Goal: Transaction & Acquisition: Book appointment/travel/reservation

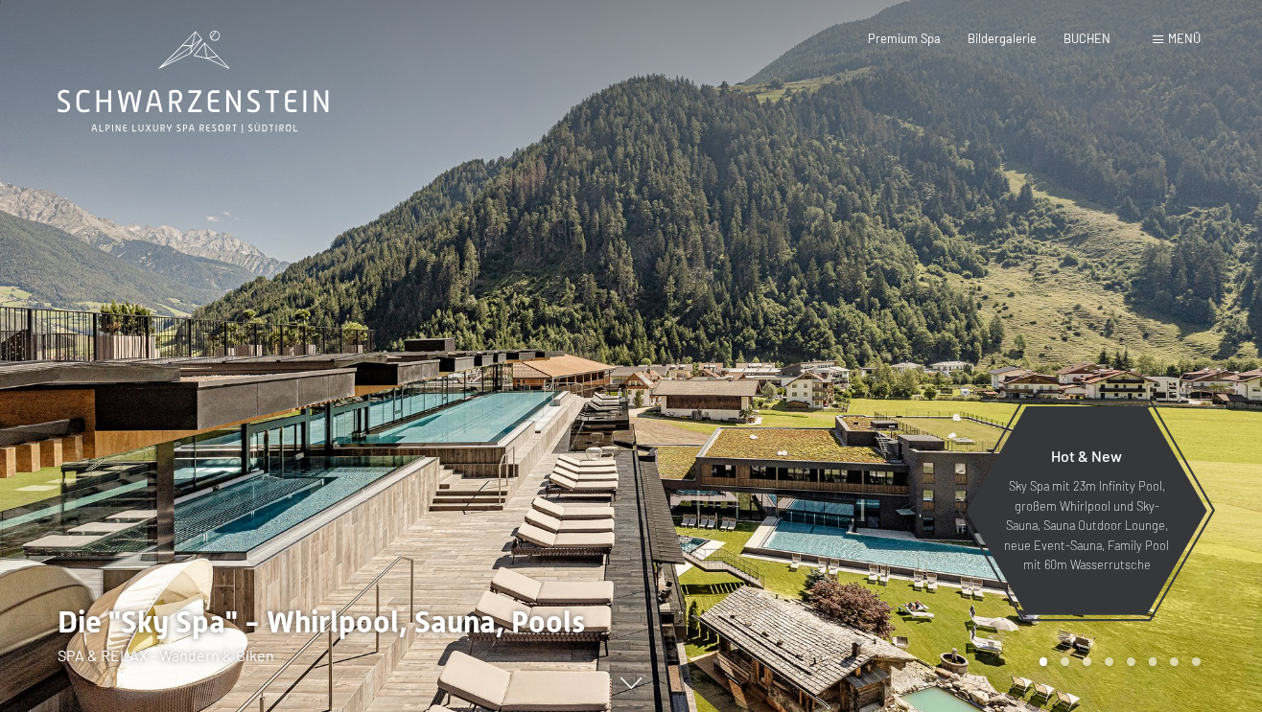
scroll to position [4, 0]
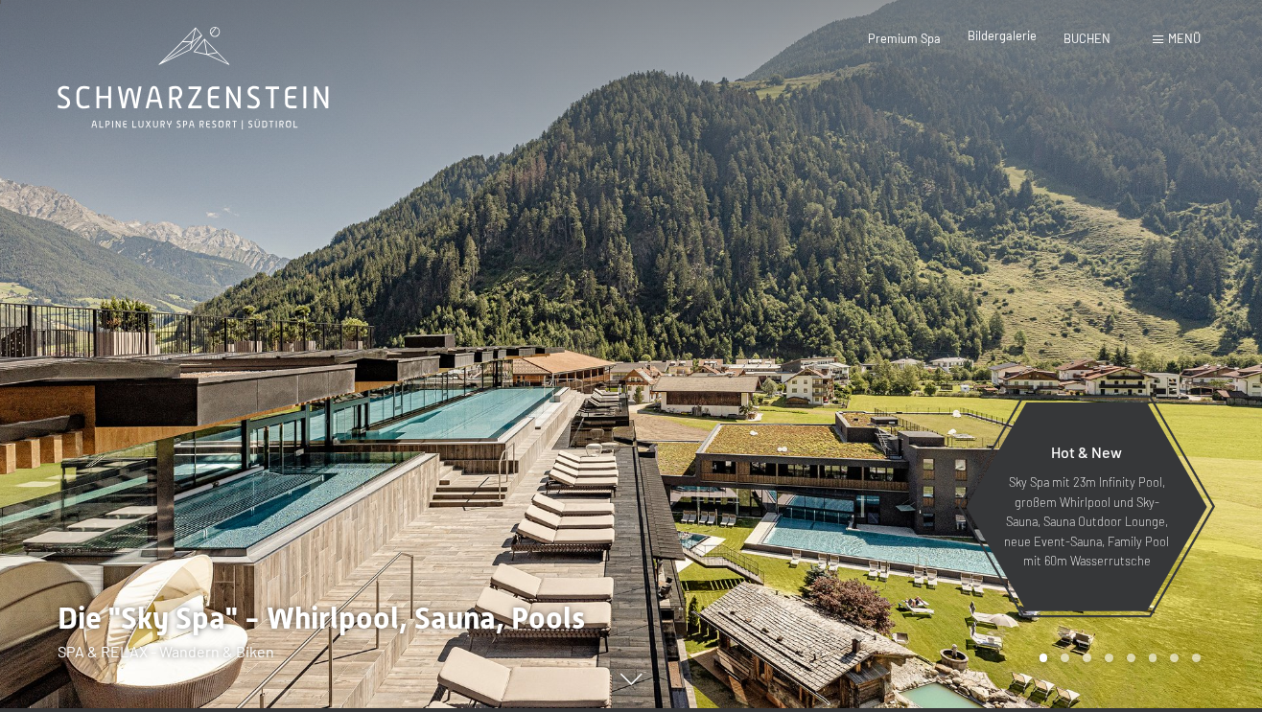
click at [997, 40] on span "Bildergalerie" at bounding box center [1001, 35] width 69 height 15
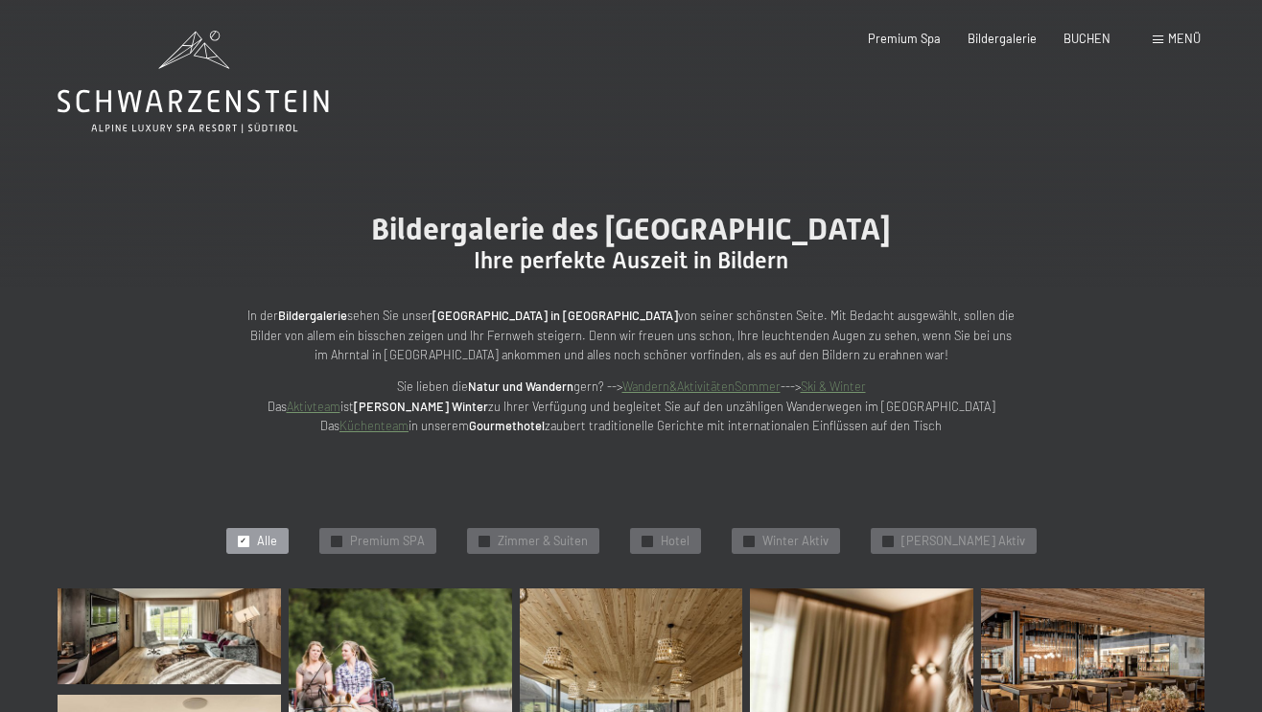
click at [1160, 37] on span at bounding box center [1157, 39] width 11 height 9
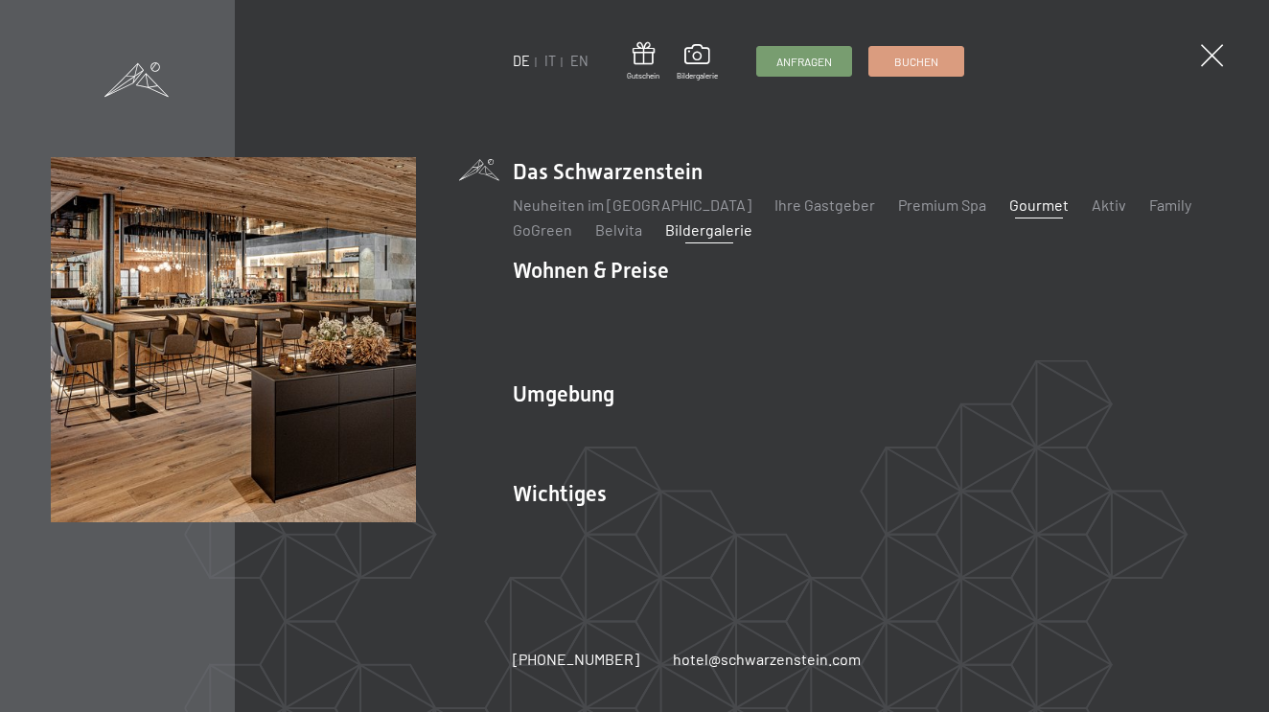
click at [1010, 214] on link "Gourmet" at bounding box center [1039, 205] width 59 height 18
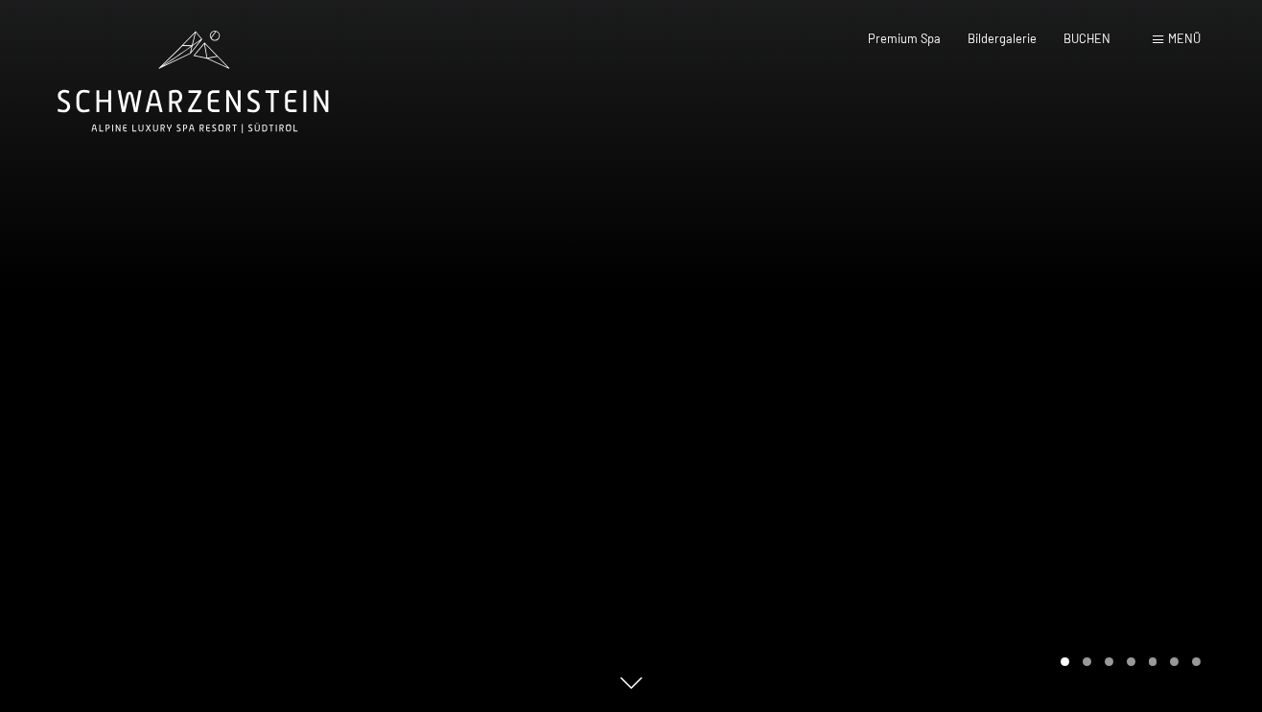
click at [1086, 593] on div at bounding box center [946, 356] width 631 height 712
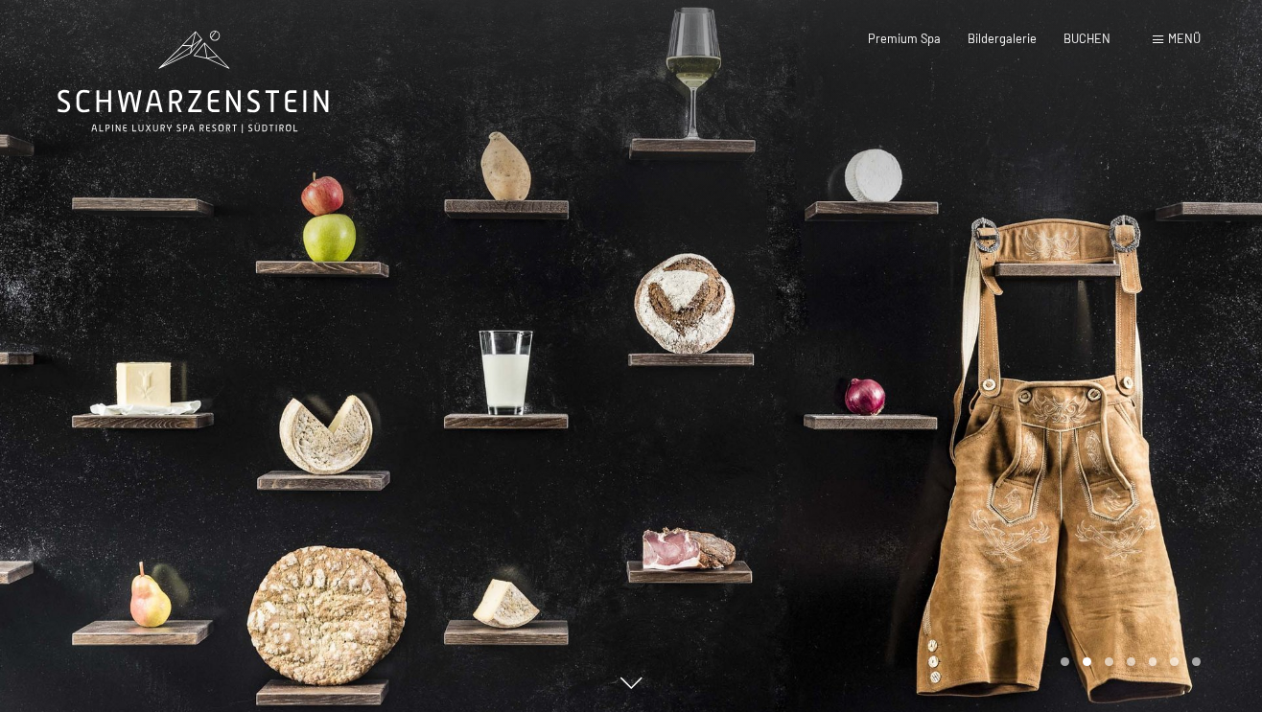
click at [1072, 522] on div at bounding box center [946, 356] width 631 height 712
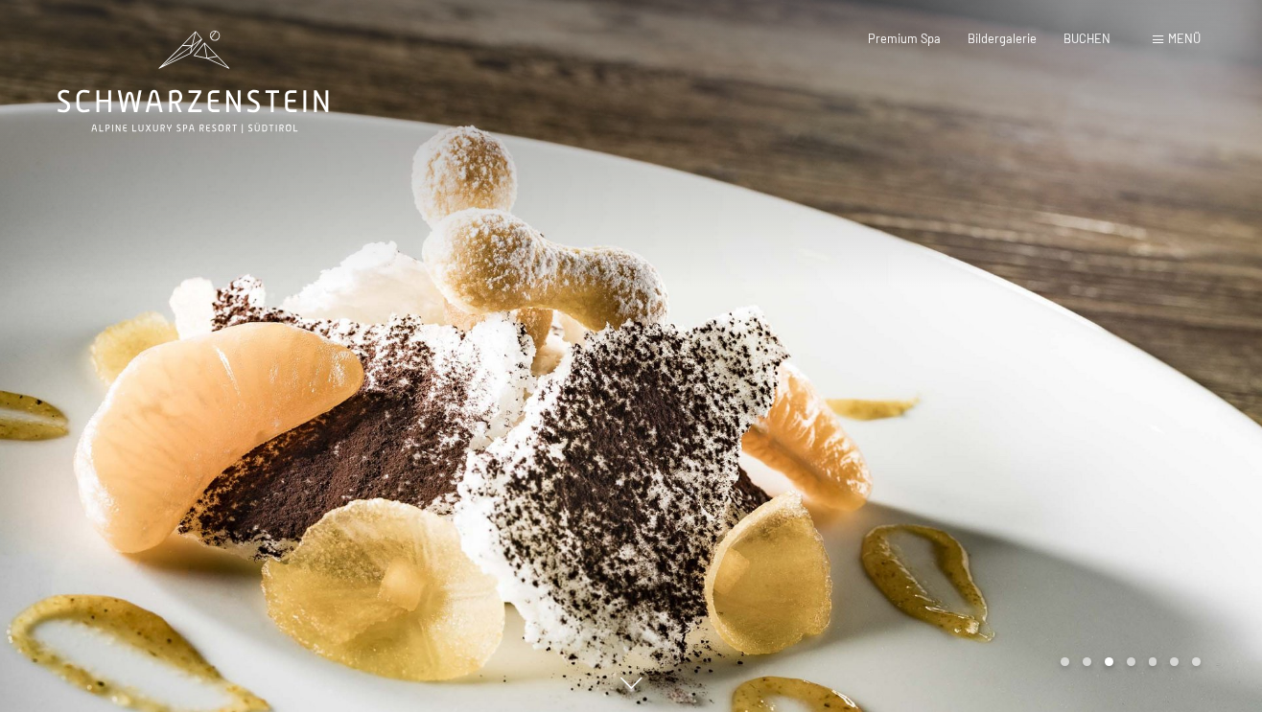
click at [1033, 429] on div at bounding box center [946, 356] width 631 height 712
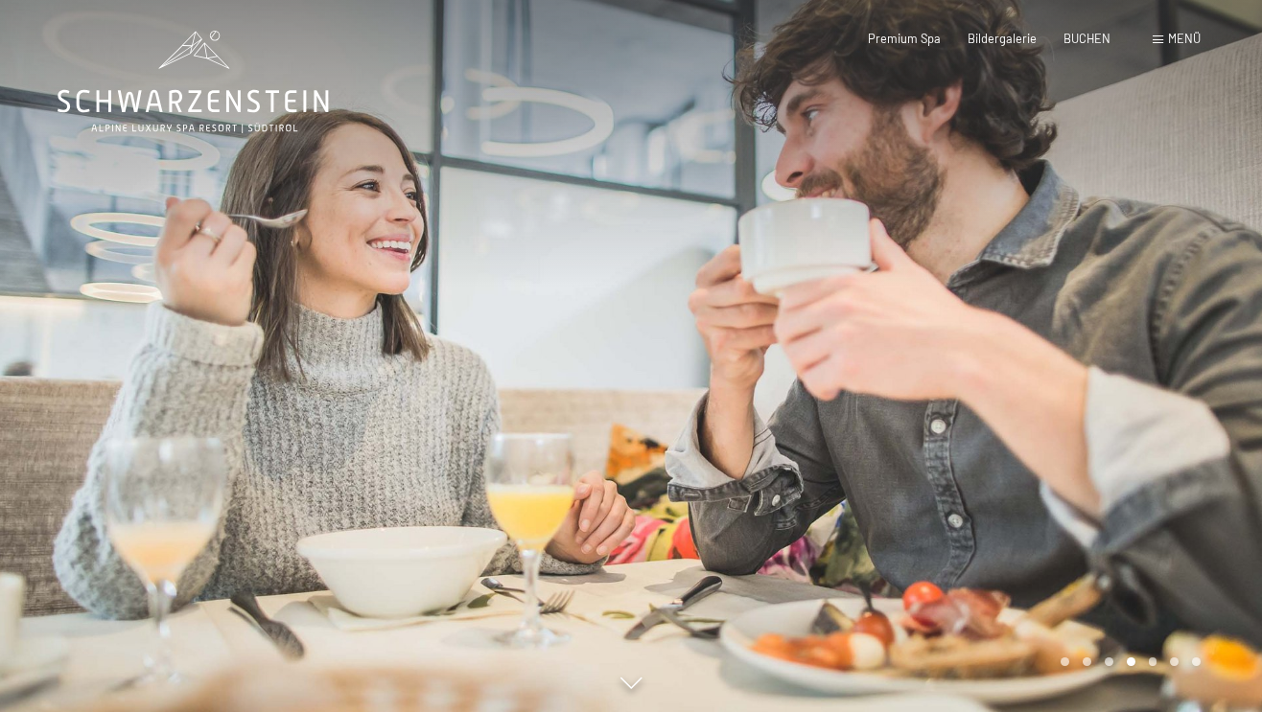
click at [1033, 429] on div at bounding box center [946, 356] width 631 height 712
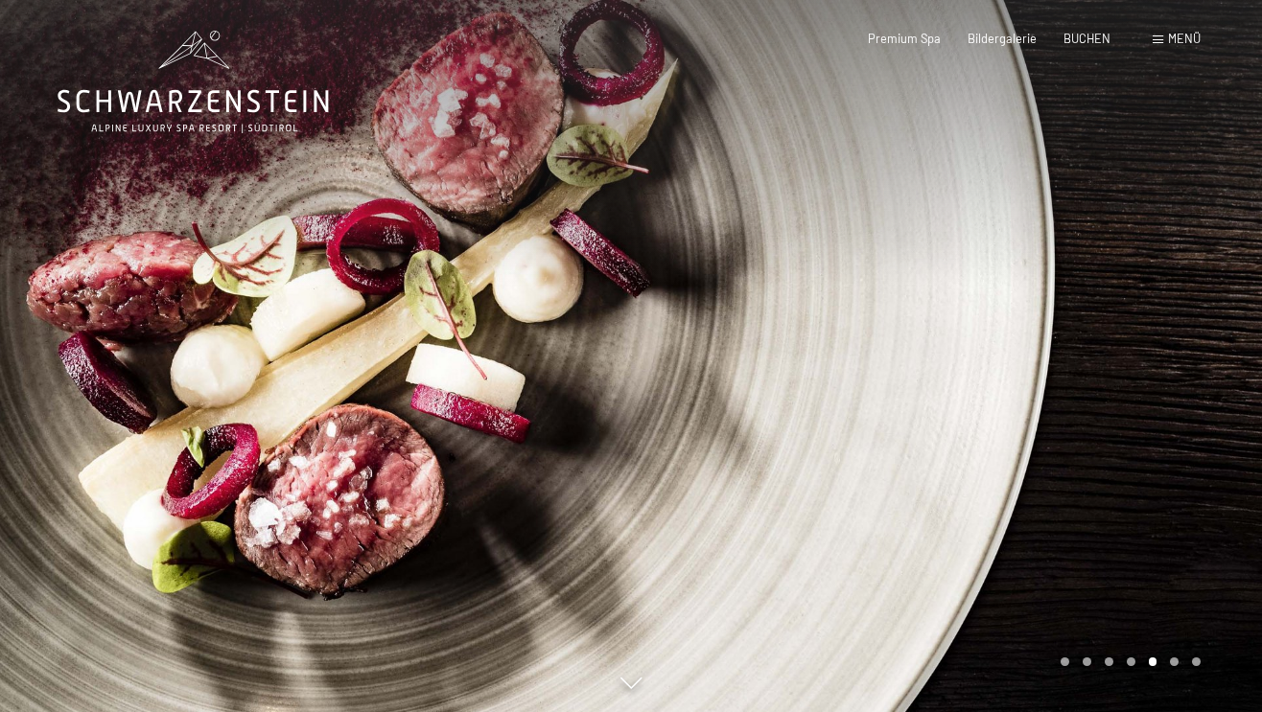
click at [1008, 428] on div at bounding box center [946, 356] width 631 height 712
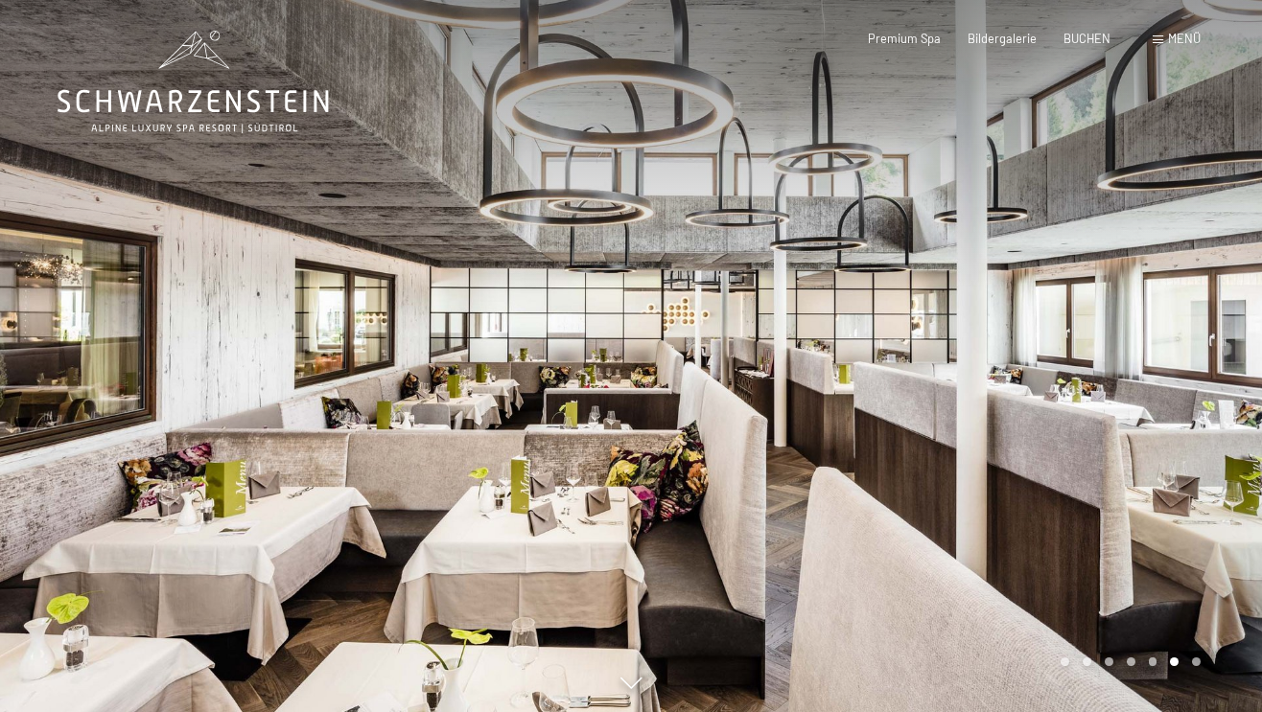
click at [1008, 428] on div at bounding box center [946, 356] width 631 height 712
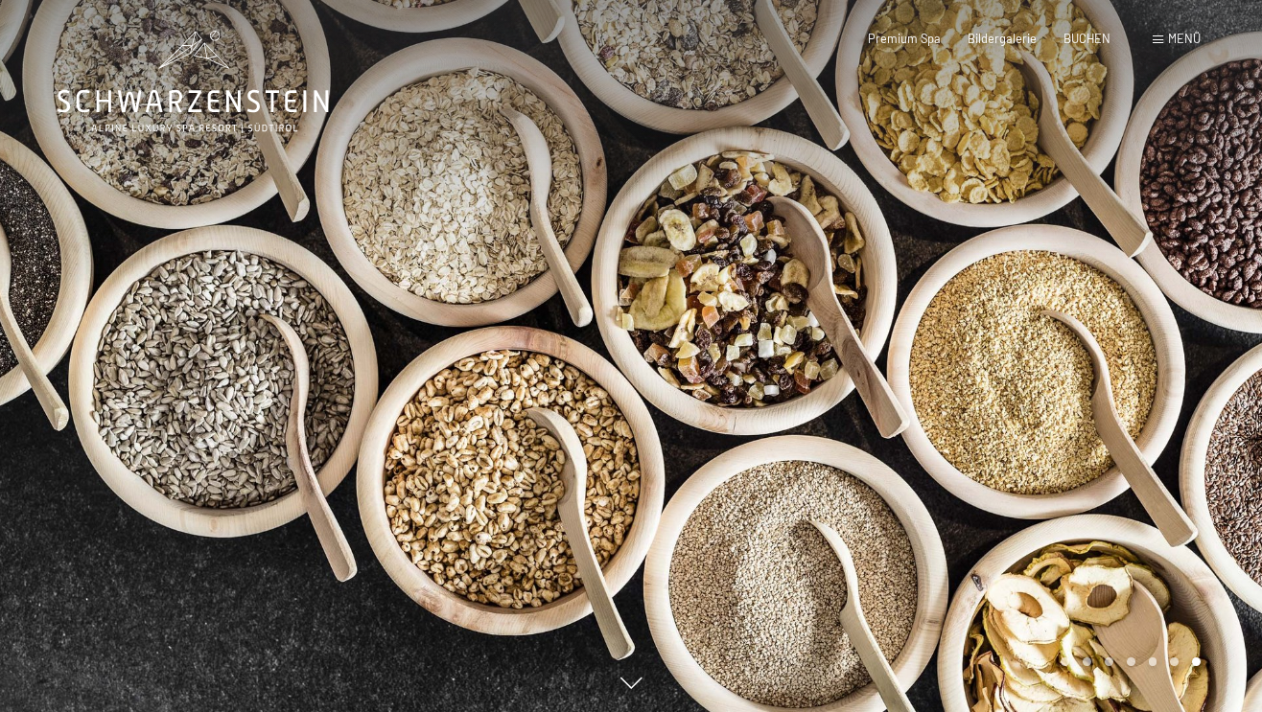
click at [1008, 428] on div at bounding box center [946, 356] width 631 height 712
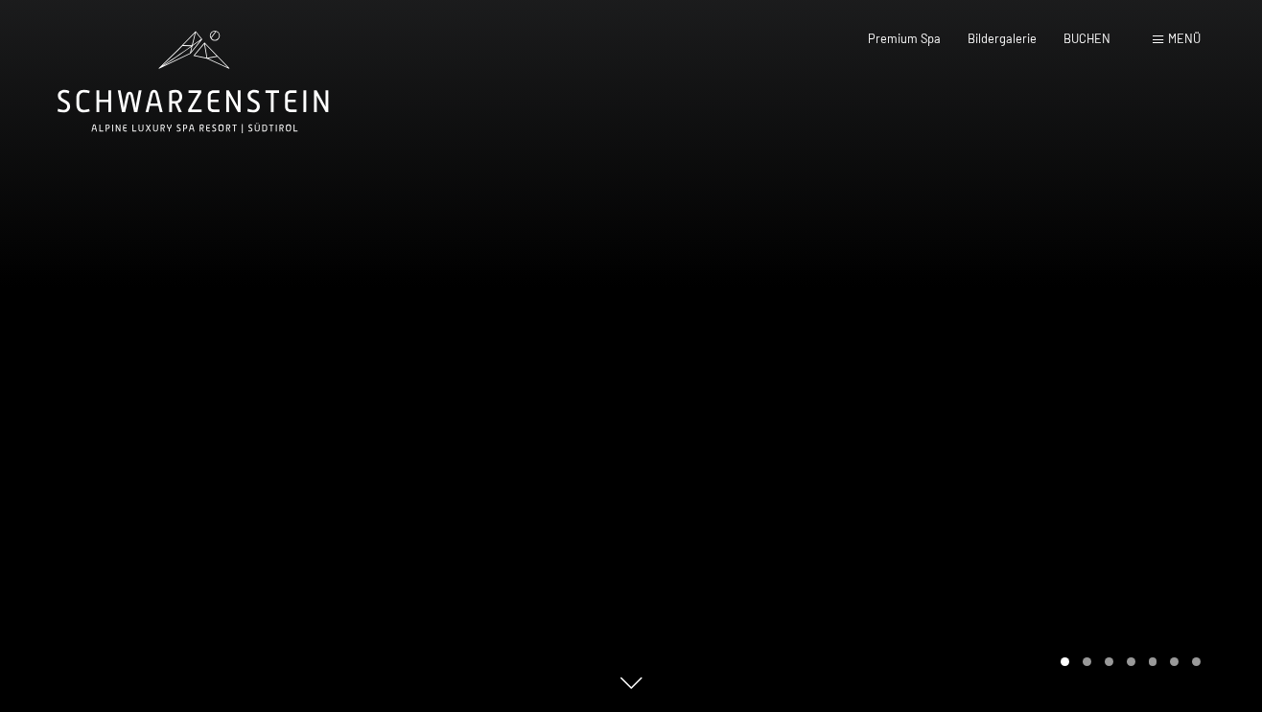
click at [1008, 428] on div at bounding box center [946, 356] width 631 height 712
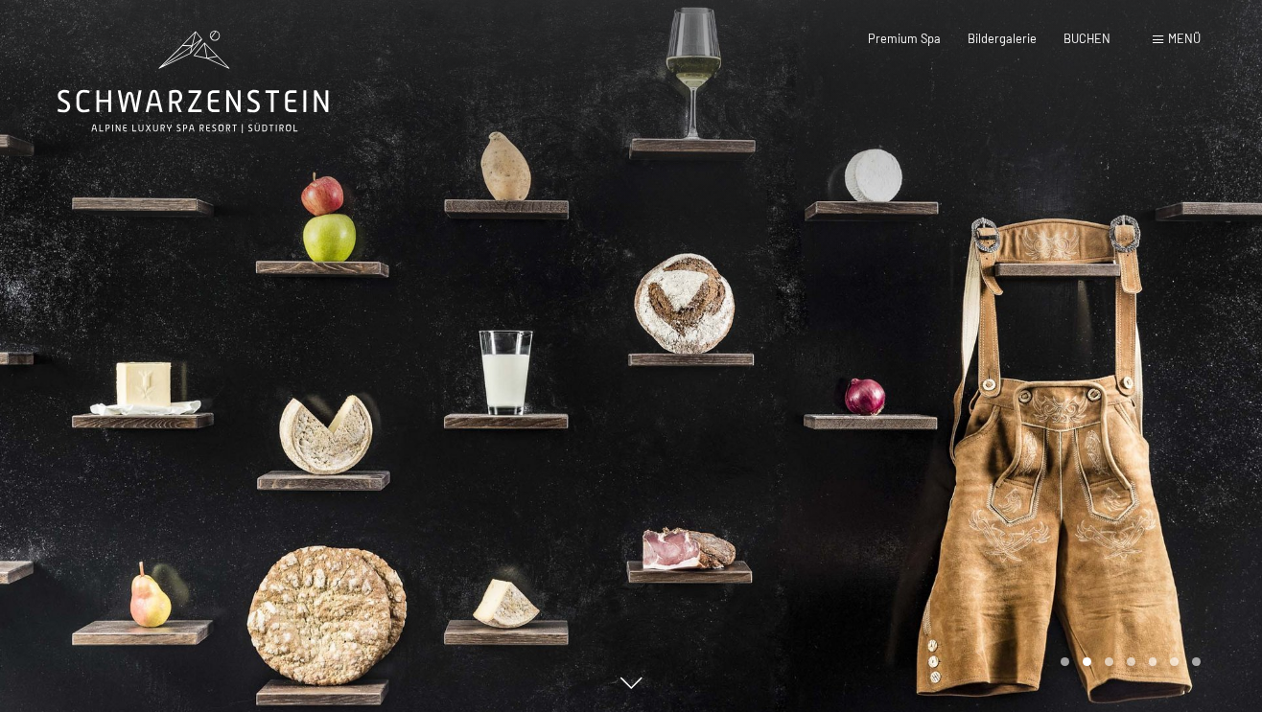
click at [1156, 39] on span at bounding box center [1157, 39] width 11 height 9
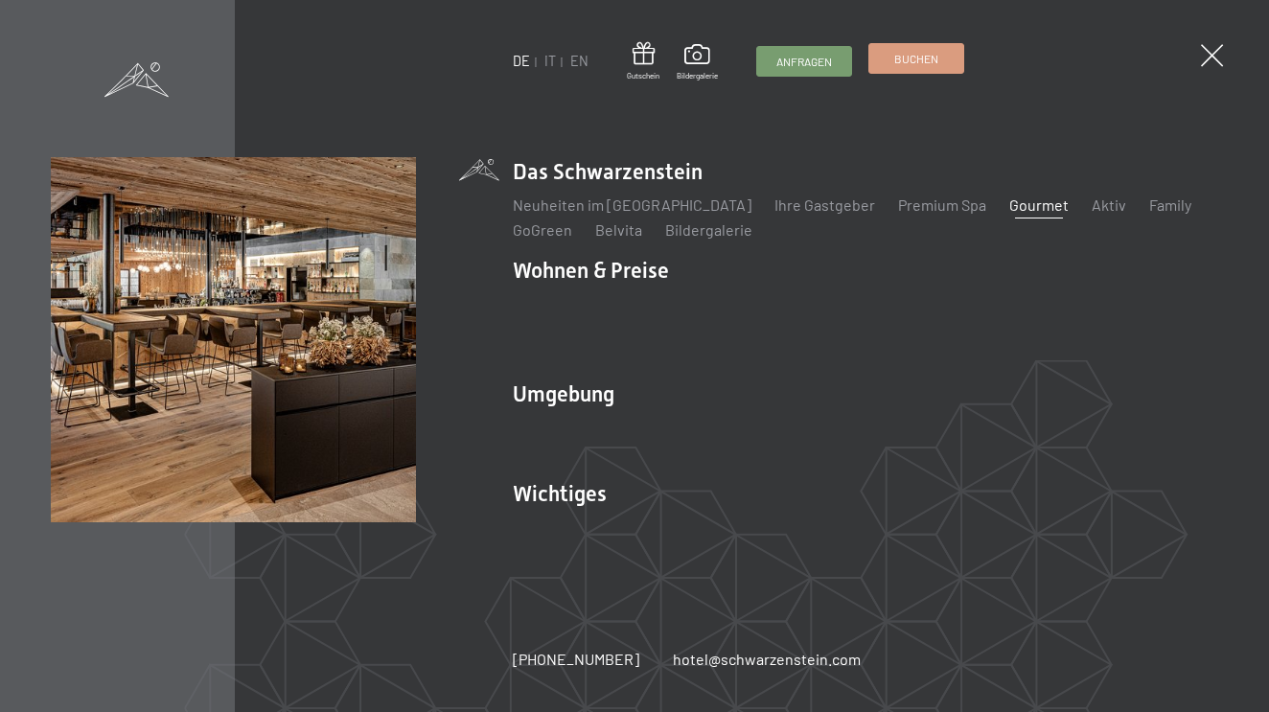
click at [924, 67] on link "Buchen" at bounding box center [917, 58] width 94 height 29
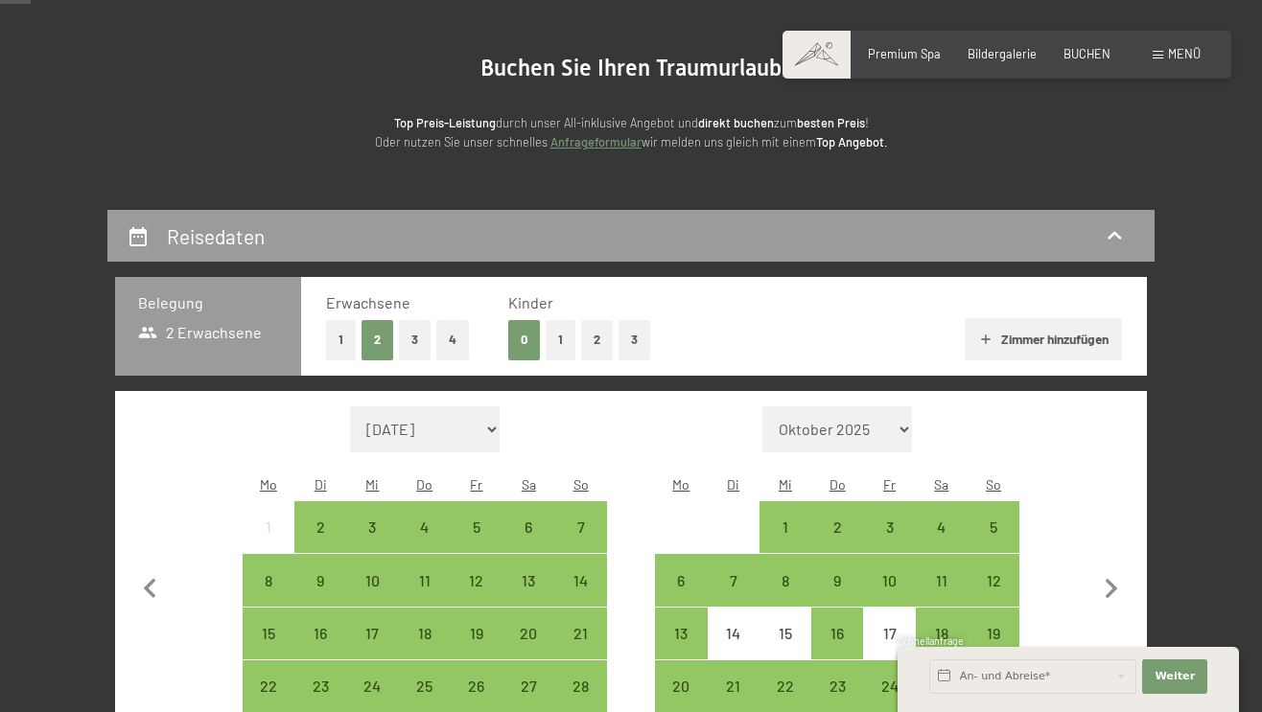
scroll to position [336, 0]
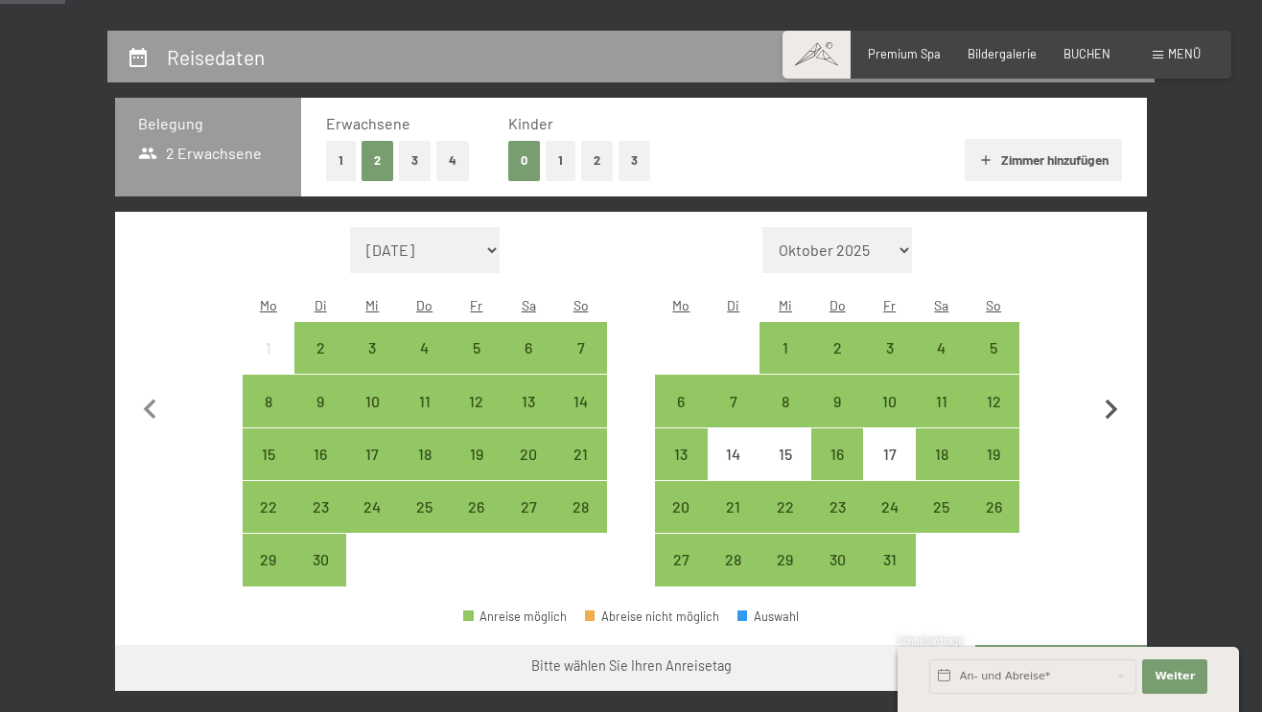
click at [1114, 400] on icon "button" at bounding box center [1111, 410] width 12 height 20
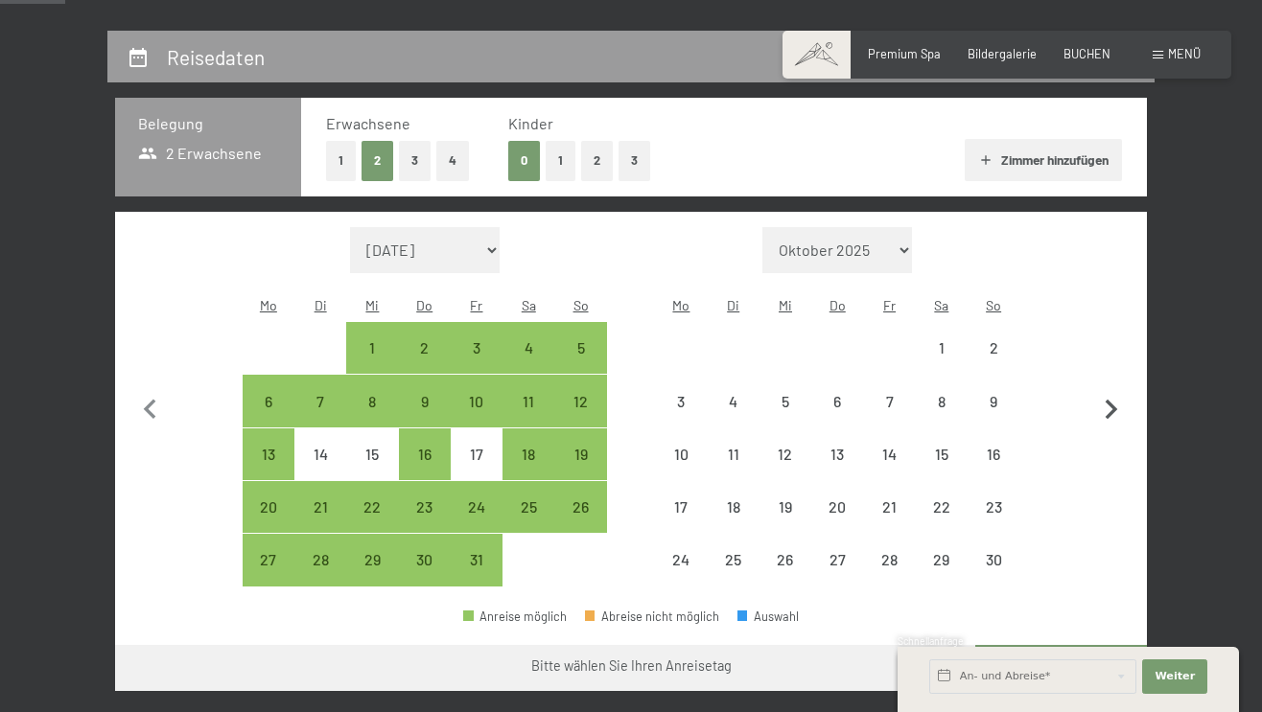
click at [1114, 400] on icon "button" at bounding box center [1111, 410] width 12 height 20
select select "[DATE]"
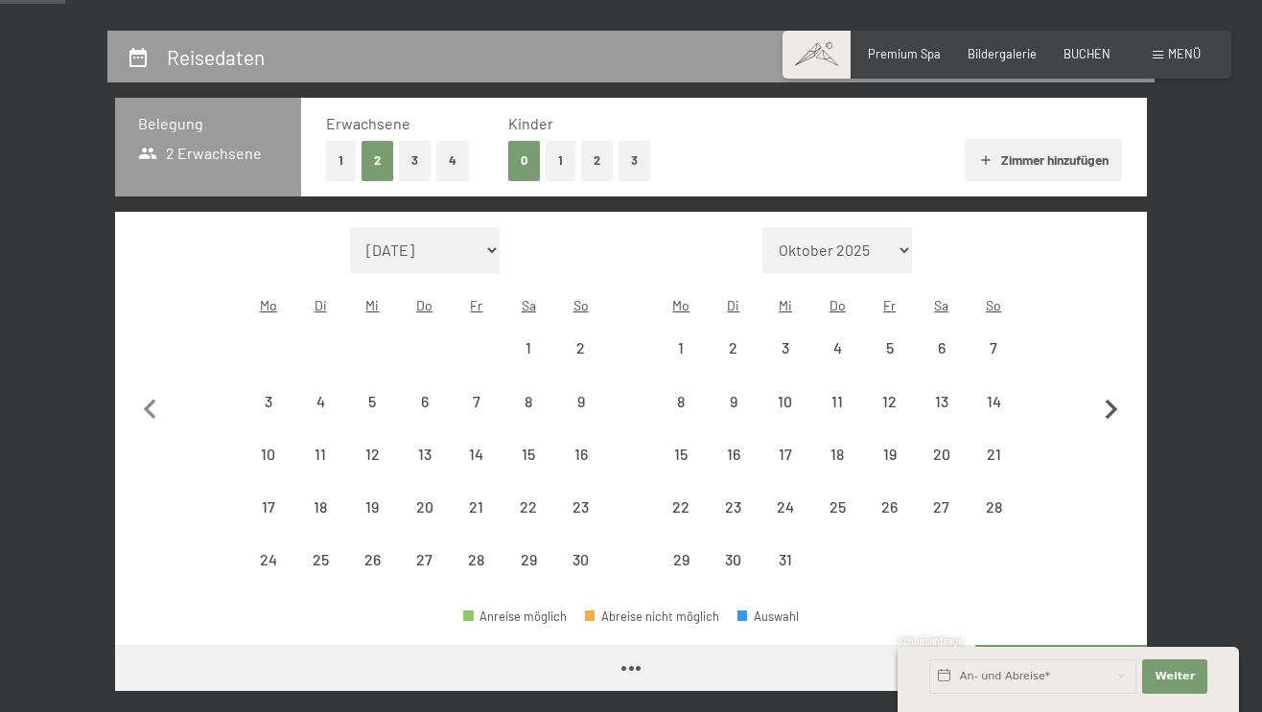
click at [1114, 400] on icon "button" at bounding box center [1111, 410] width 12 height 20
select select "[DATE]"
click at [1114, 400] on icon "button" at bounding box center [1111, 410] width 12 height 20
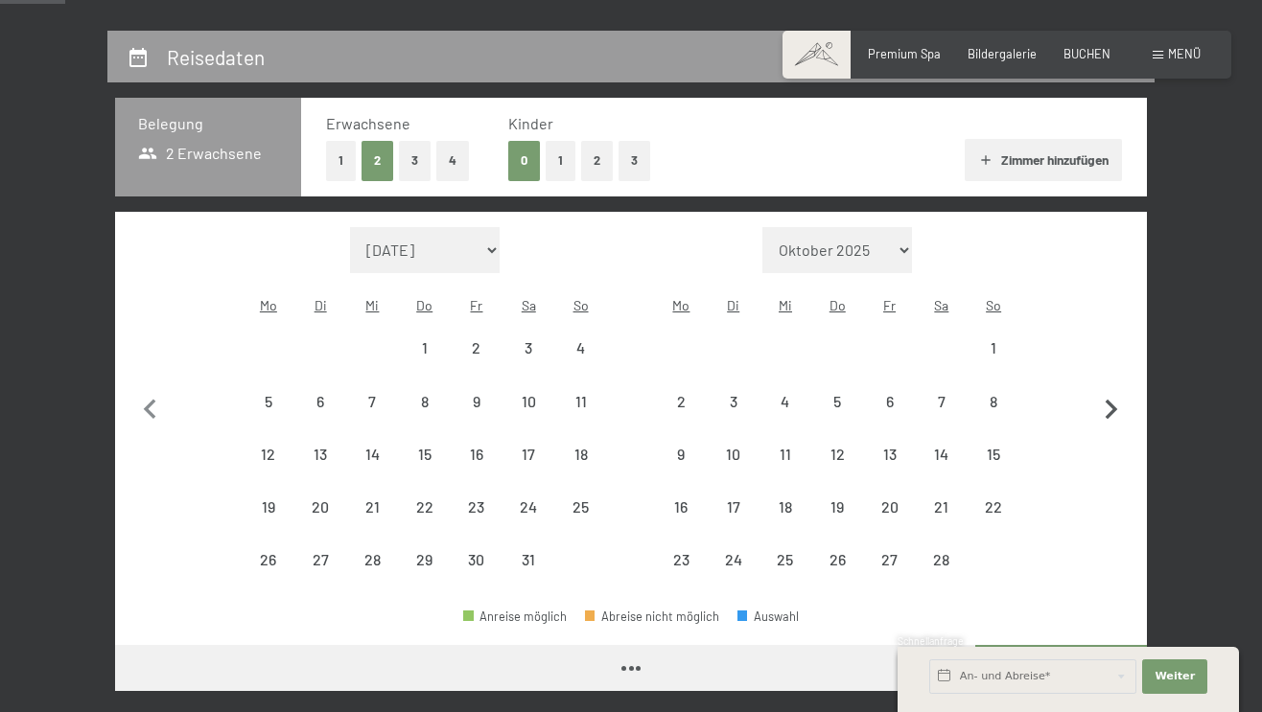
click at [1114, 393] on button "button" at bounding box center [1111, 407] width 40 height 360
select select "[DATE]"
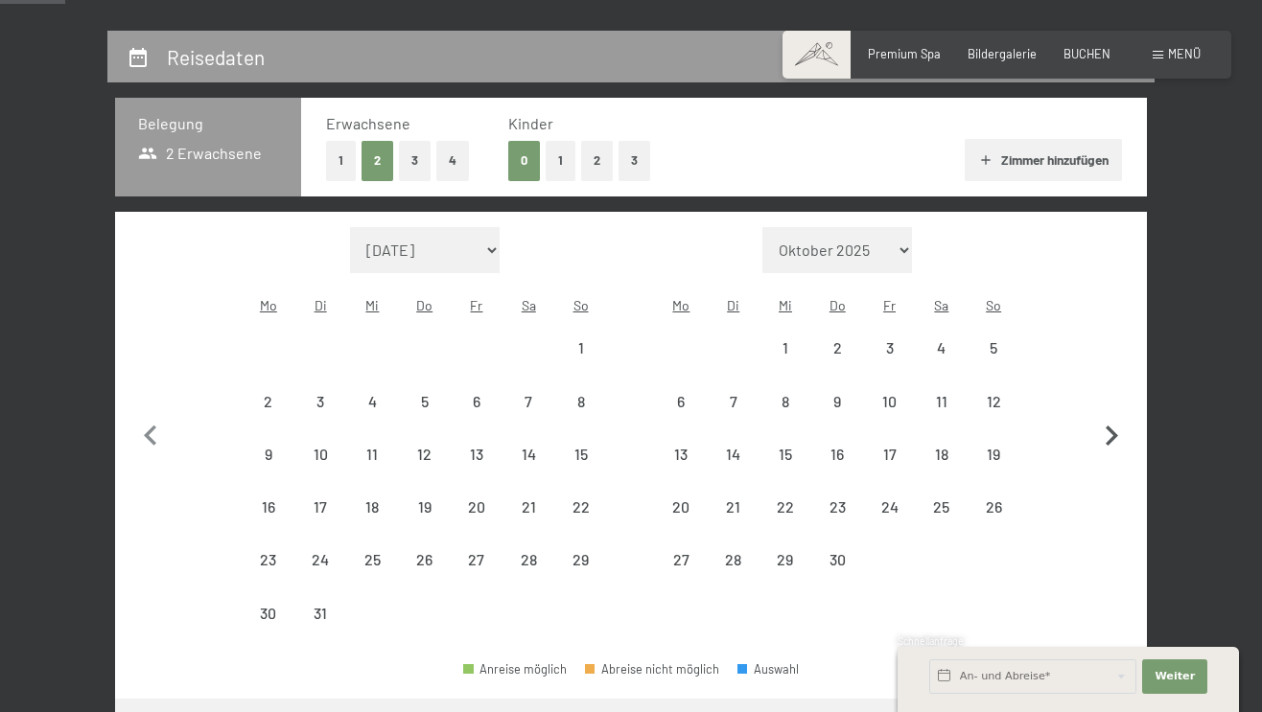
click at [1114, 393] on button "button" at bounding box center [1111, 433] width 40 height 413
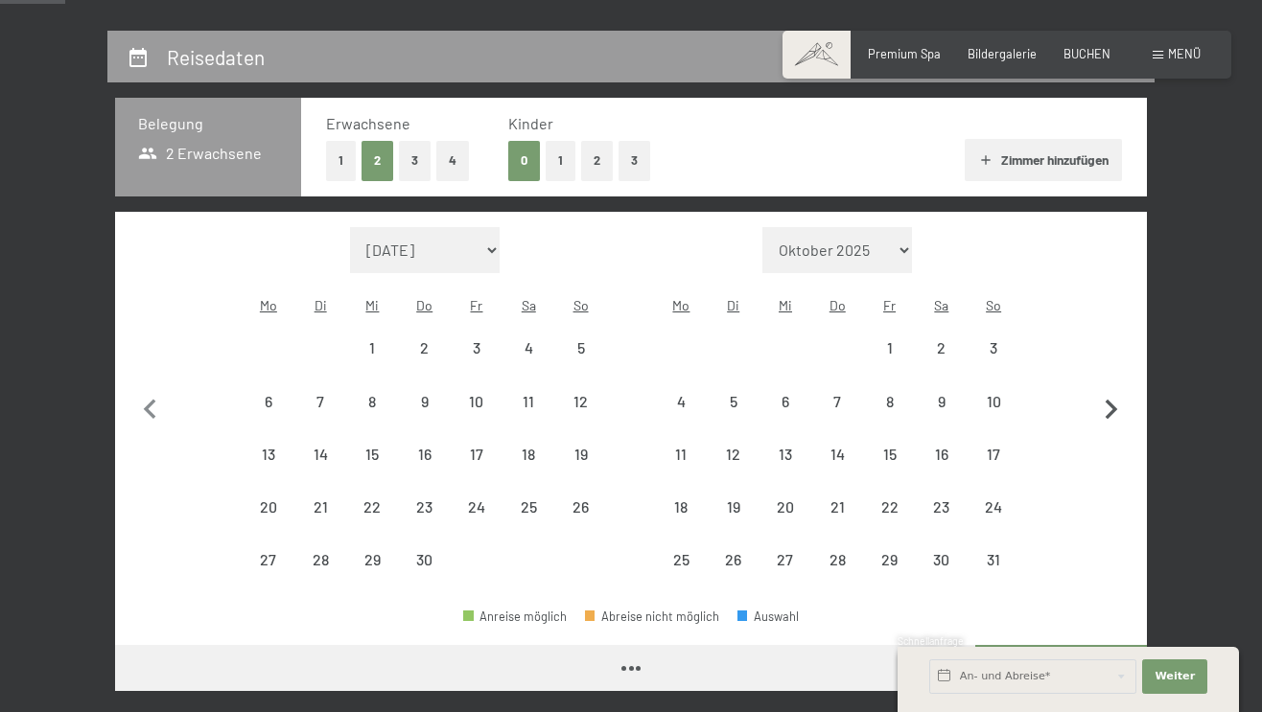
click at [1114, 400] on icon "button" at bounding box center [1111, 410] width 12 height 20
select select "[DATE]"
click at [1114, 400] on icon "button" at bounding box center [1111, 410] width 12 height 20
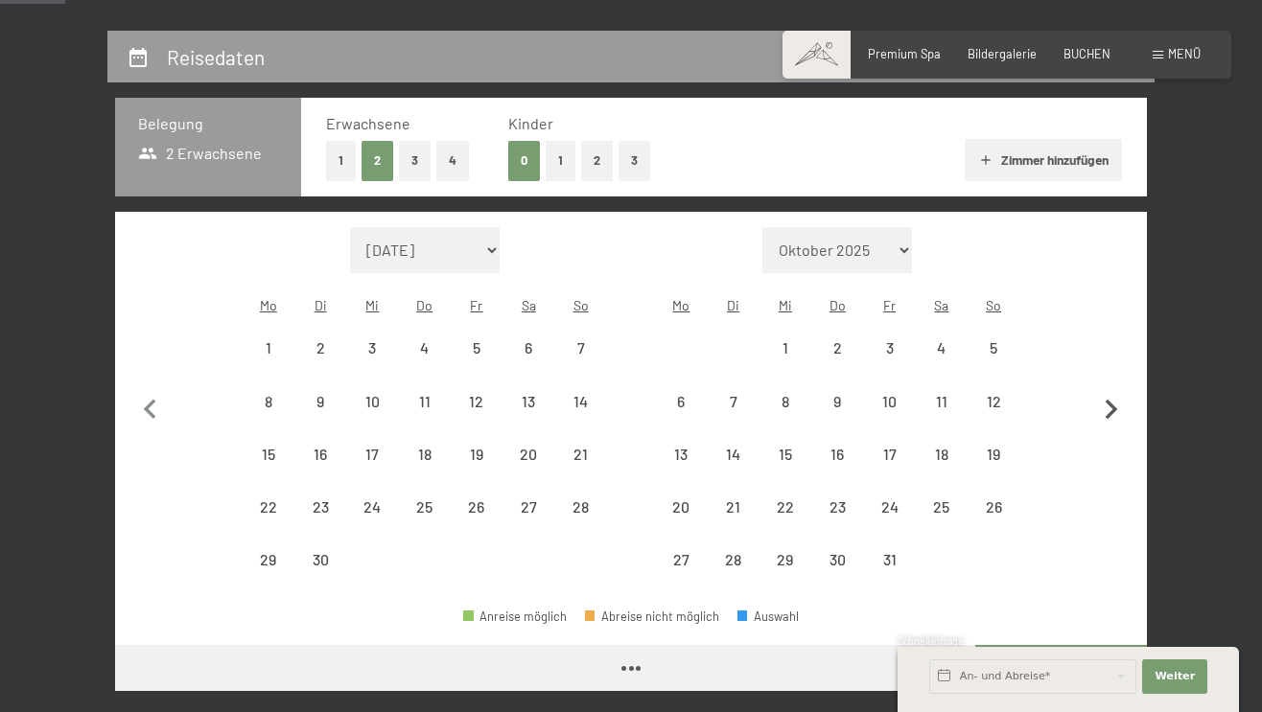
select select "[DATE]"
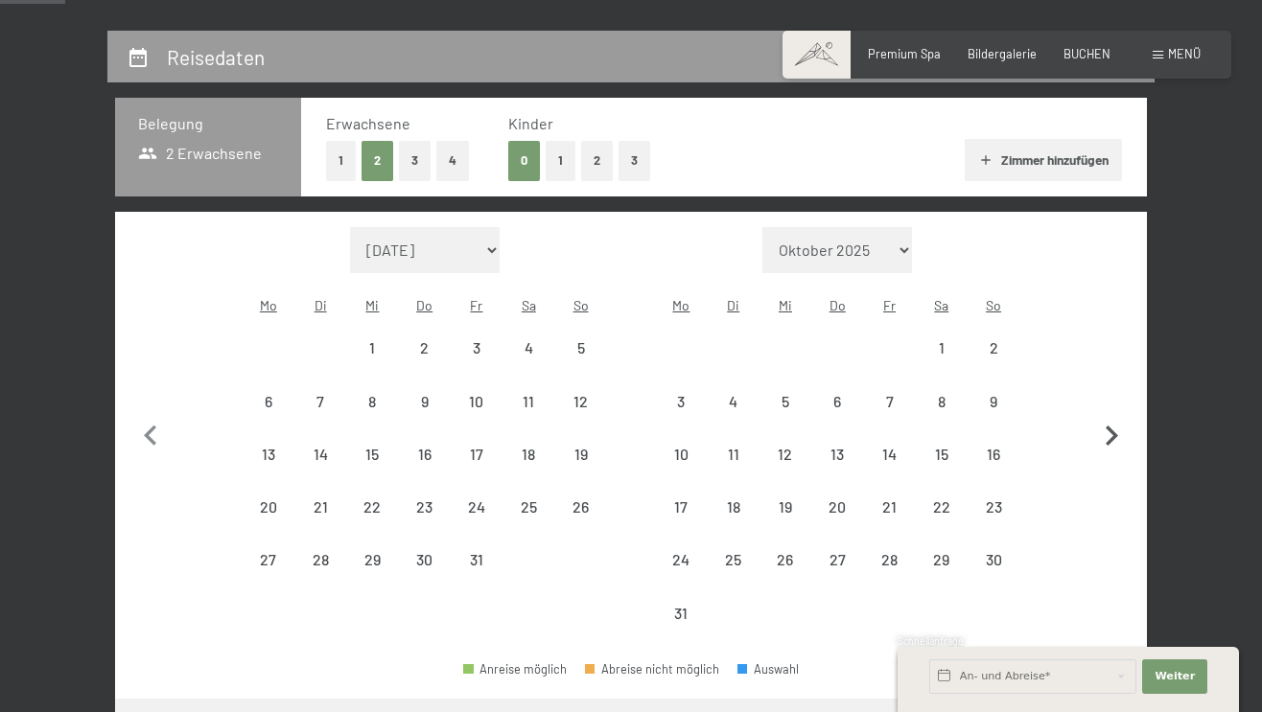
click at [1114, 393] on button "button" at bounding box center [1111, 433] width 40 height 413
select select "[DATE]"
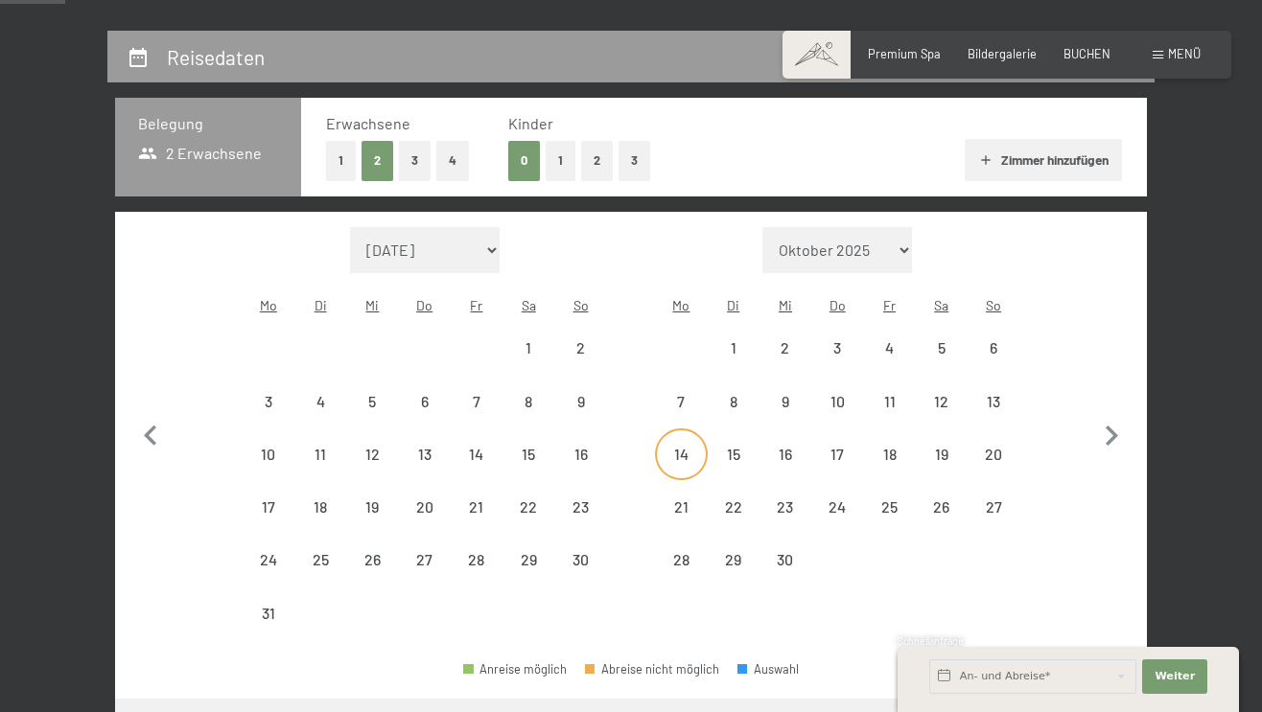
select select "[DATE]"
click at [149, 426] on icon "button" at bounding box center [150, 436] width 12 height 20
select select "[DATE]"
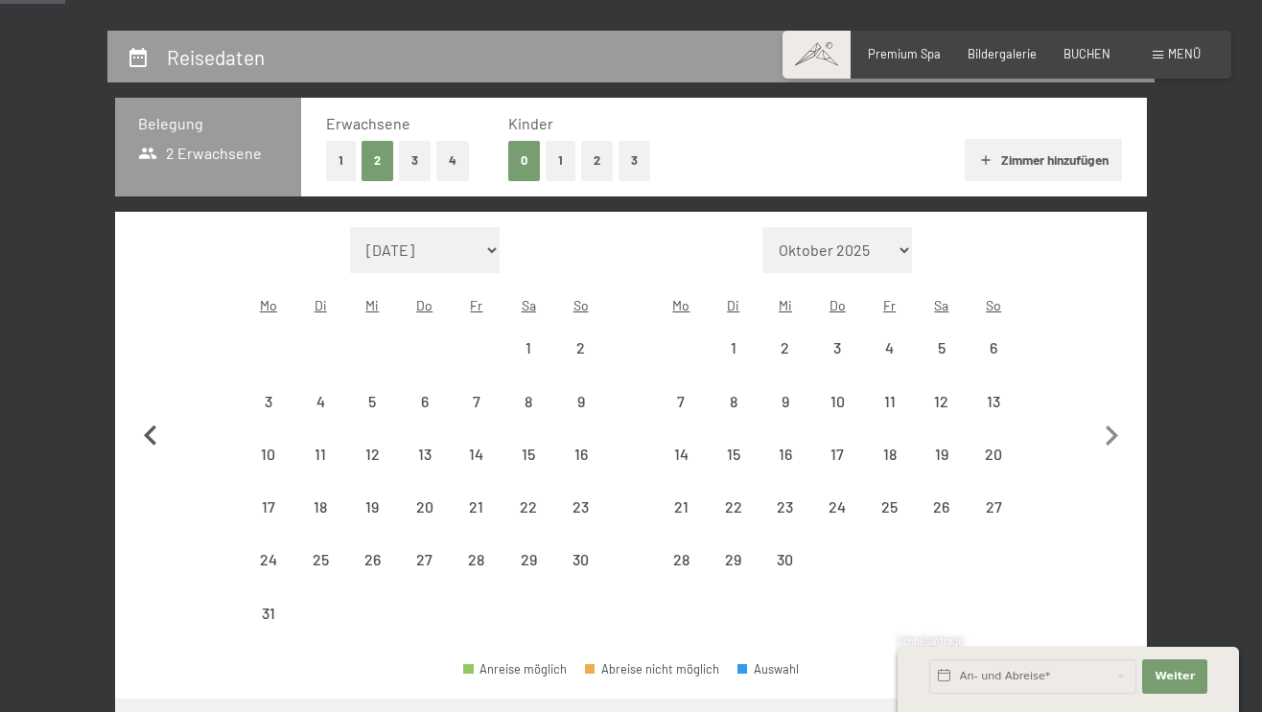
select select "[DATE]"
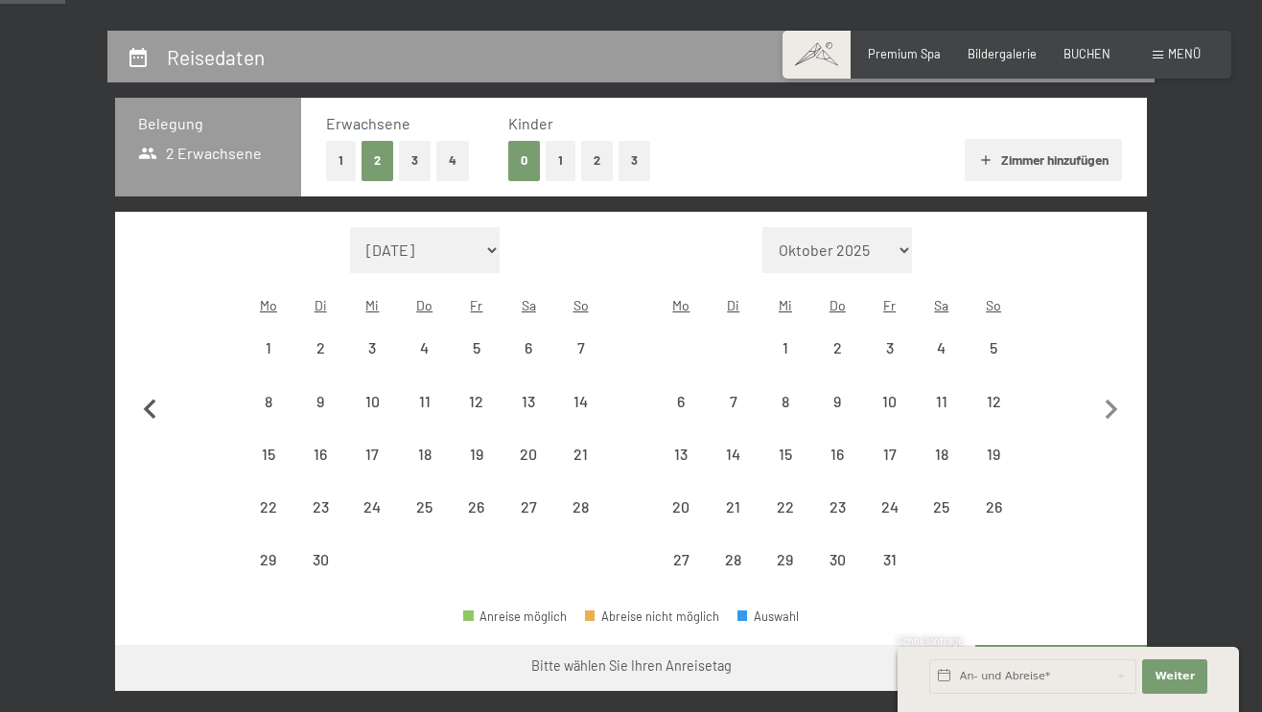
click at [149, 419] on button "button" at bounding box center [150, 407] width 40 height 360
select select "[DATE]"
click at [149, 419] on button "button" at bounding box center [150, 407] width 40 height 360
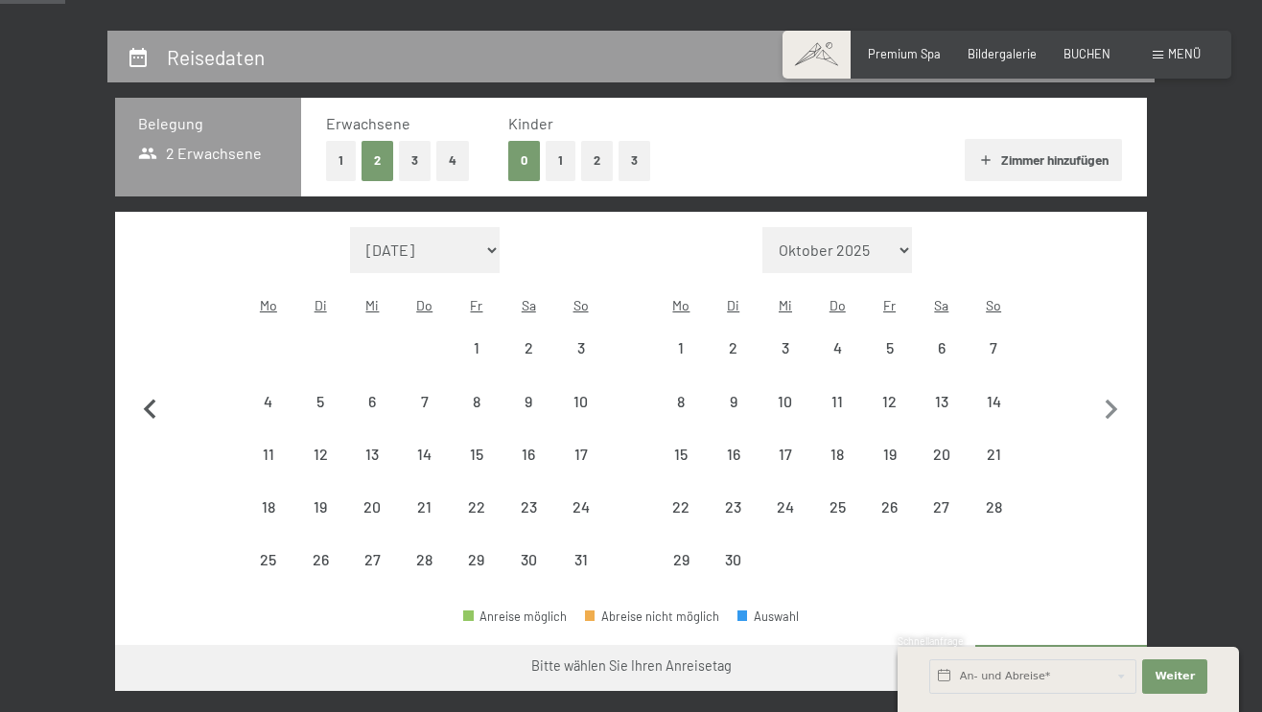
select select "[DATE]"
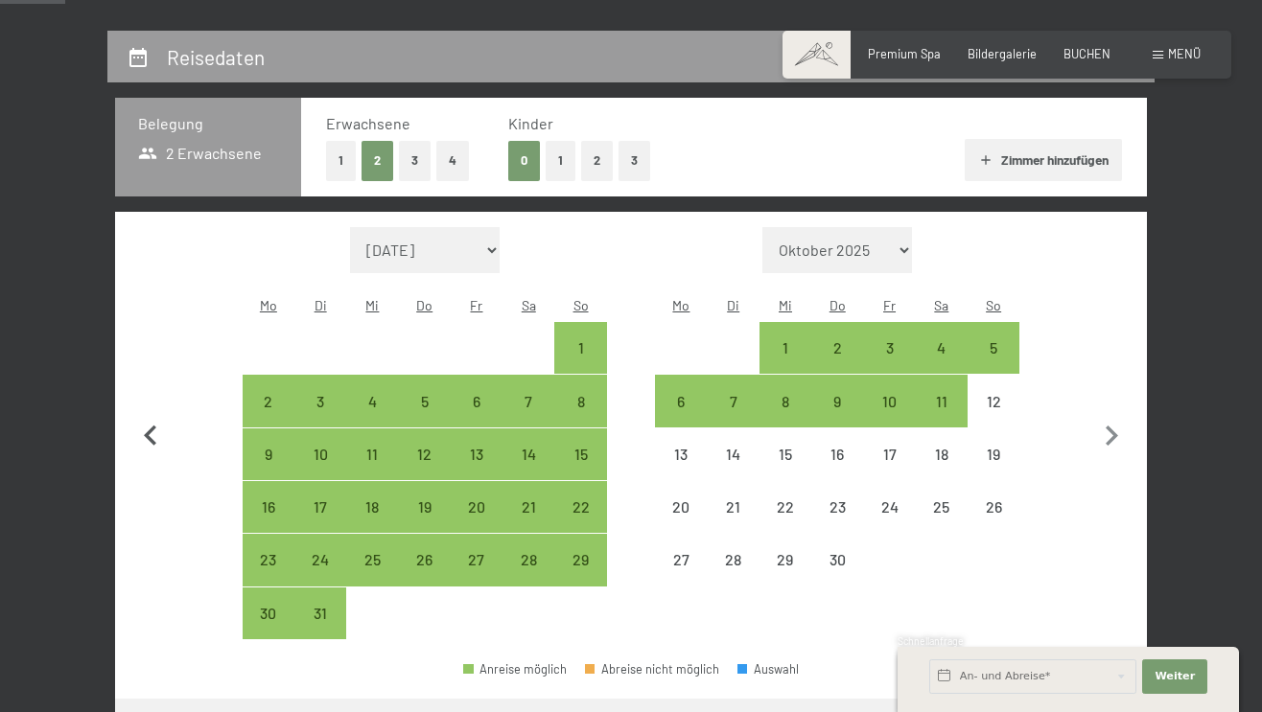
click at [149, 426] on icon "button" at bounding box center [150, 436] width 12 height 20
select select "[DATE]"
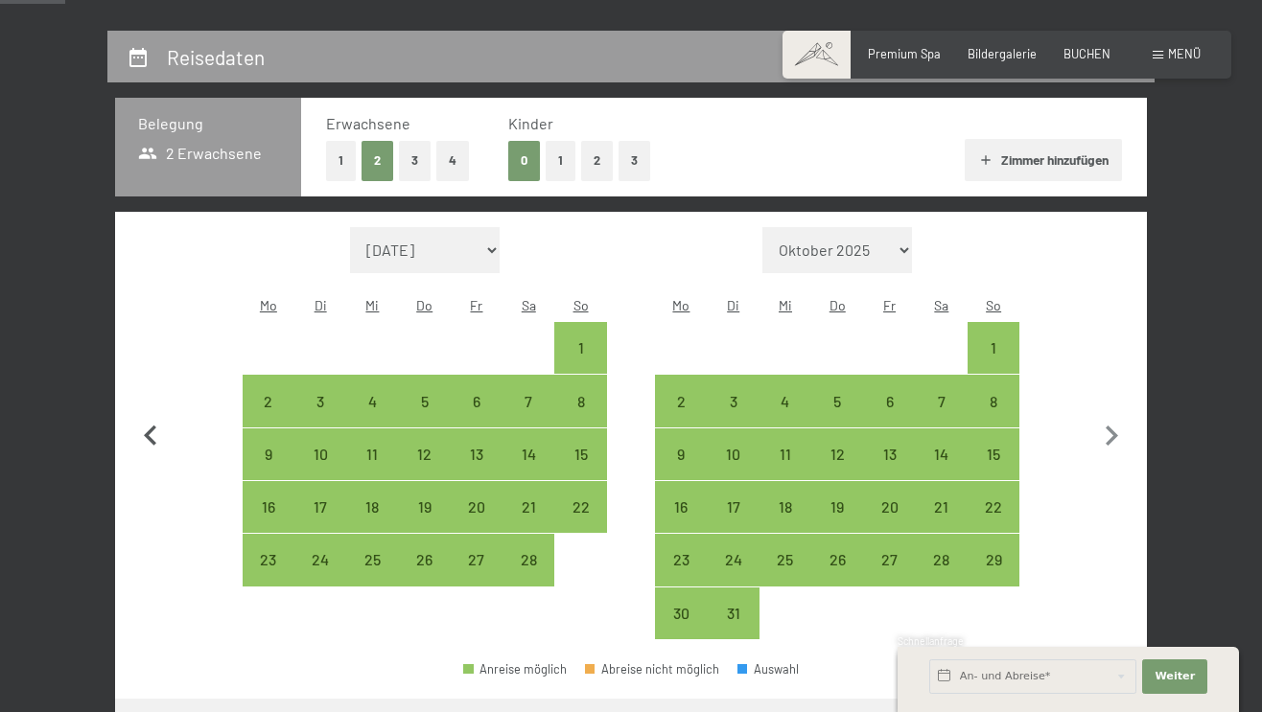
click at [149, 426] on icon "button" at bounding box center [150, 436] width 12 height 20
select select "[DATE]"
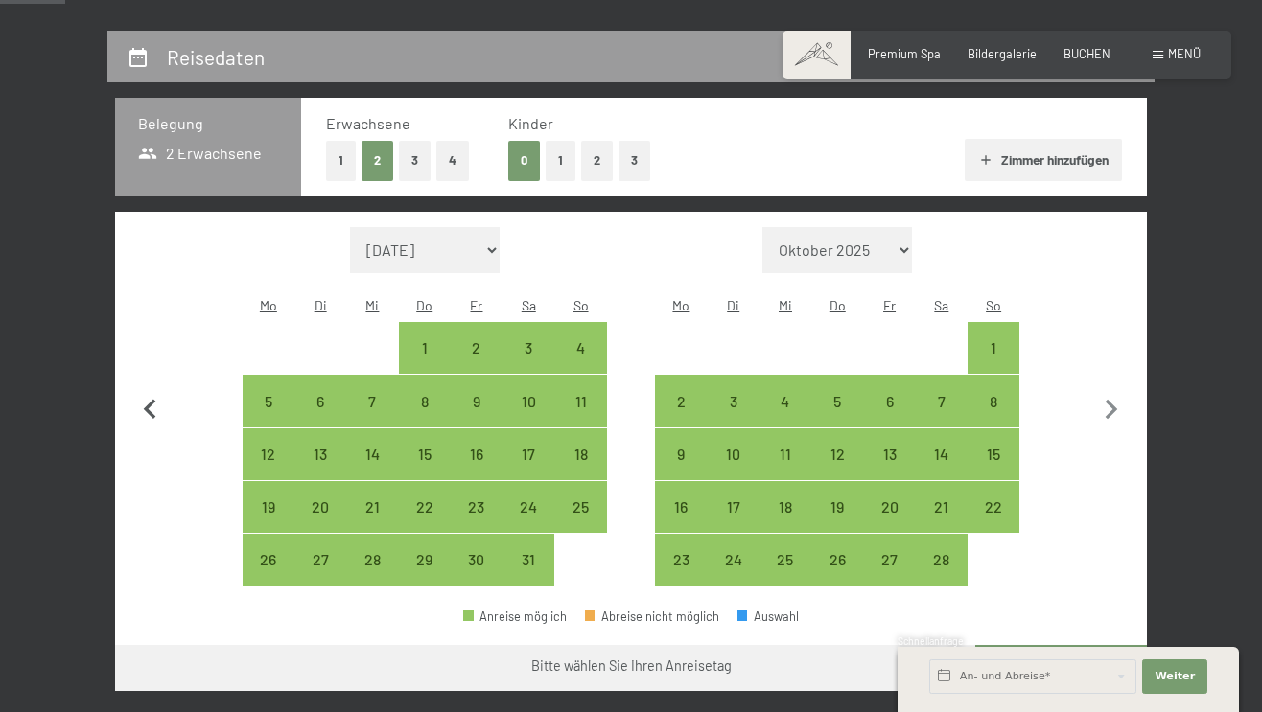
click at [149, 419] on button "button" at bounding box center [150, 407] width 40 height 360
select select "[DATE]"
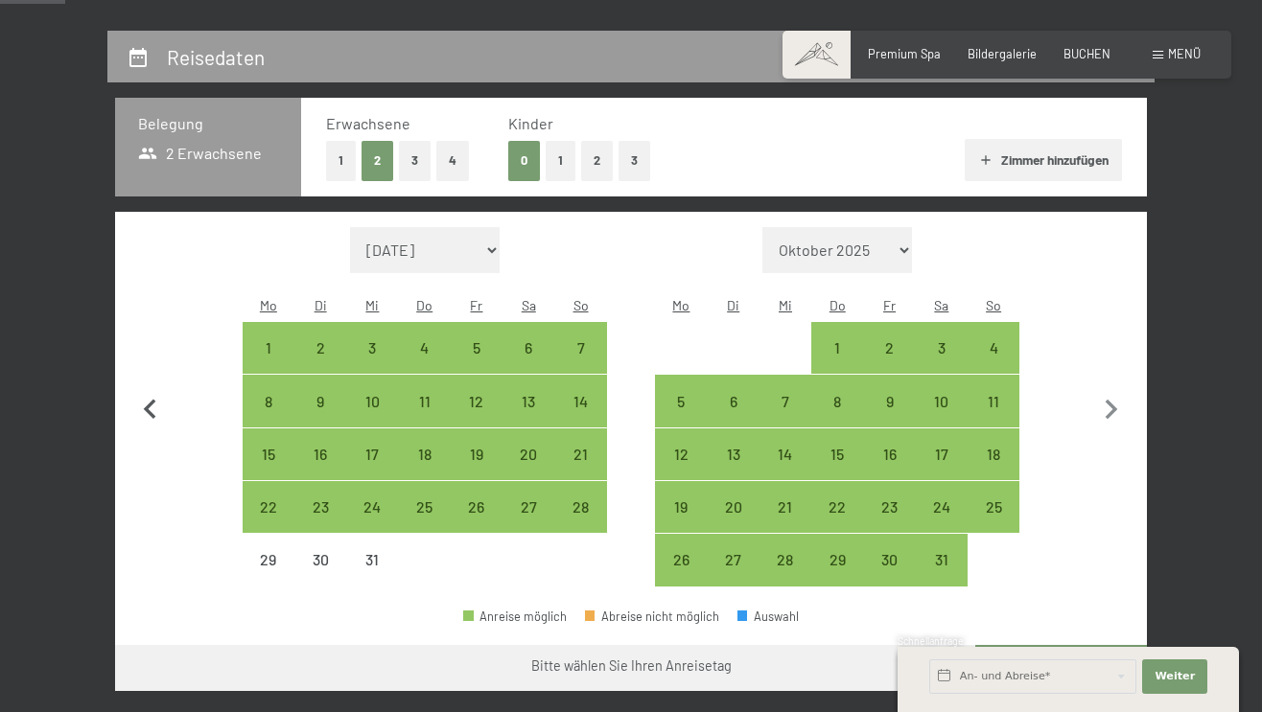
click at [149, 419] on button "button" at bounding box center [150, 407] width 40 height 360
select select "[DATE]"
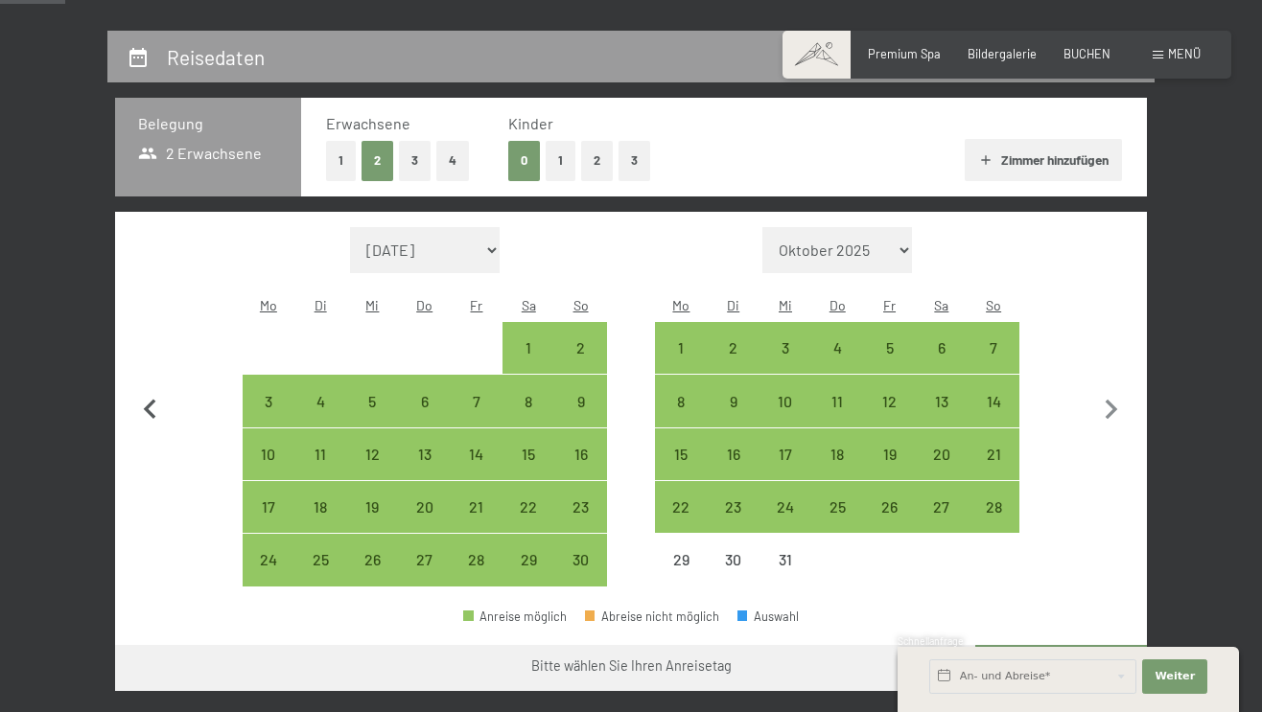
click at [149, 419] on button "button" at bounding box center [150, 407] width 40 height 360
select select "[DATE]"
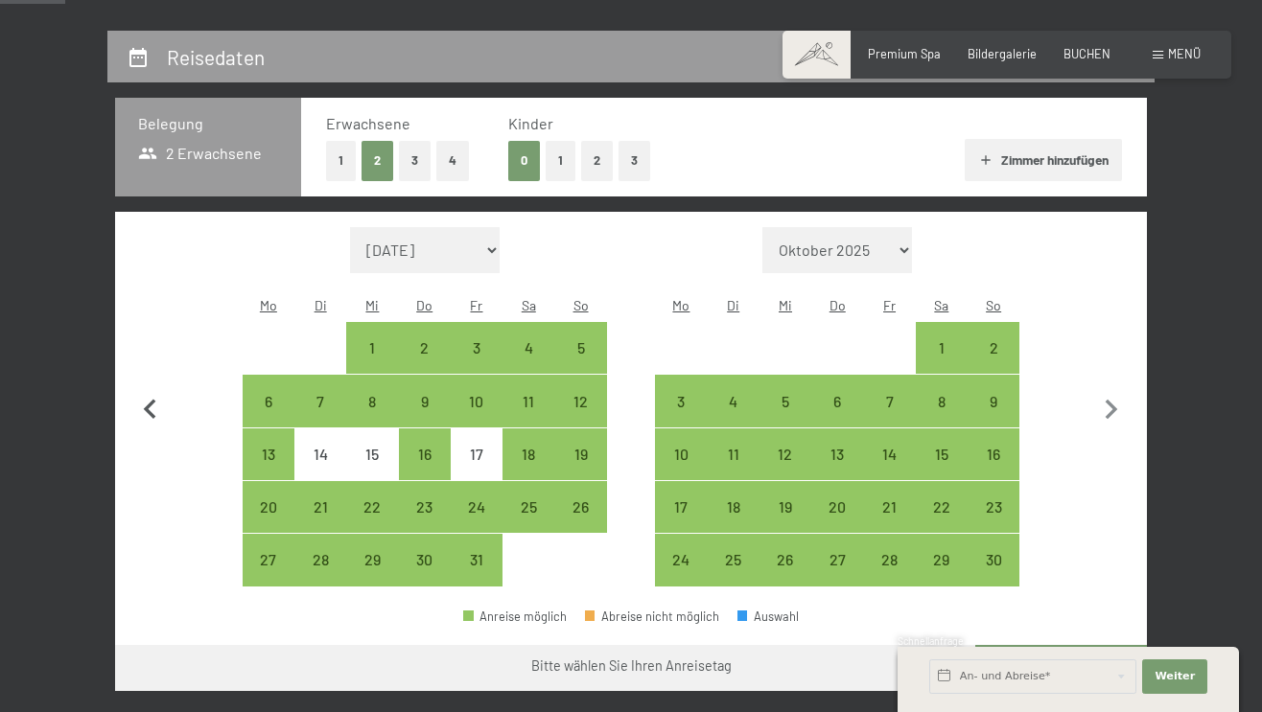
click at [149, 419] on button "button" at bounding box center [150, 407] width 40 height 360
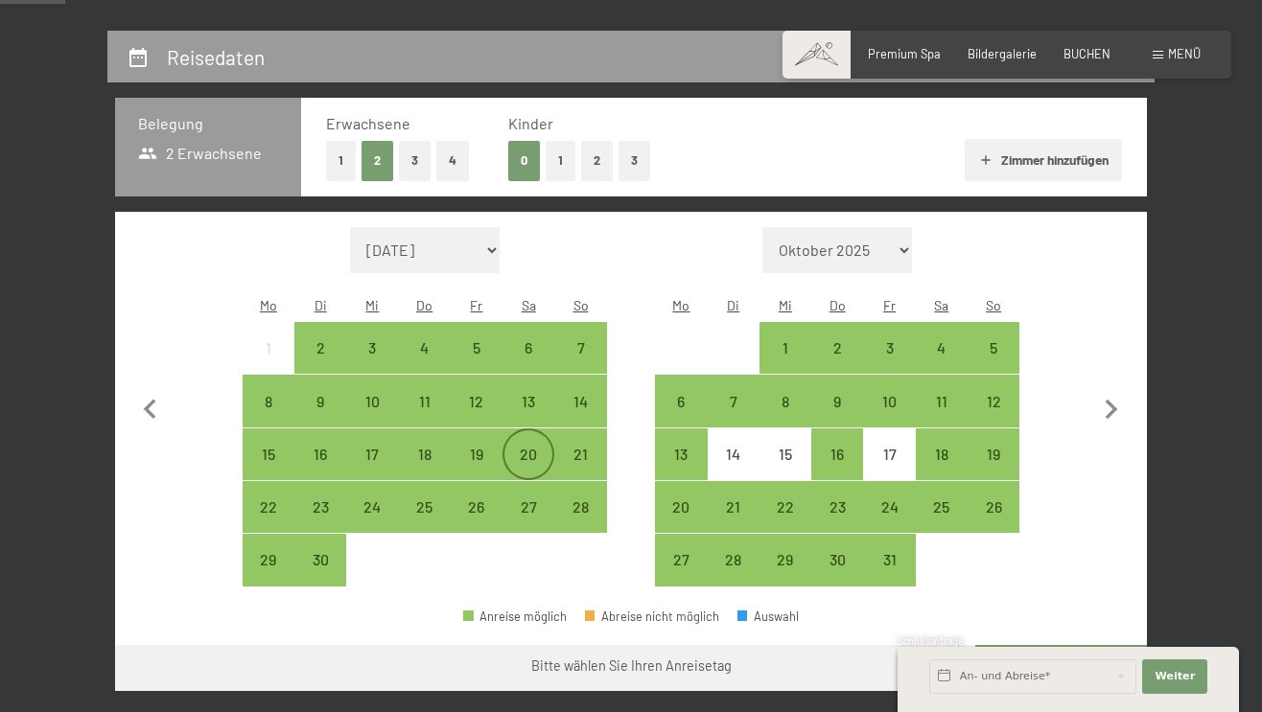
click at [526, 447] on div "20" at bounding box center [528, 471] width 48 height 48
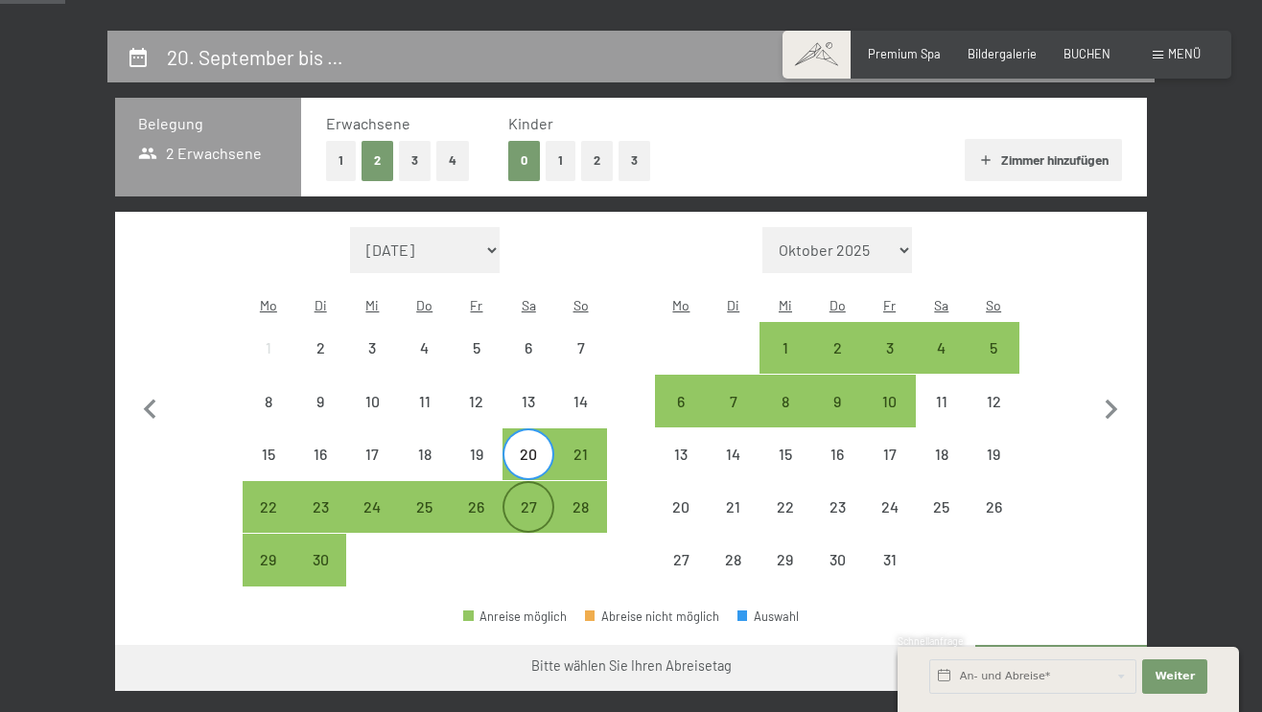
click at [525, 499] on div "27" at bounding box center [528, 523] width 48 height 48
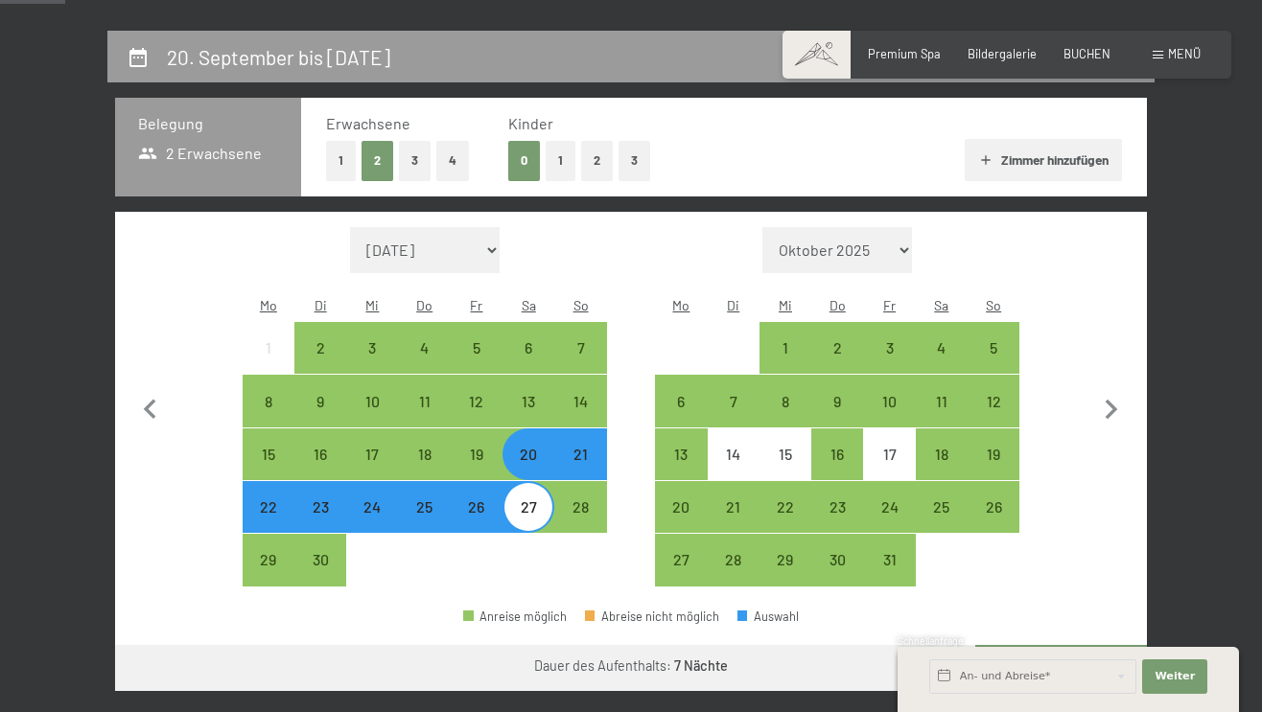
click at [1027, 645] on button "Weiter zu „Zimmer“" at bounding box center [1061, 668] width 172 height 46
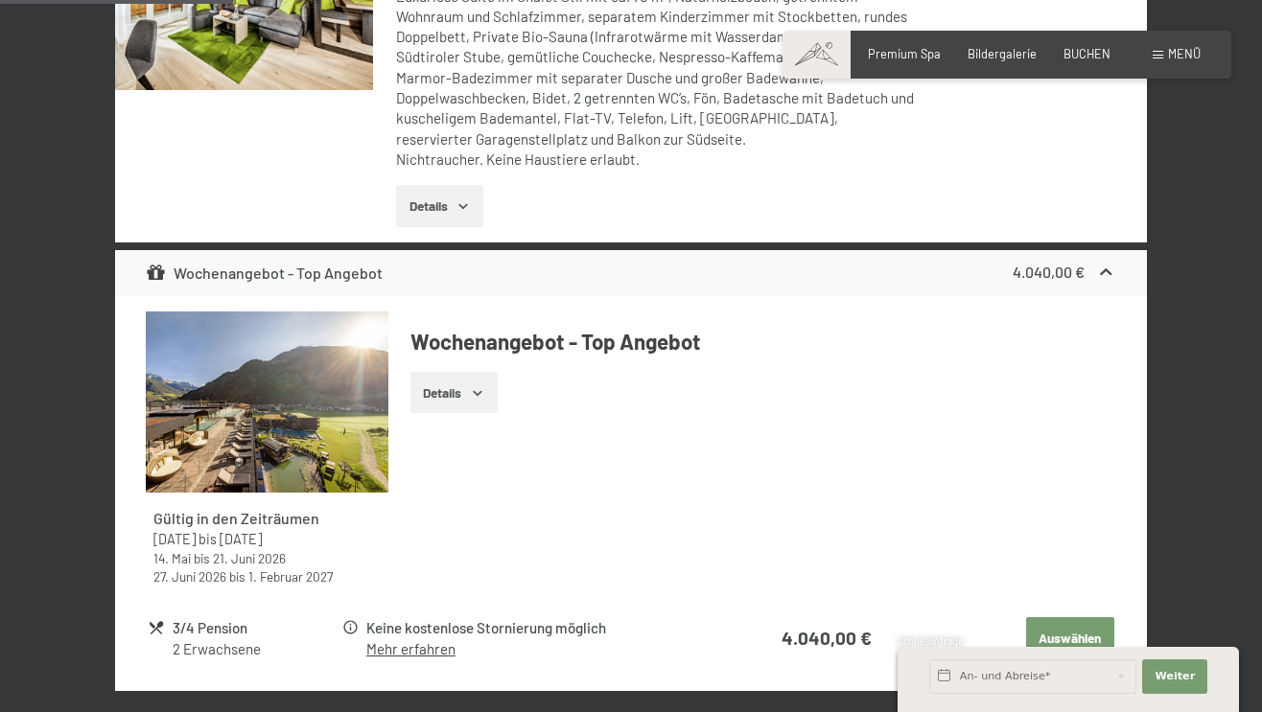
scroll to position [276, 0]
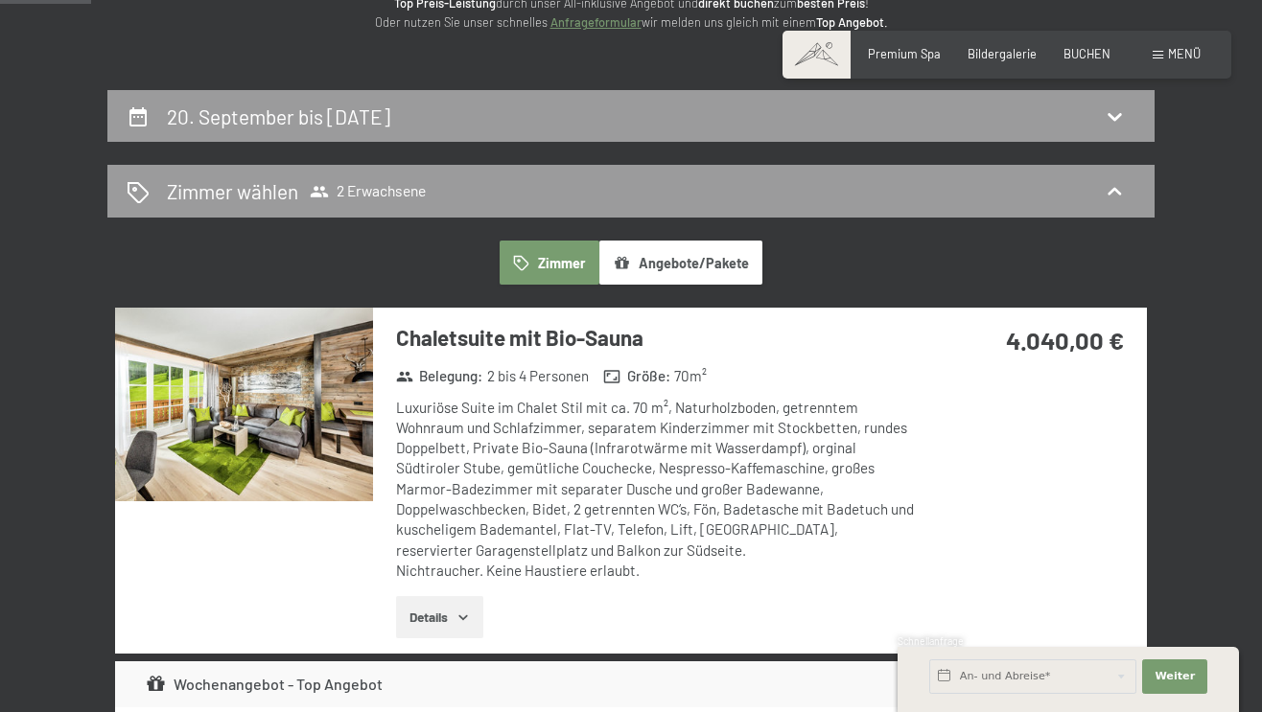
click at [262, 421] on img at bounding box center [244, 405] width 258 height 194
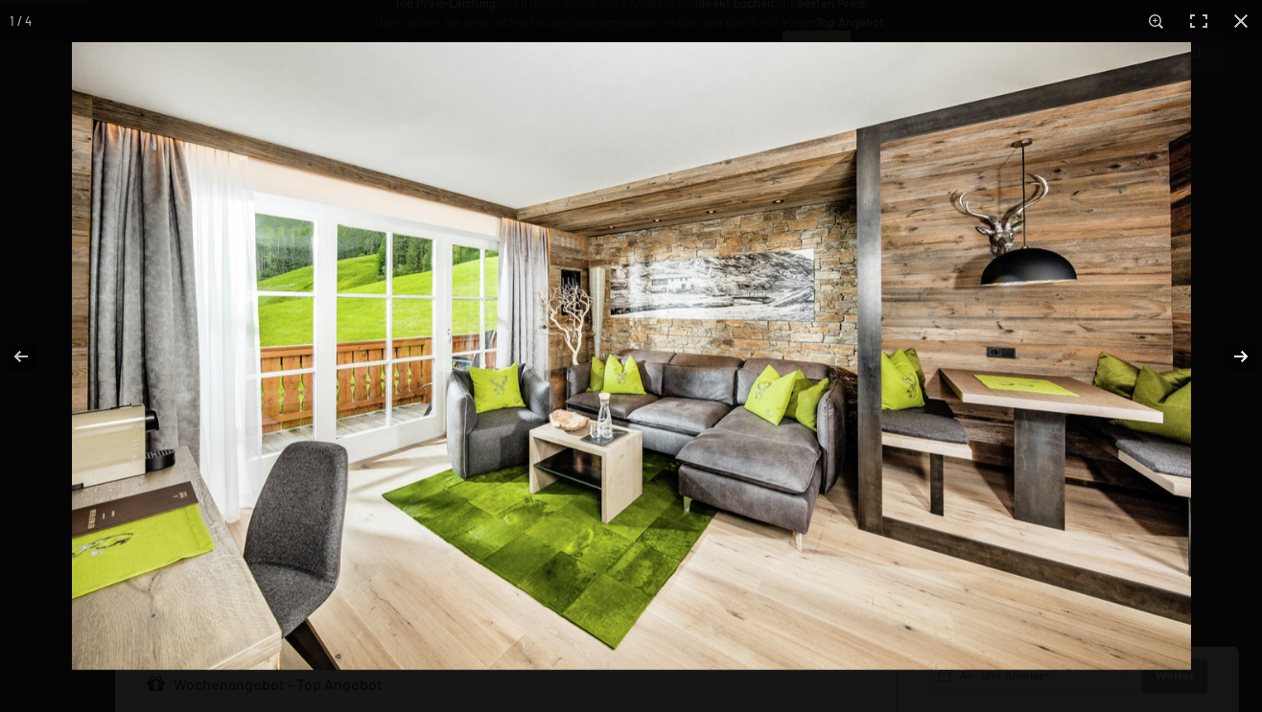
click at [1240, 354] on button "button" at bounding box center [1228, 357] width 67 height 96
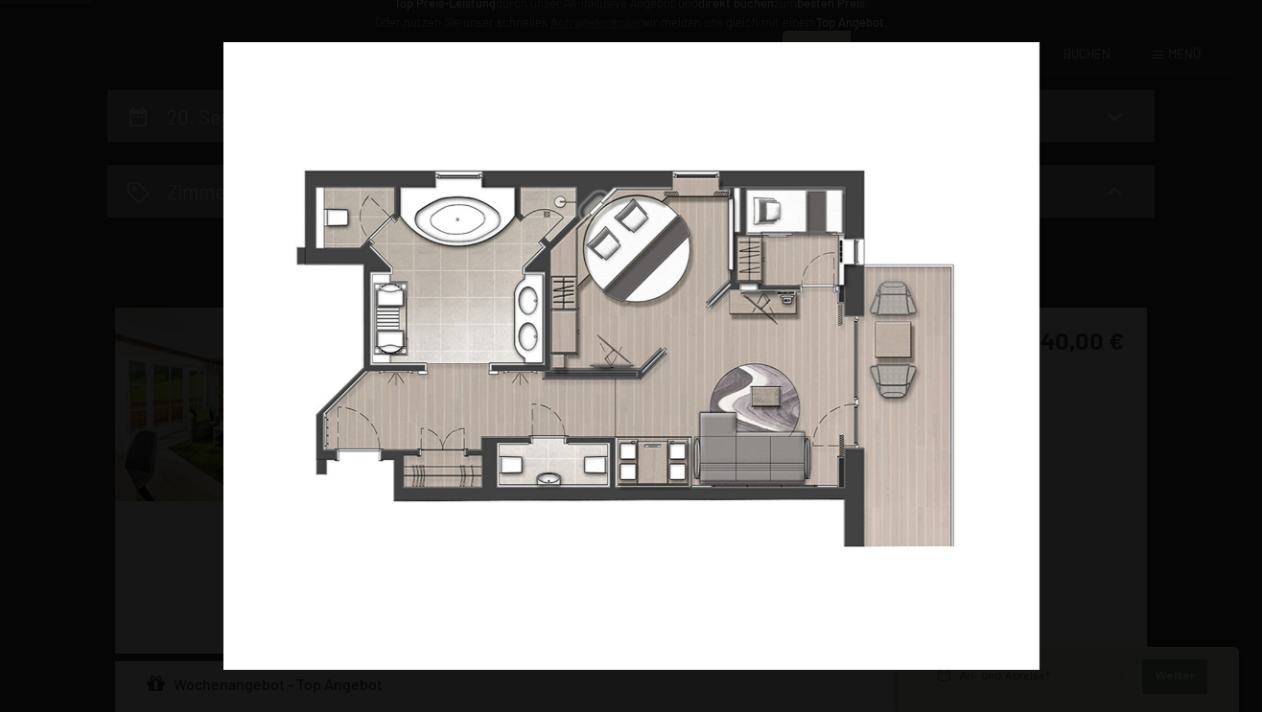
click at [1242, 360] on button "button" at bounding box center [1228, 357] width 67 height 96
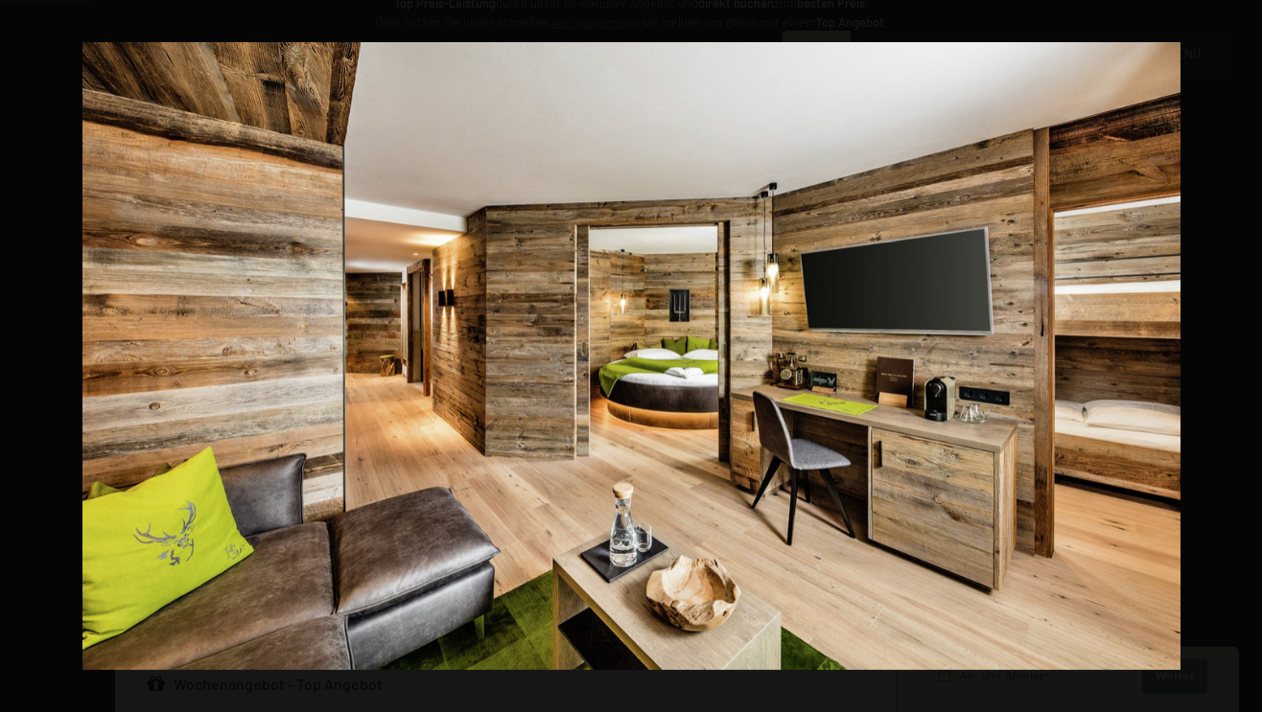
click at [1242, 360] on button "button" at bounding box center [1228, 357] width 67 height 96
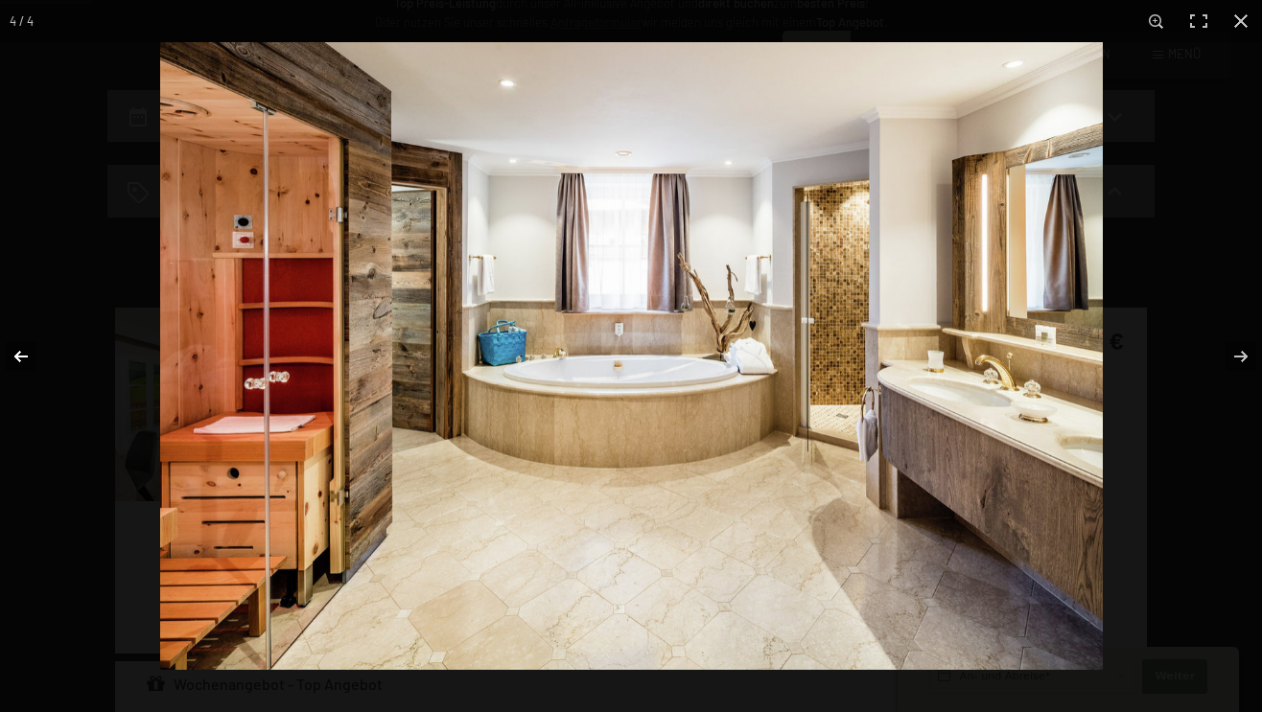
click at [28, 357] on button "button" at bounding box center [33, 357] width 67 height 96
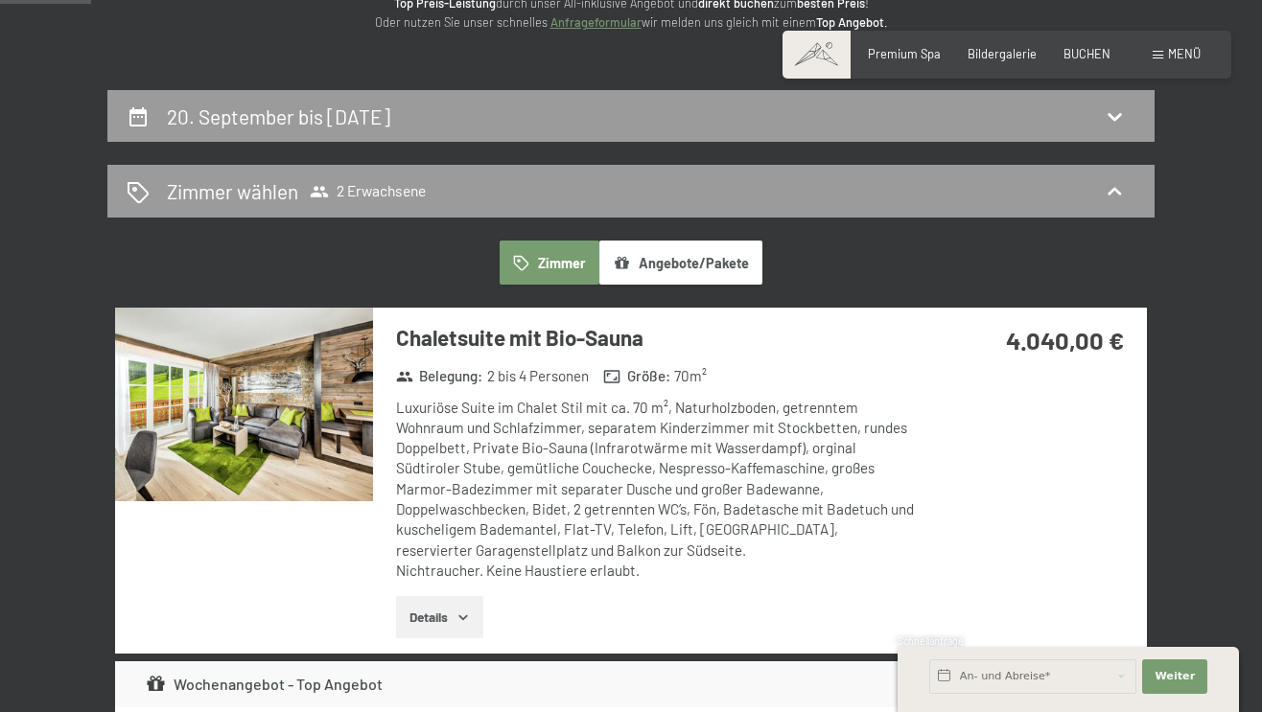
click at [0, 0] on button "button" at bounding box center [0, 0] width 0 height 0
click at [1108, 113] on icon at bounding box center [1113, 117] width 13 height 8
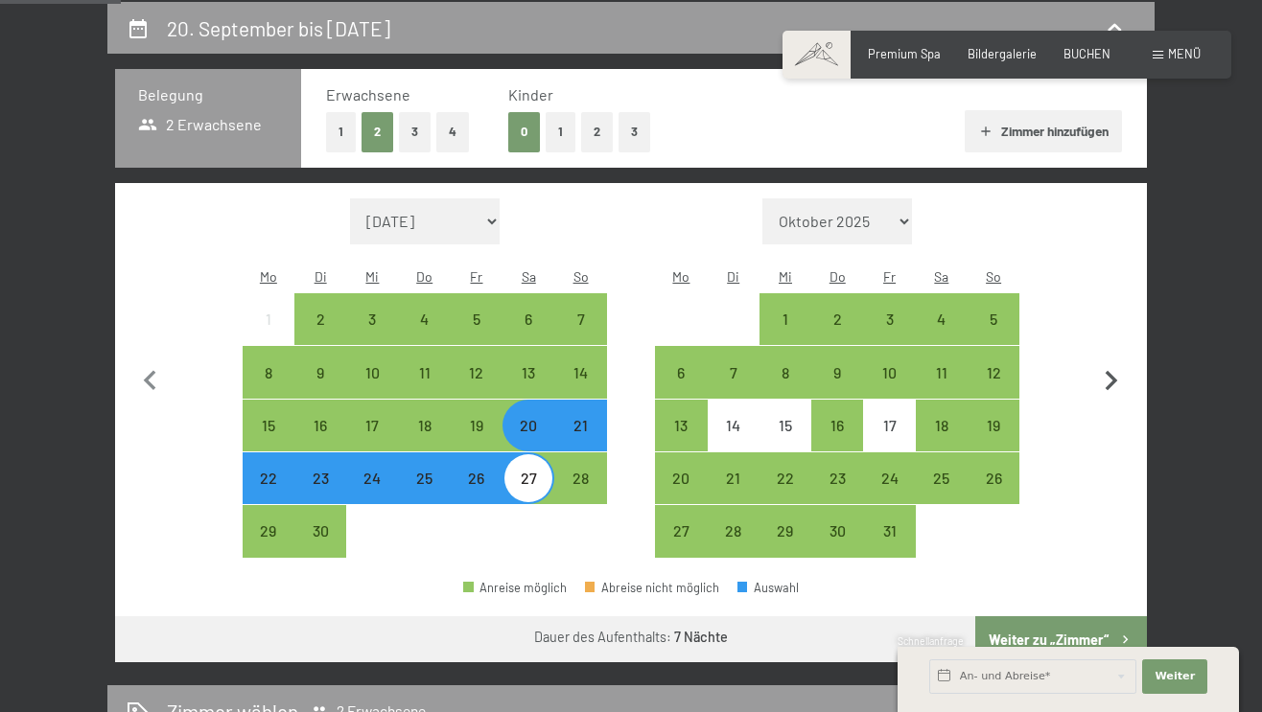
click at [1112, 371] on icon "button" at bounding box center [1111, 381] width 12 height 20
select select "[DATE]"
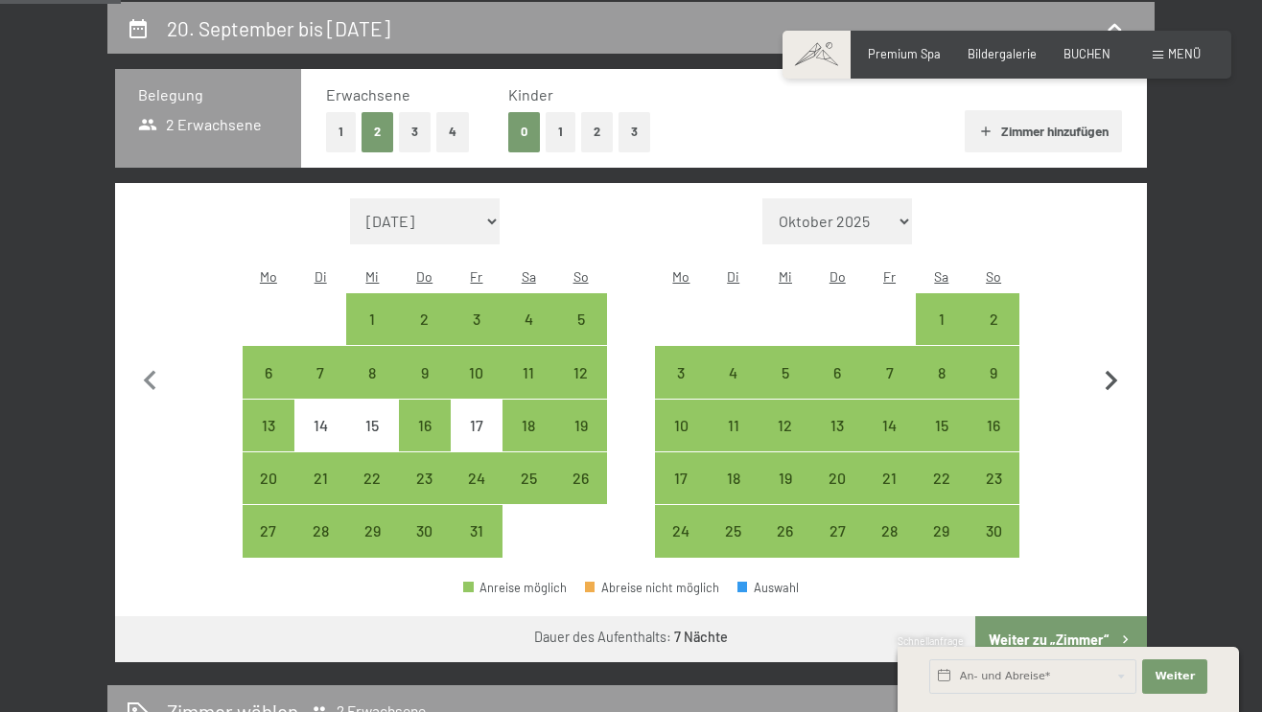
click at [1112, 371] on icon "button" at bounding box center [1111, 381] width 12 height 20
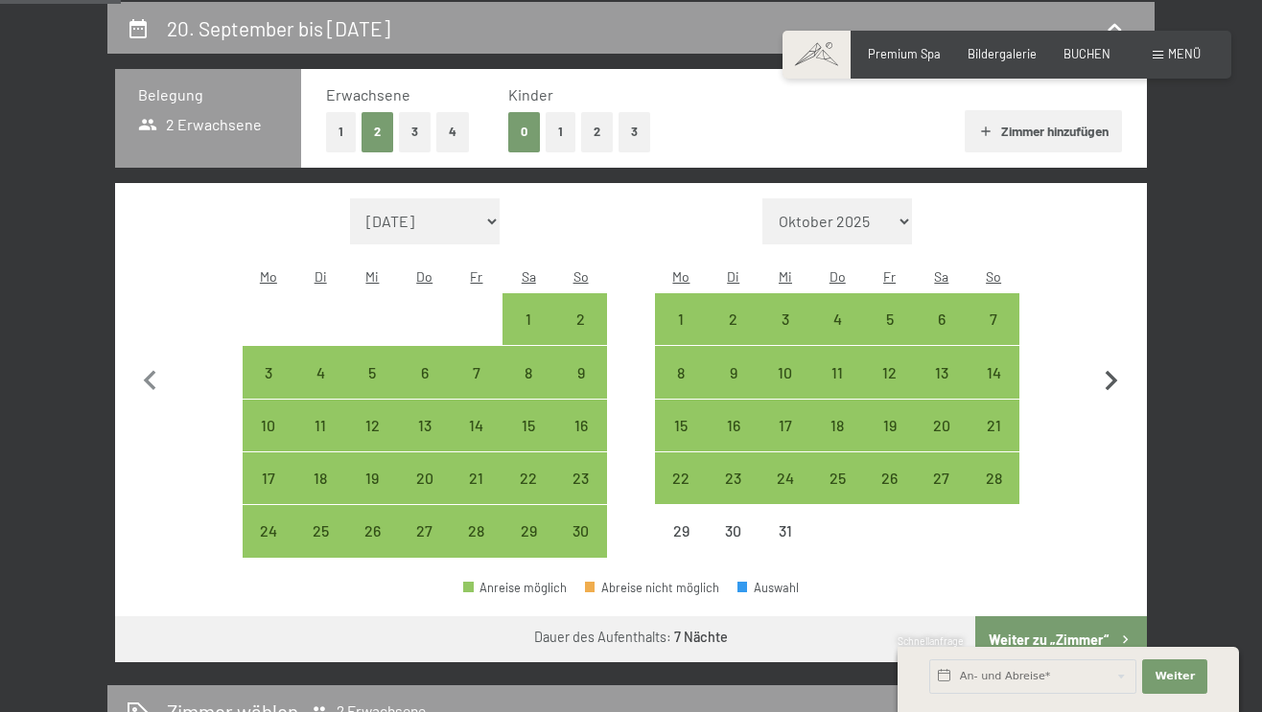
click at [1112, 371] on icon "button" at bounding box center [1111, 381] width 12 height 20
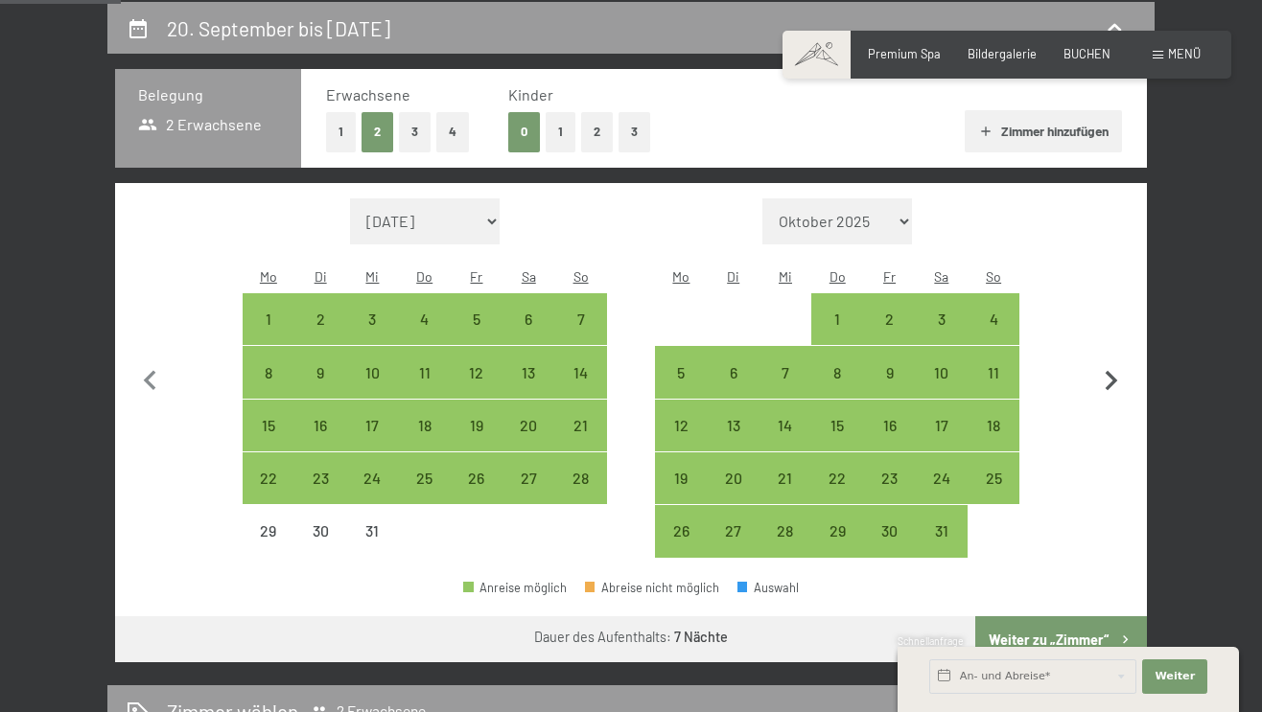
click at [1112, 371] on icon "button" at bounding box center [1111, 381] width 12 height 20
select select "[DATE]"
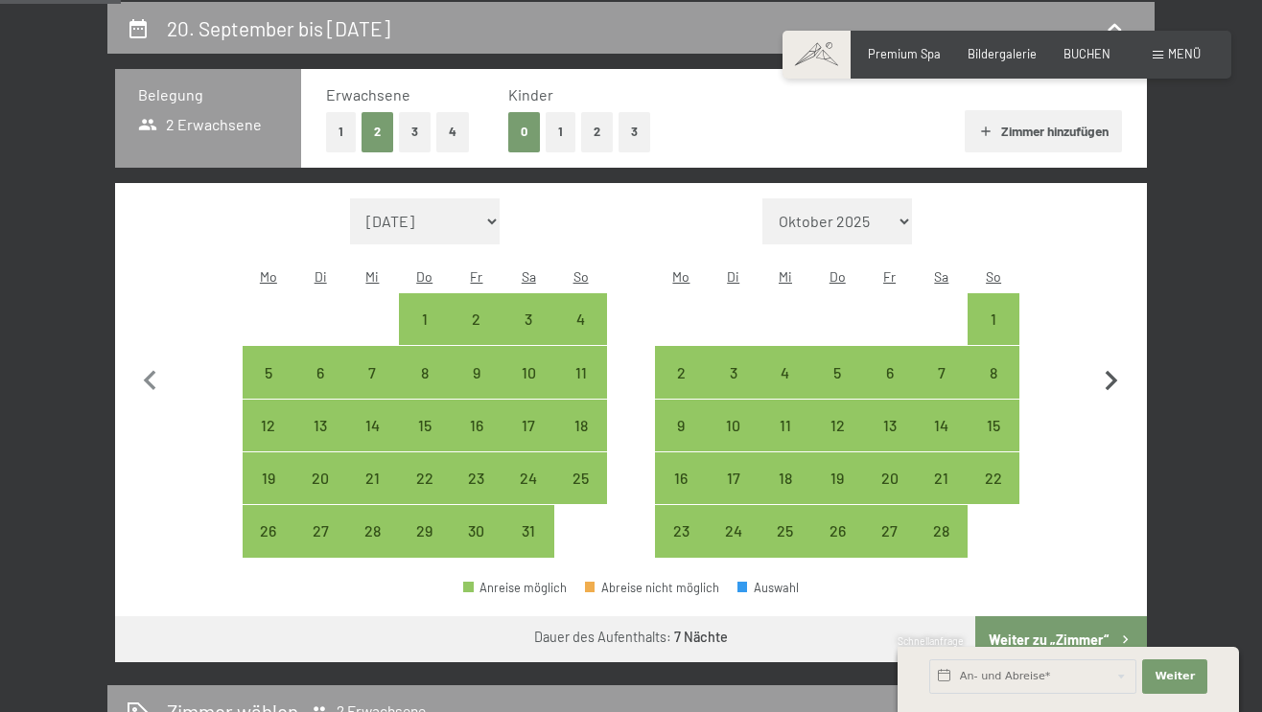
click at [1112, 371] on icon "button" at bounding box center [1111, 381] width 12 height 20
select select "[DATE]"
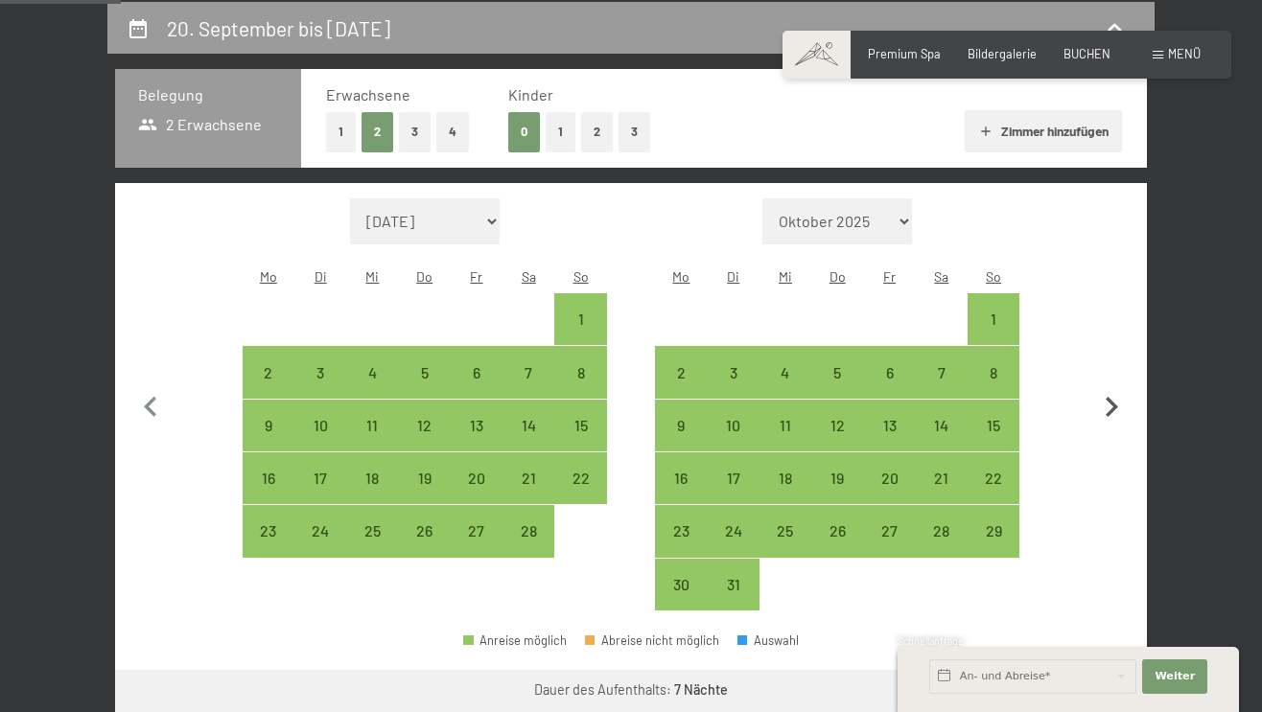
click at [1112, 363] on button "button" at bounding box center [1111, 404] width 40 height 413
select select "[DATE]"
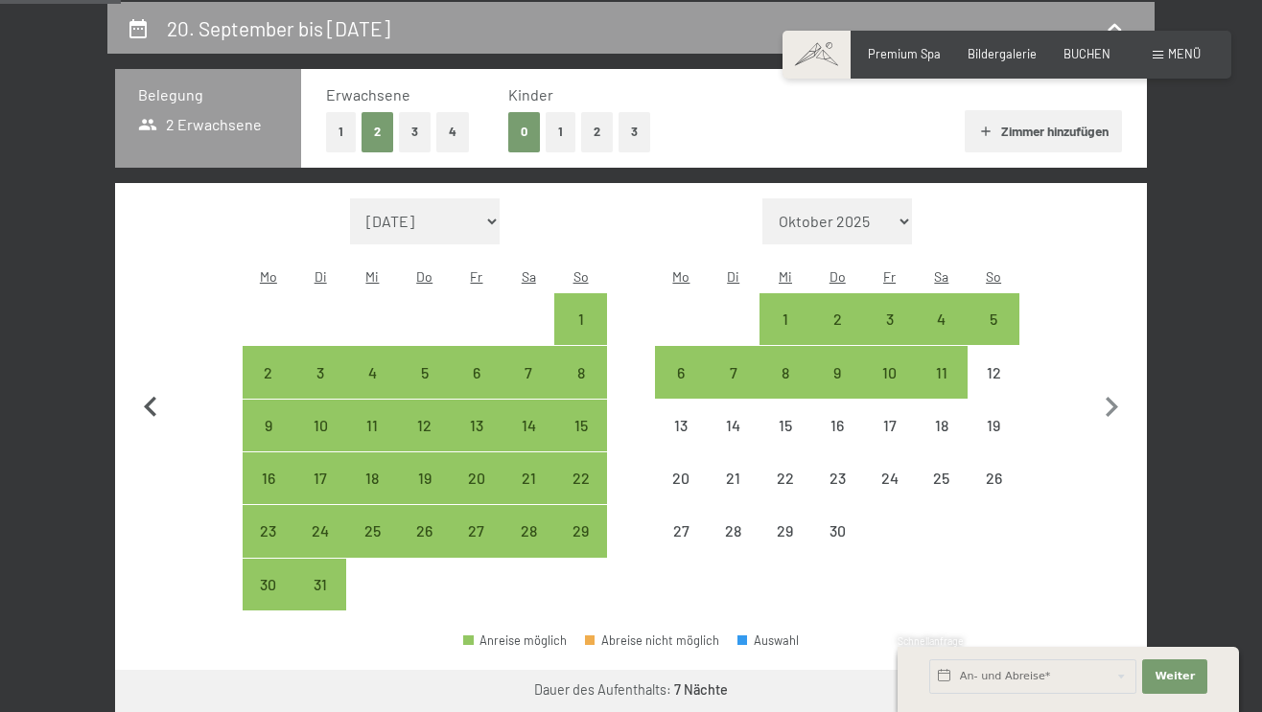
click at [148, 397] on icon "button" at bounding box center [150, 407] width 12 height 20
select select "[DATE]"
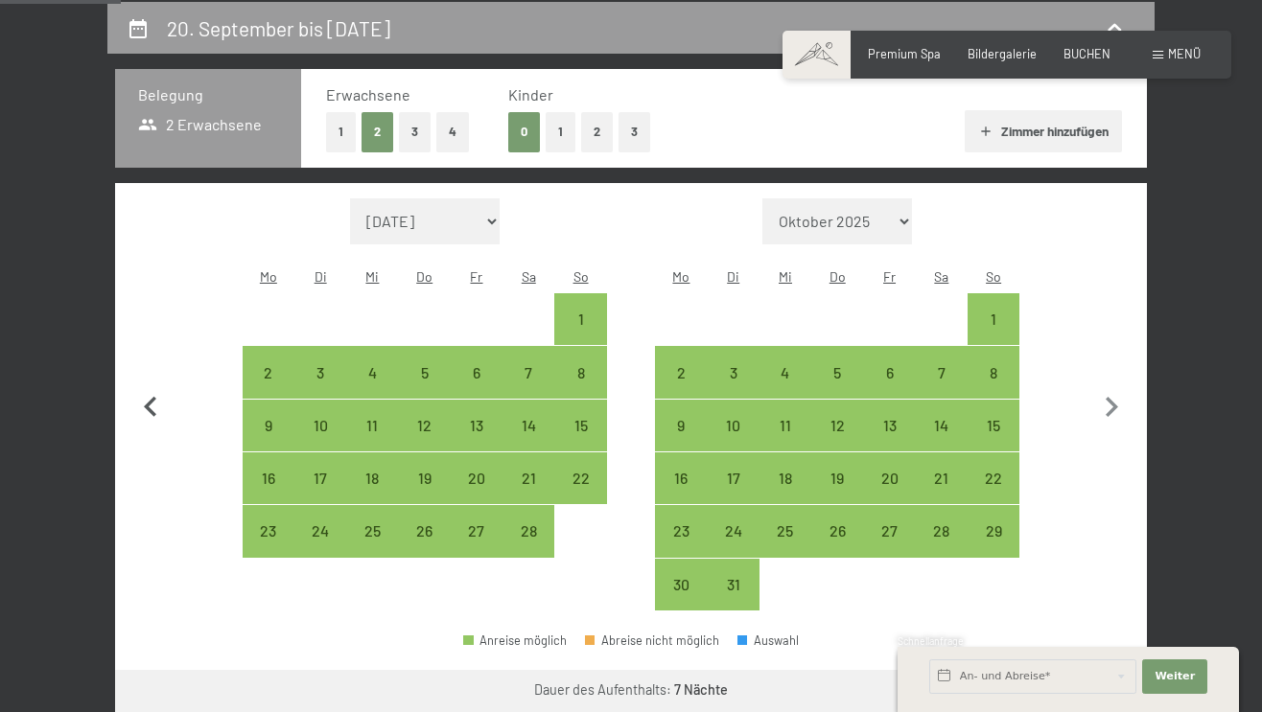
click at [148, 397] on icon "button" at bounding box center [150, 407] width 12 height 20
click at [147, 392] on button "button" at bounding box center [150, 404] width 40 height 413
select select "[DATE]"
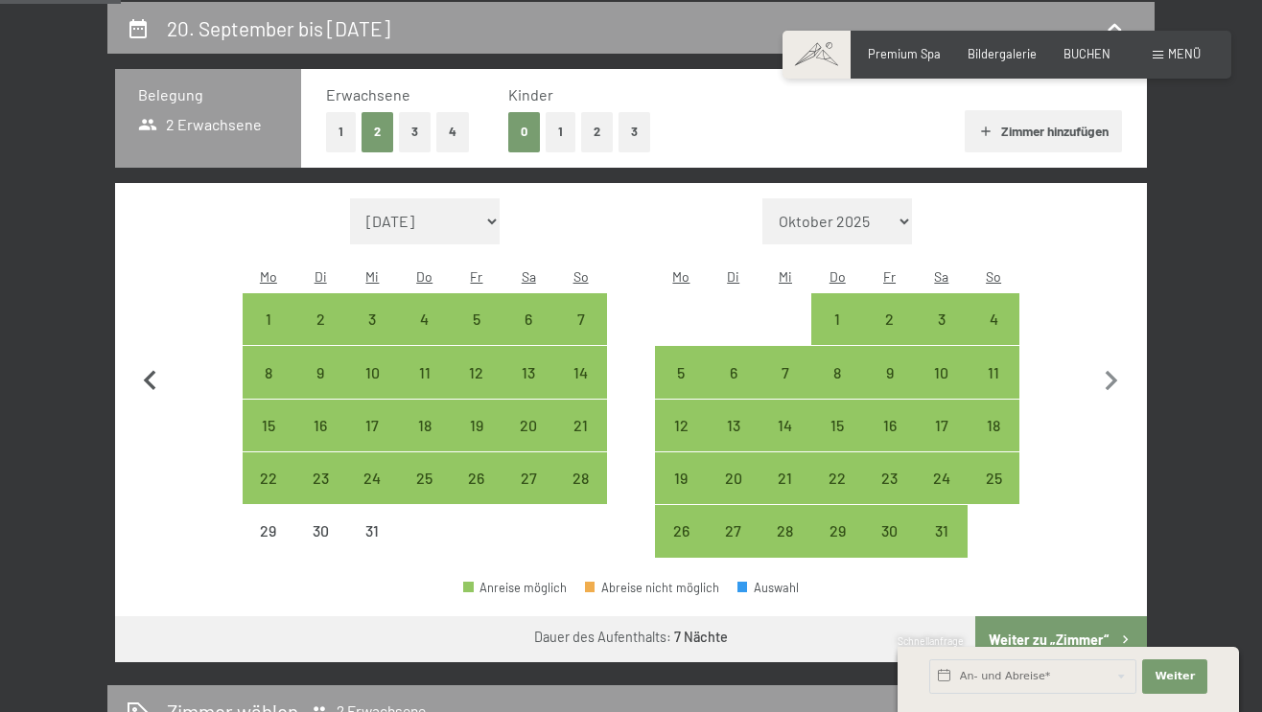
click at [147, 392] on button "button" at bounding box center [150, 378] width 40 height 360
select select "[DATE]"
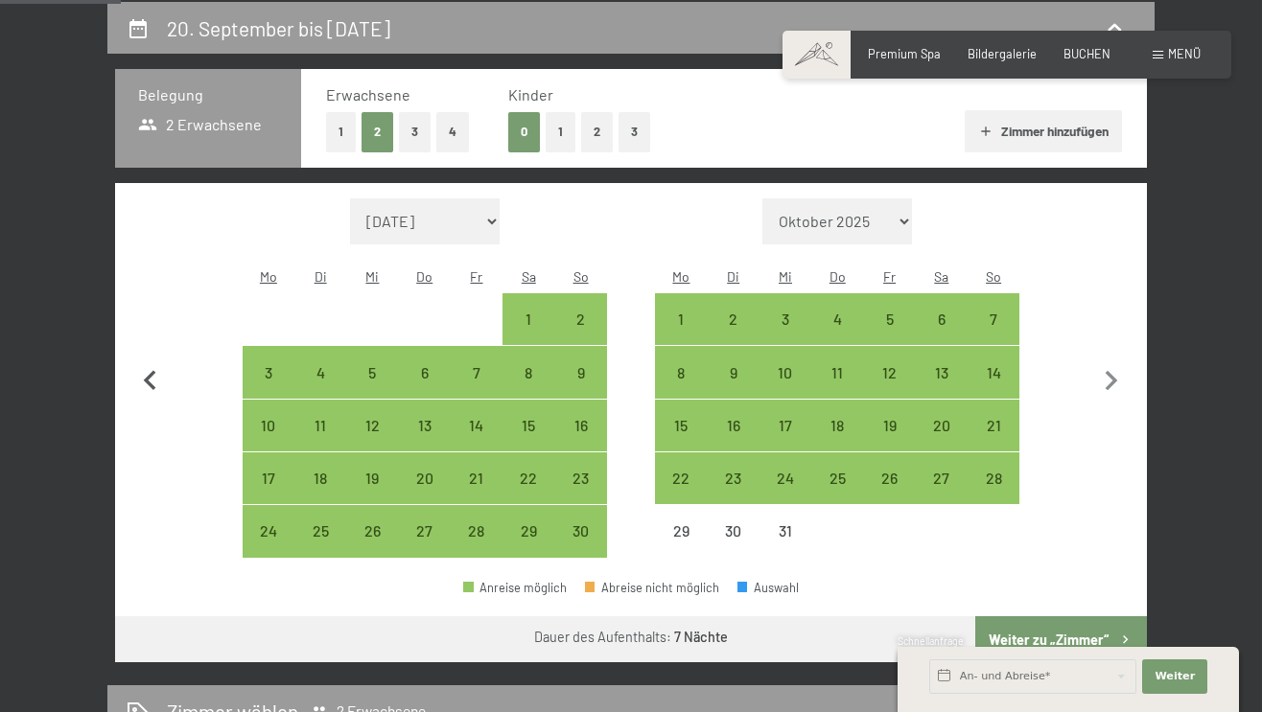
click at [146, 392] on button "button" at bounding box center [150, 378] width 40 height 360
select select "[DATE]"
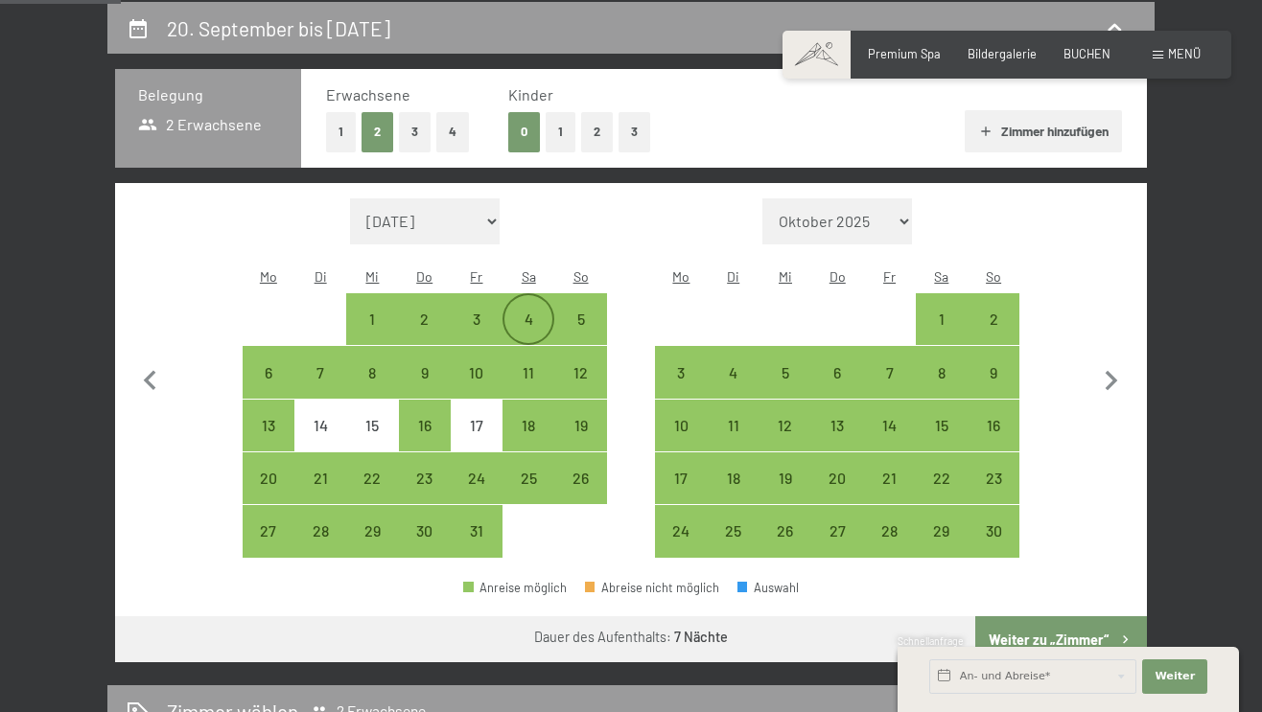
click at [532, 312] on div "4" at bounding box center [528, 336] width 48 height 48
select select "[DATE]"
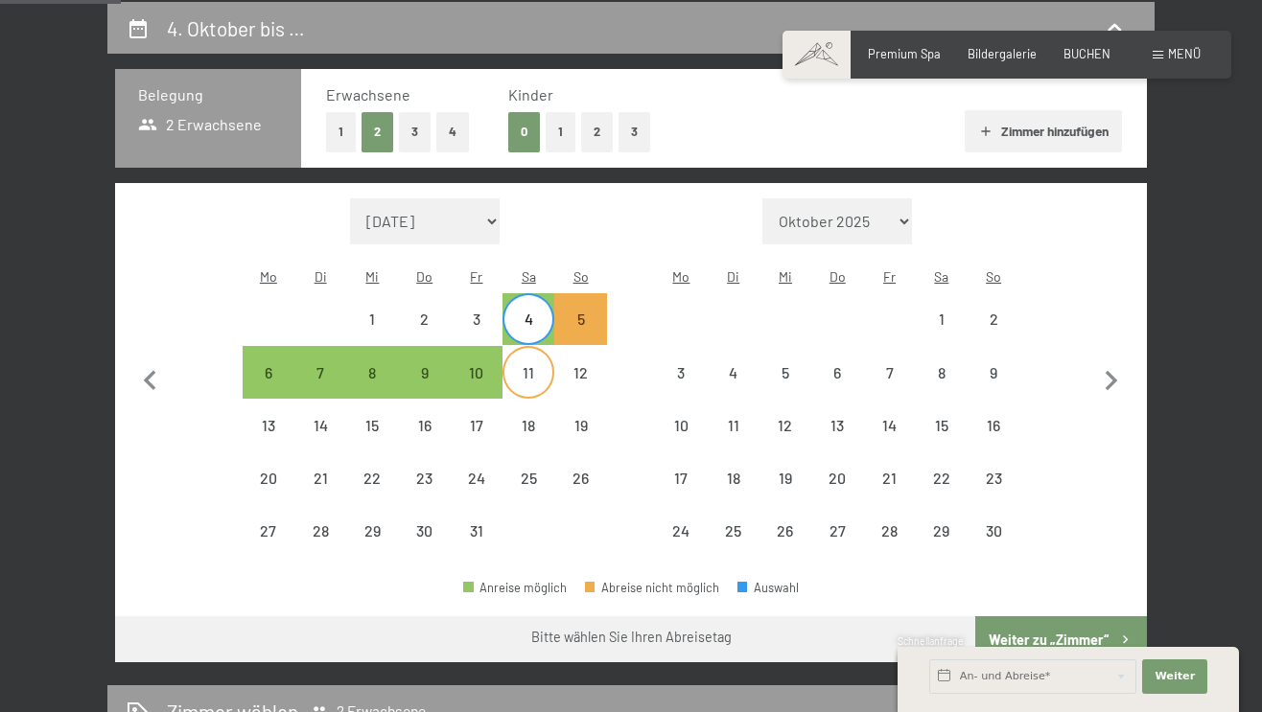
click at [529, 348] on div "11" at bounding box center [528, 372] width 48 height 48
select select "[DATE]"
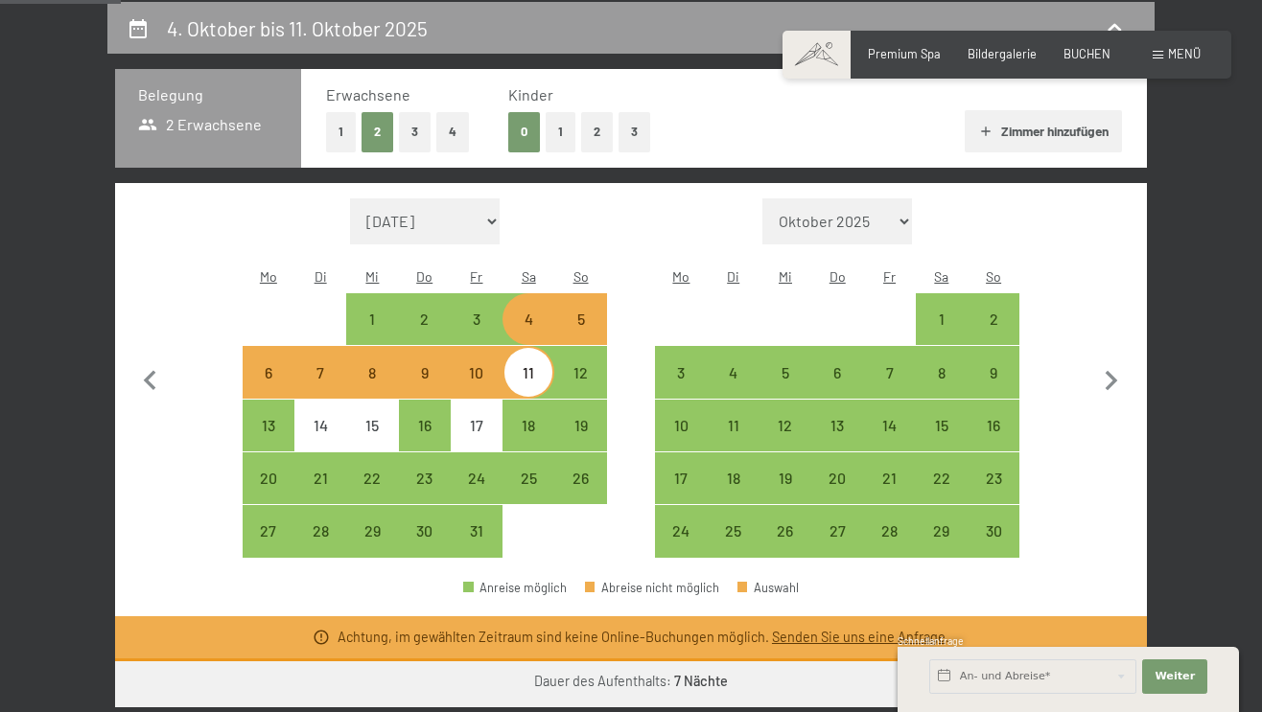
click at [531, 402] on span "Einwilligung Marketing*" at bounding box center [524, 411] width 158 height 19
click at [435, 402] on input "Einwilligung Marketing*" at bounding box center [425, 411] width 19 height 19
checkbox input "false"
click at [525, 418] on div "18" at bounding box center [528, 442] width 48 height 48
select select "[DATE]"
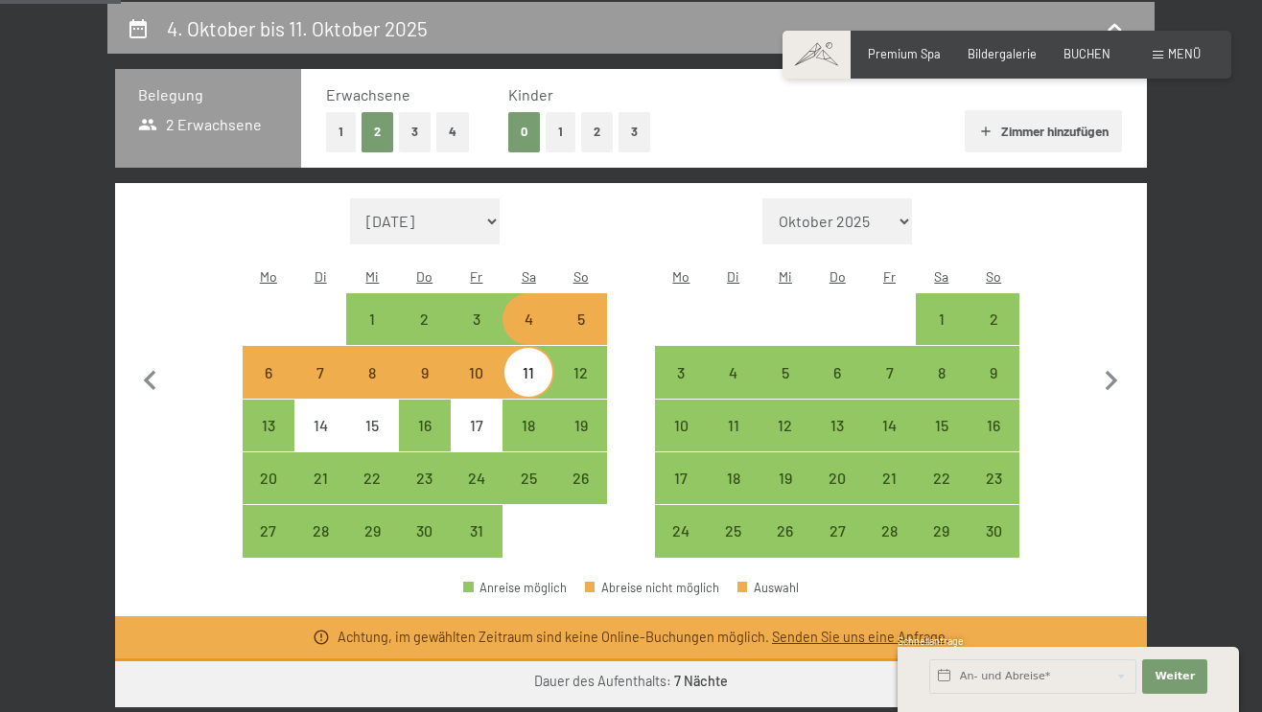
select select "[DATE]"
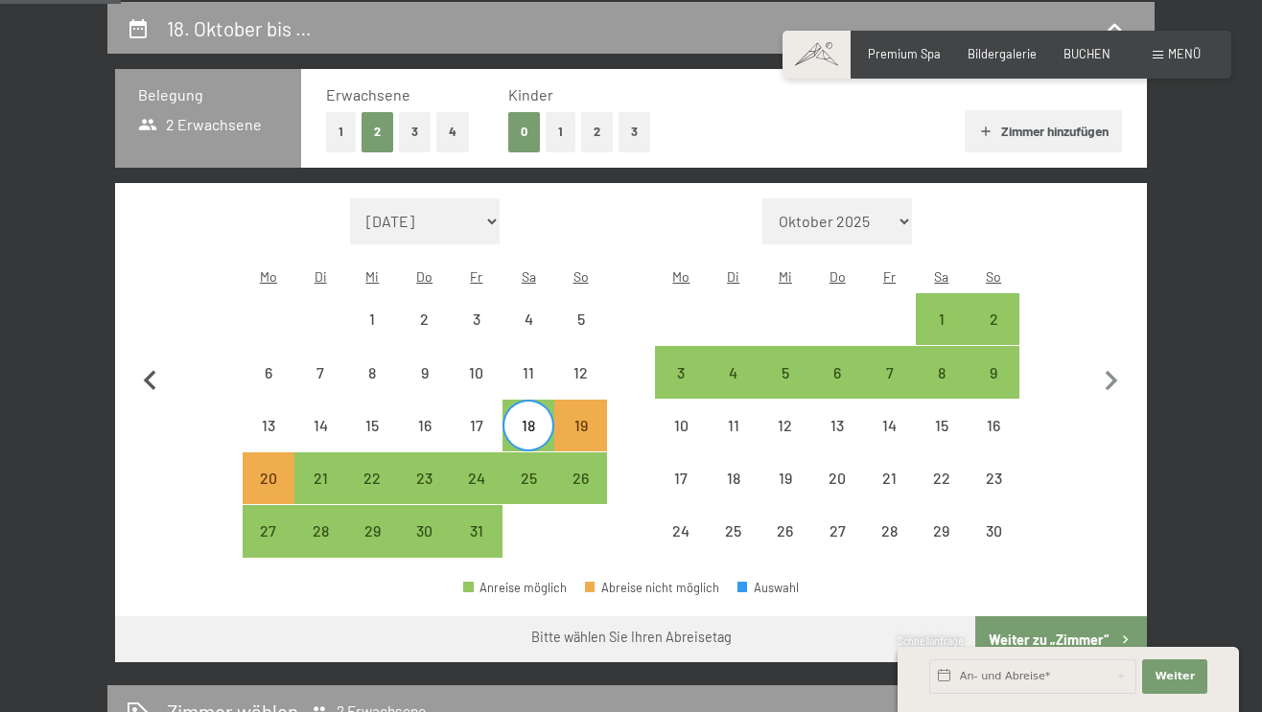
click at [154, 363] on icon "button" at bounding box center [150, 381] width 40 height 40
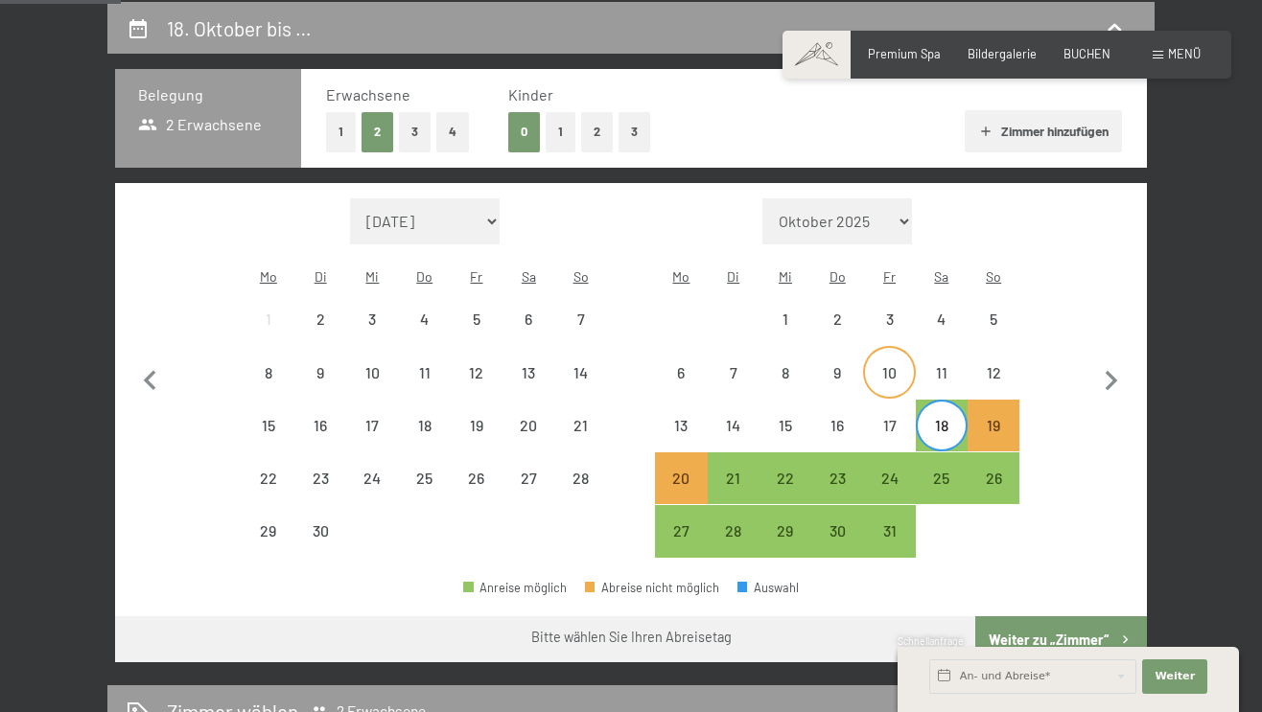
click at [881, 365] on div "10" at bounding box center [889, 389] width 48 height 48
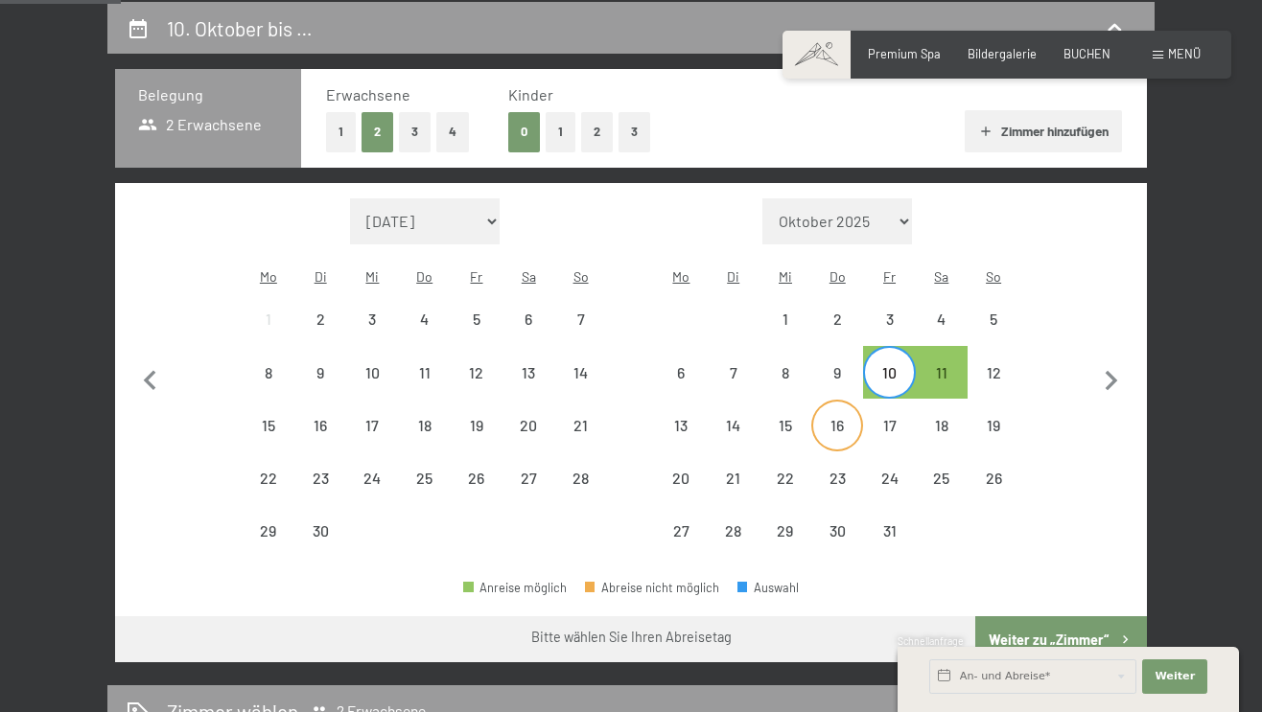
click at [837, 418] on div "16" at bounding box center [837, 442] width 48 height 48
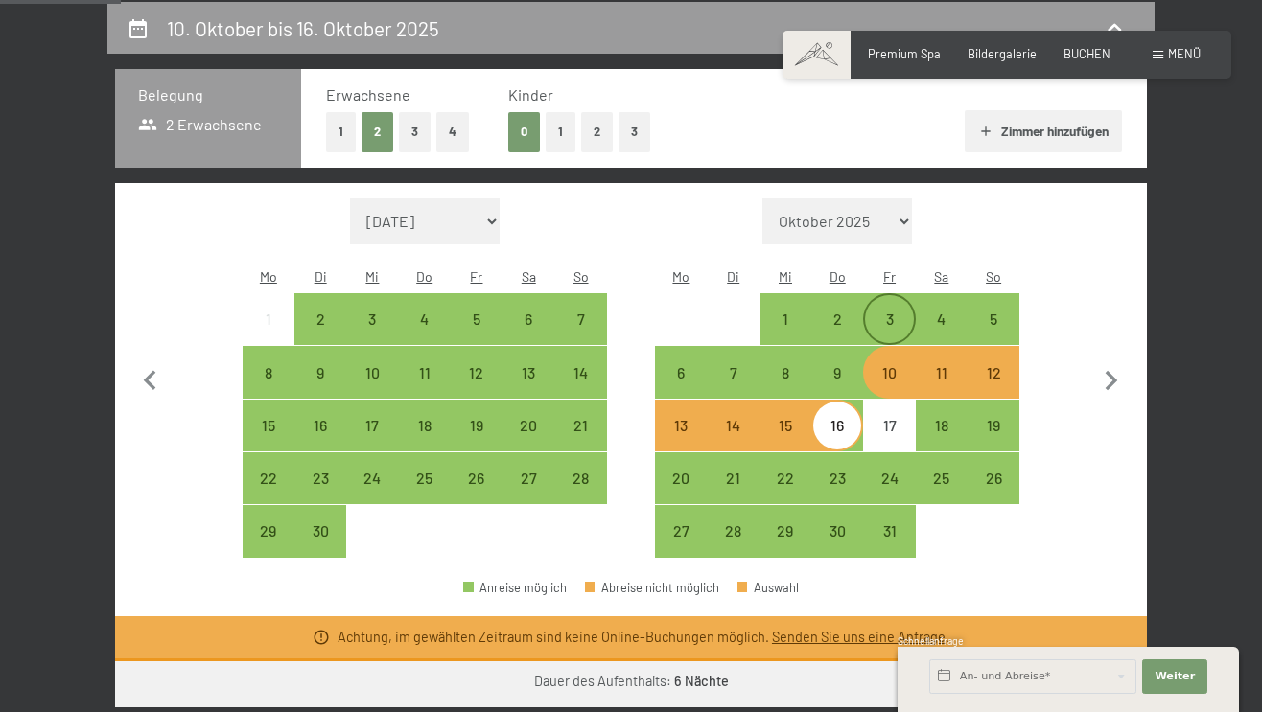
click at [882, 312] on div "3" at bounding box center [889, 336] width 48 height 48
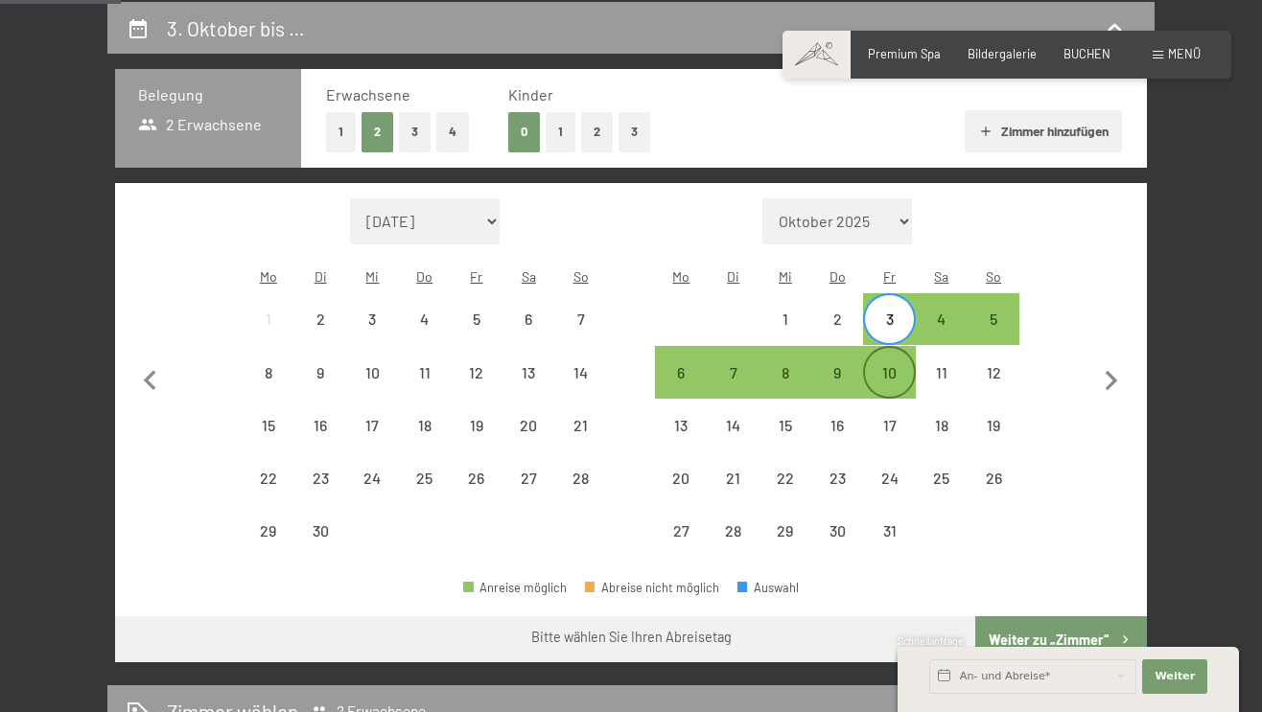
click at [873, 365] on div "10" at bounding box center [889, 389] width 48 height 48
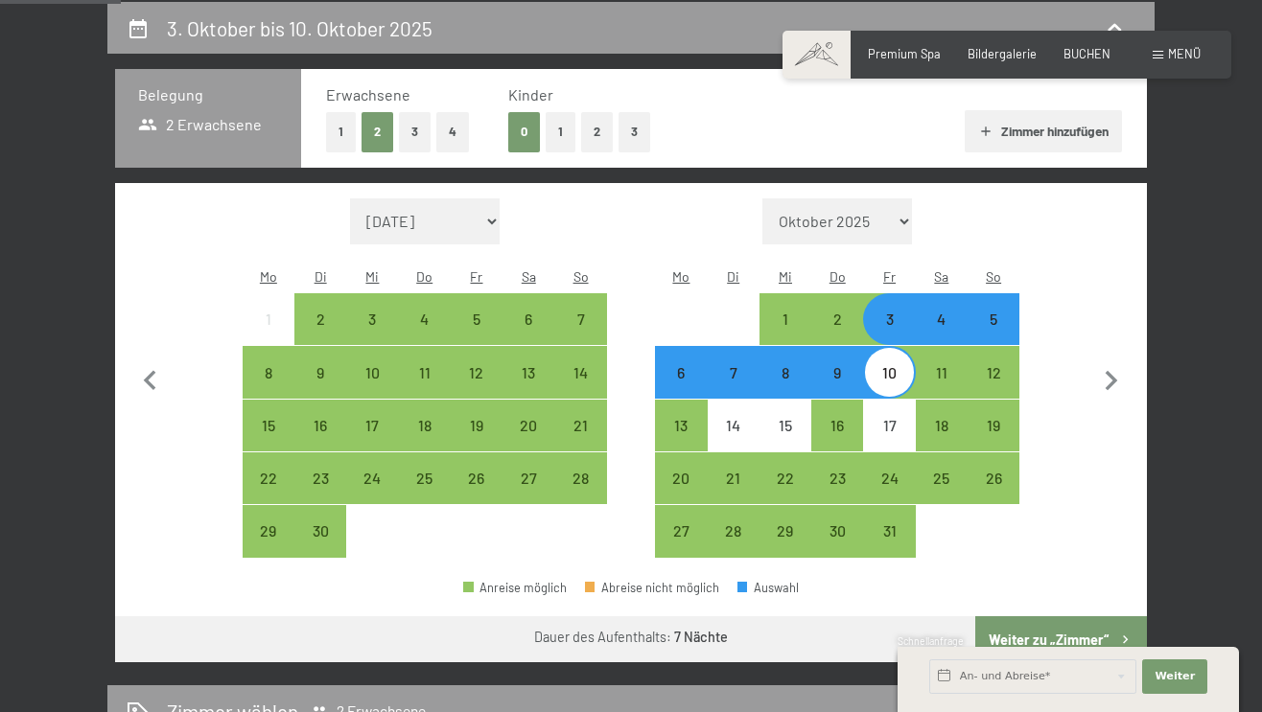
click at [1059, 616] on button "Weiter zu „Zimmer“" at bounding box center [1061, 639] width 172 height 46
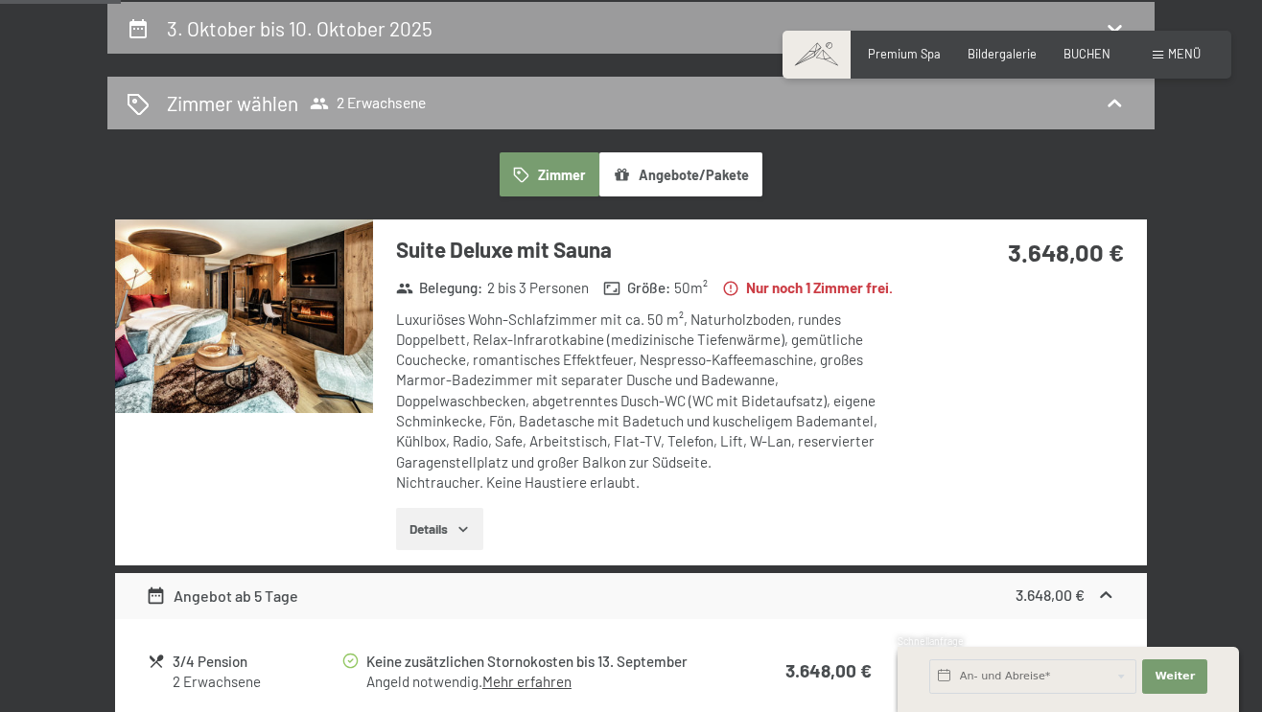
click at [980, 108] on div "Zimmer wählen 2 Erwachsene" at bounding box center [631, 103] width 1009 height 28
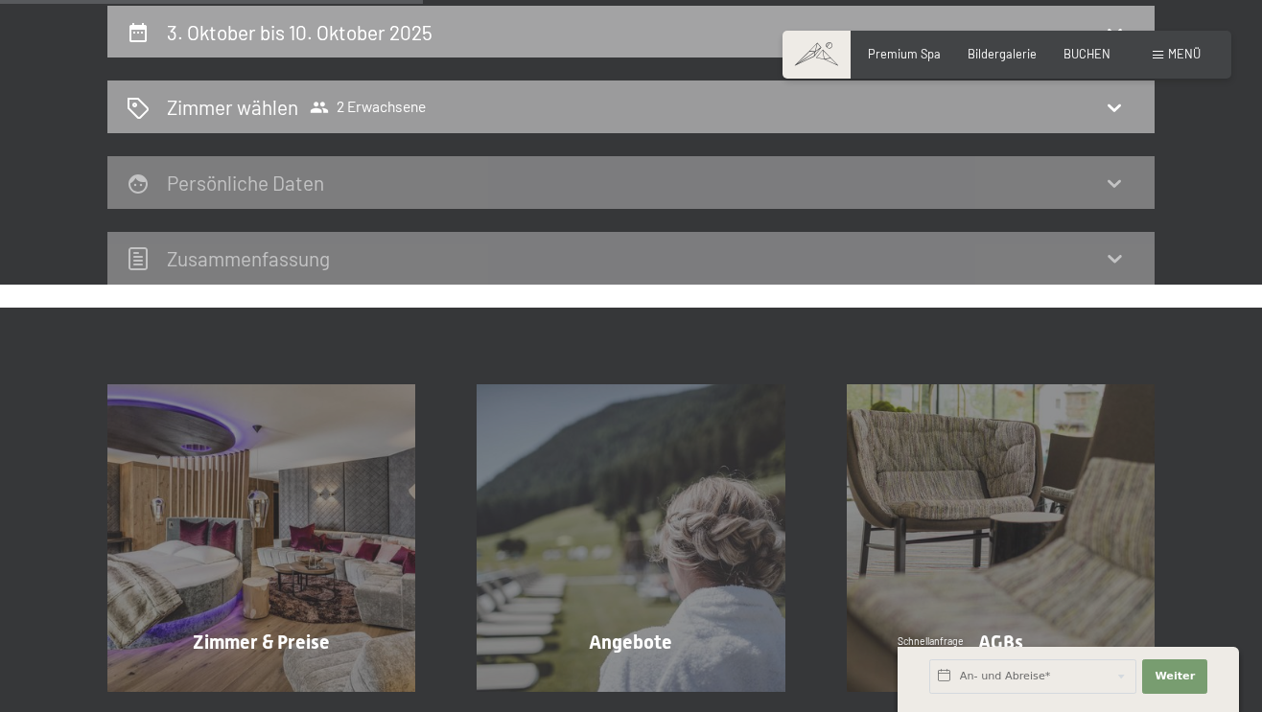
click at [1109, 25] on icon at bounding box center [1113, 31] width 23 height 23
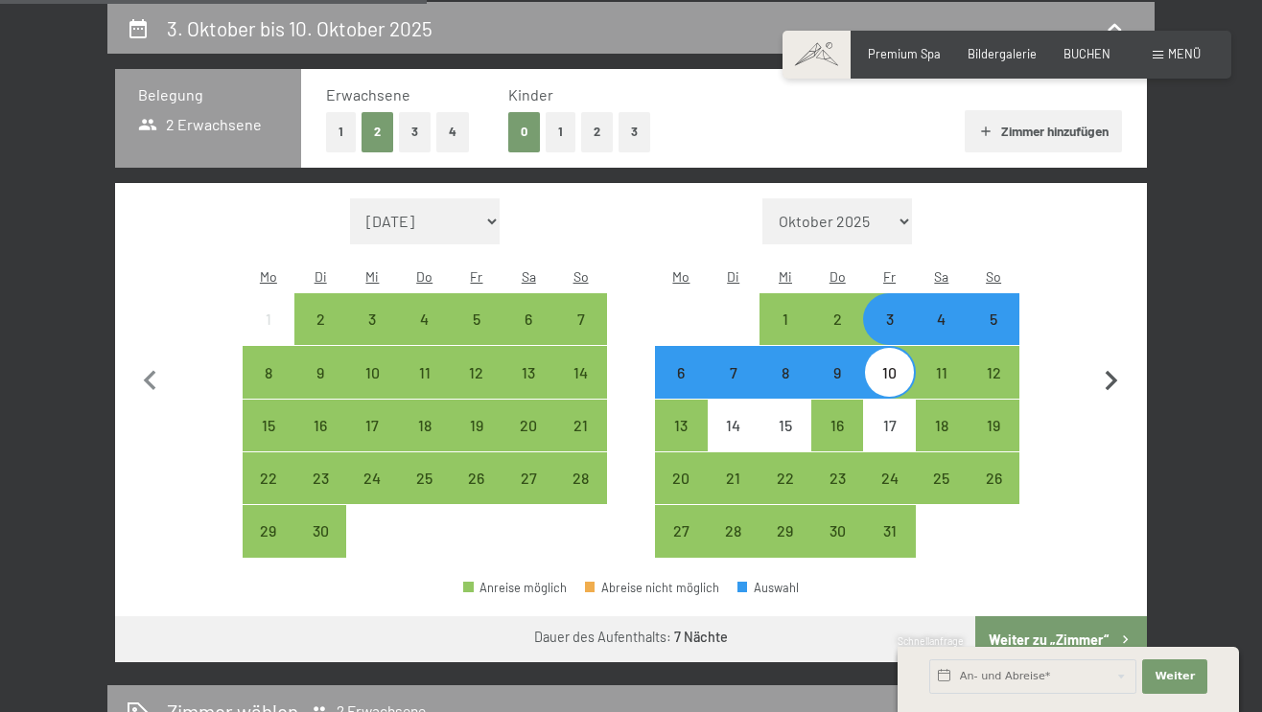
click at [1108, 363] on icon "button" at bounding box center [1111, 381] width 40 height 40
select select "[DATE]"
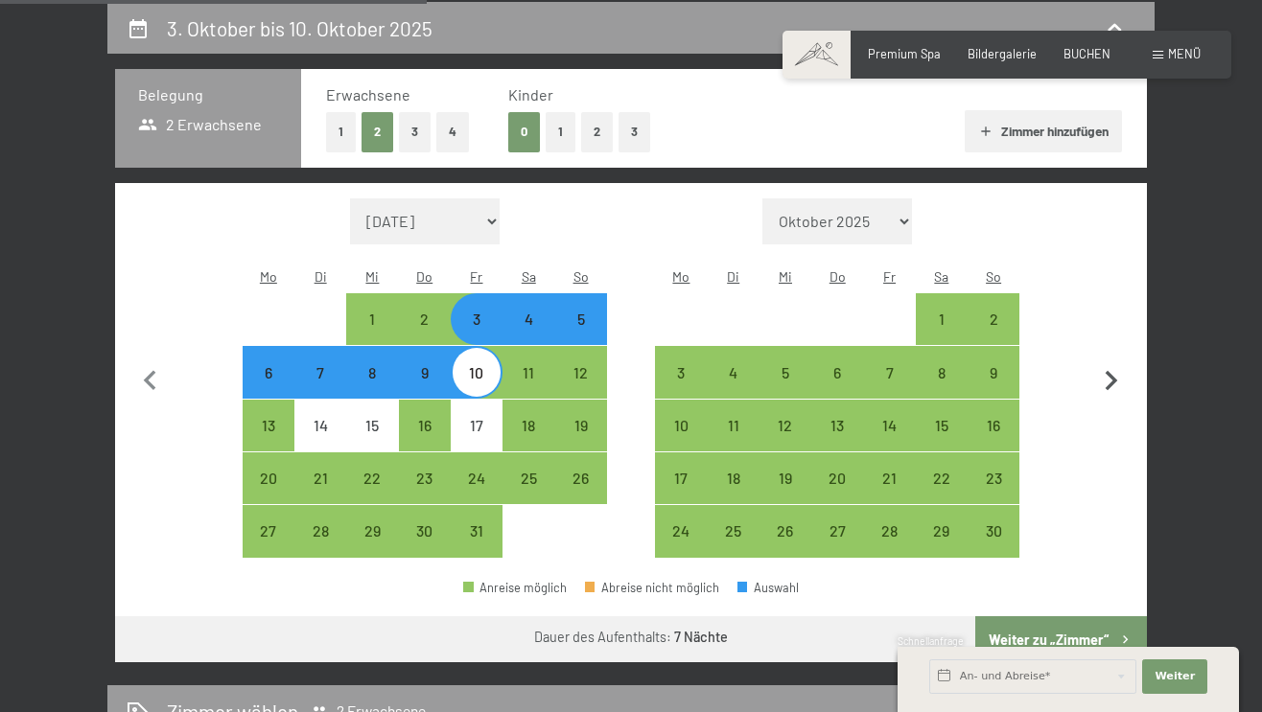
click at [1107, 363] on icon "button" at bounding box center [1111, 381] width 40 height 40
select select "[DATE]"
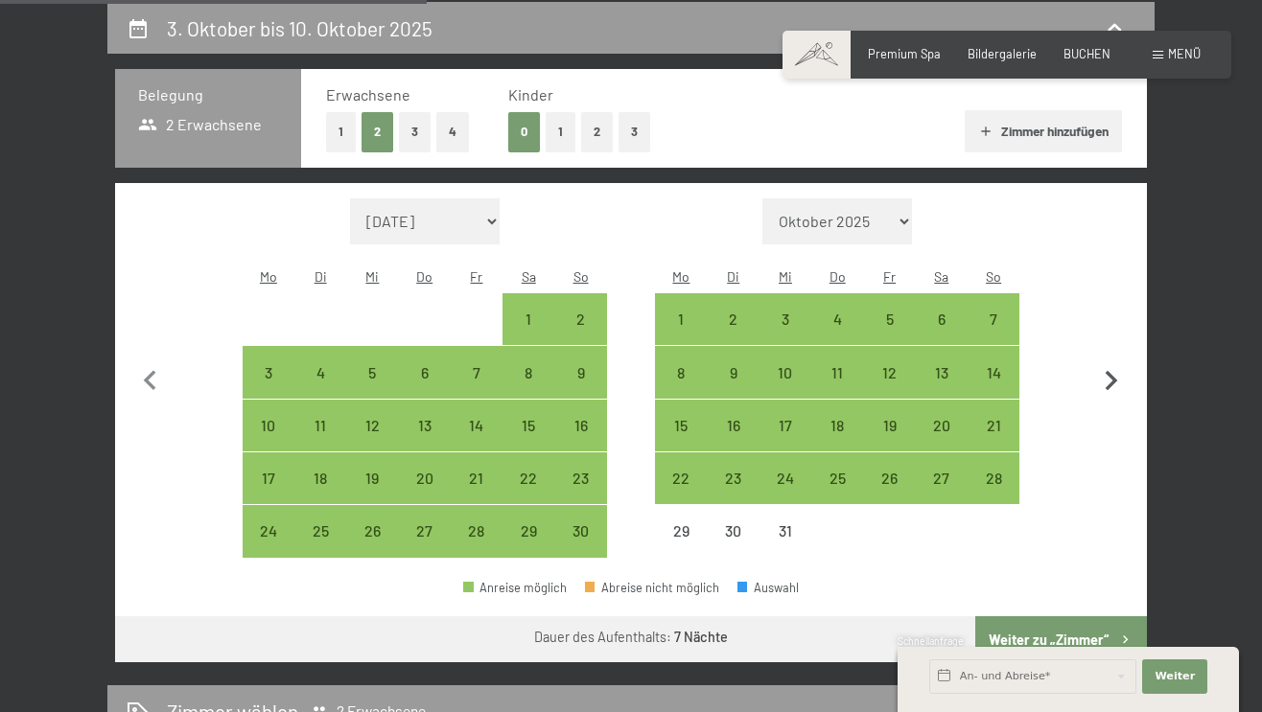
click at [1106, 362] on icon "button" at bounding box center [1111, 381] width 40 height 40
select select "[DATE]"
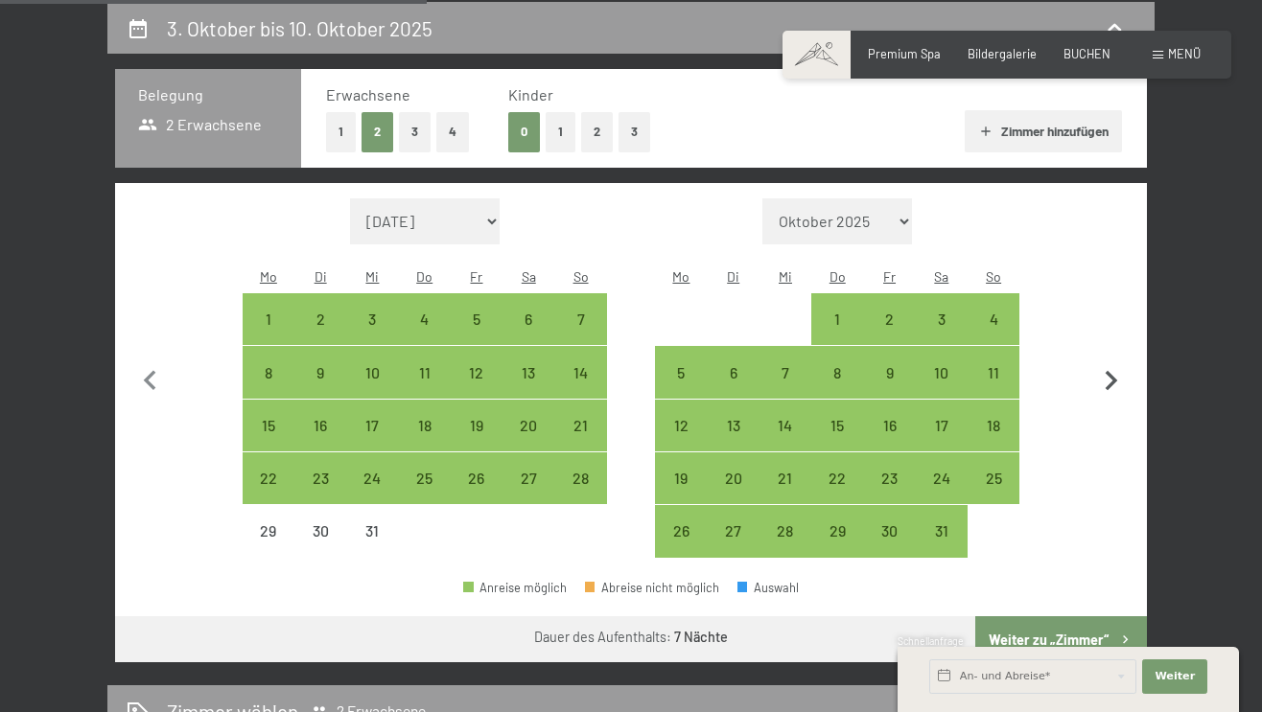
click at [1106, 364] on icon "button" at bounding box center [1111, 381] width 40 height 40
select select "[DATE]"
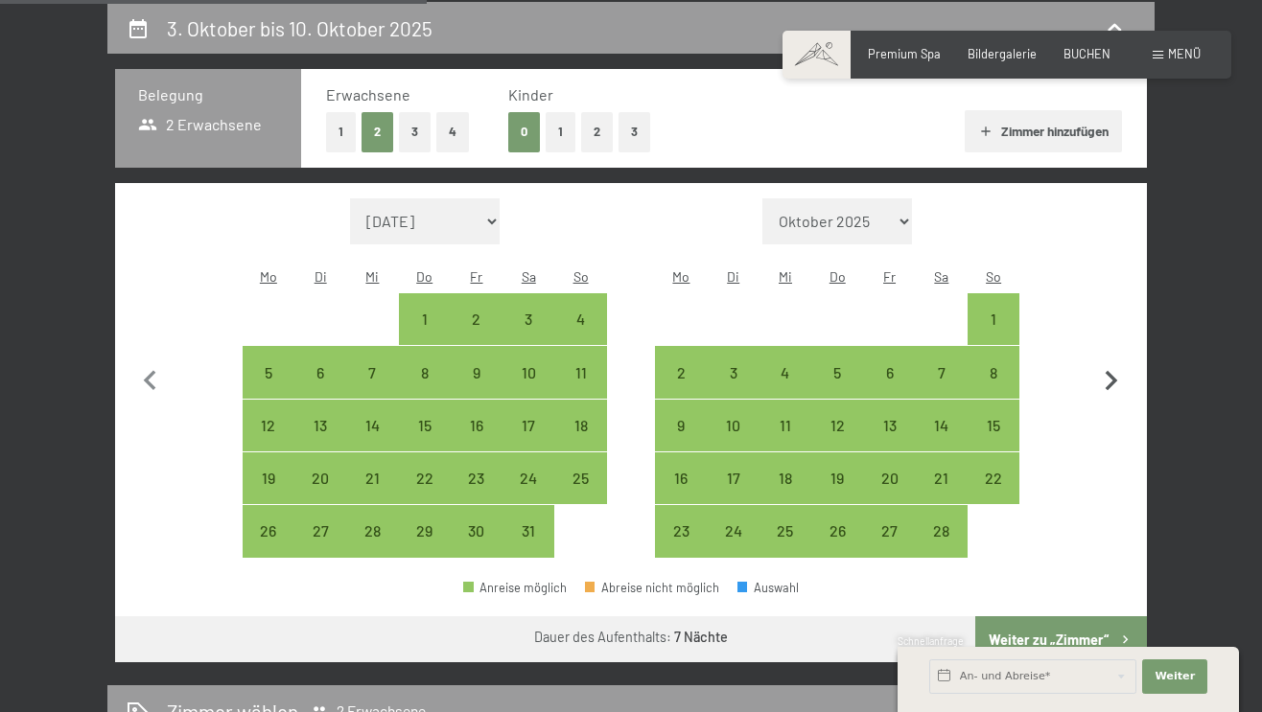
click at [1107, 364] on icon "button" at bounding box center [1111, 381] width 40 height 40
select select "[DATE]"
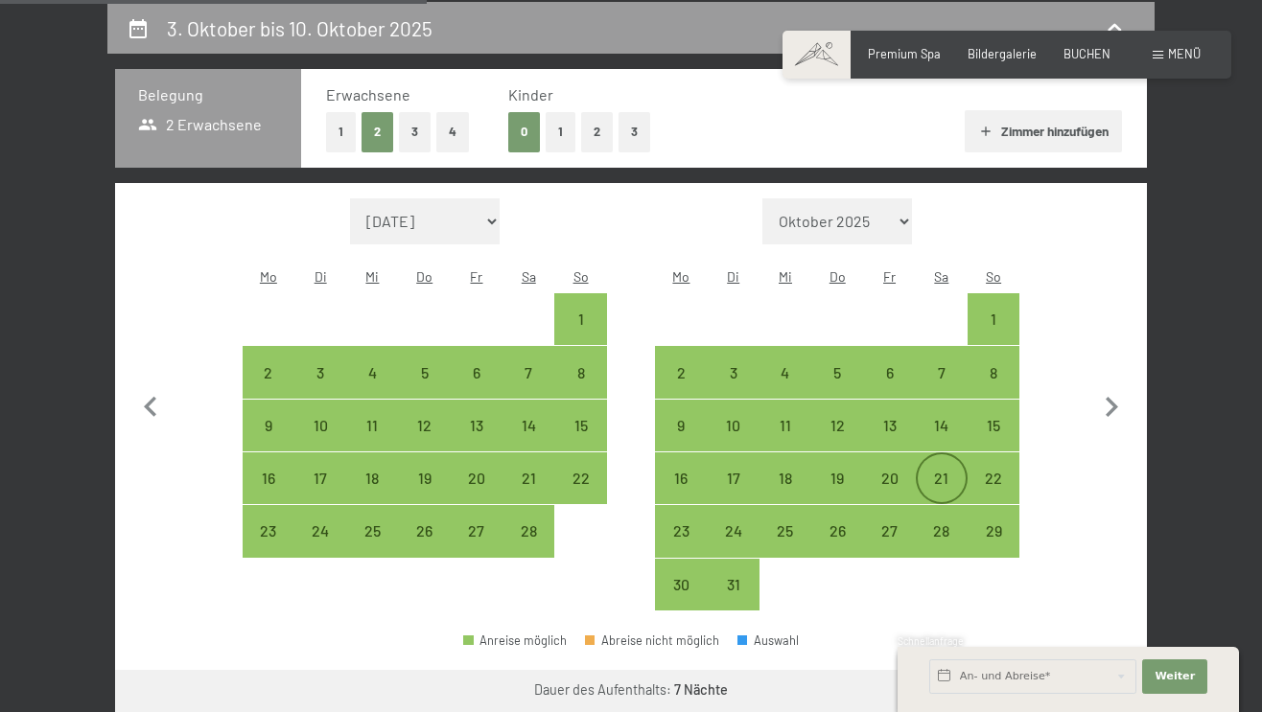
click at [944, 471] on div "21" at bounding box center [941, 495] width 48 height 48
select select "[DATE]"
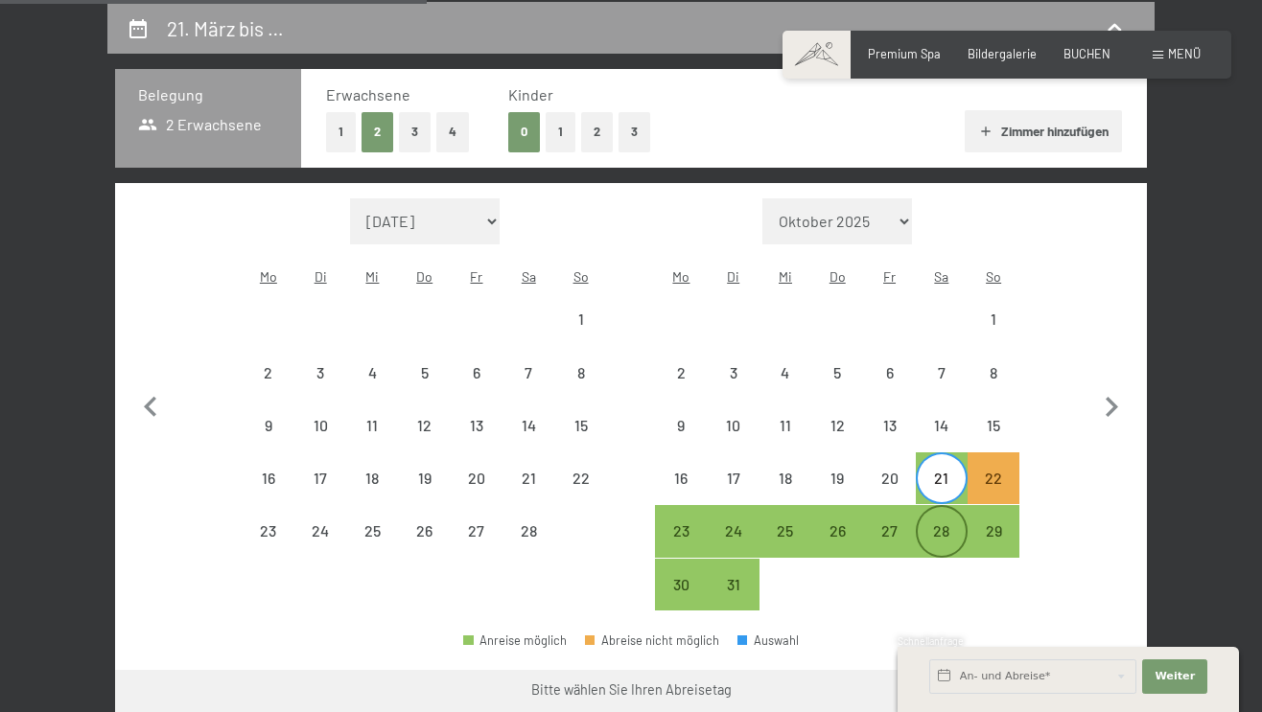
click at [944, 523] on div "28" at bounding box center [941, 547] width 48 height 48
select select "[DATE]"
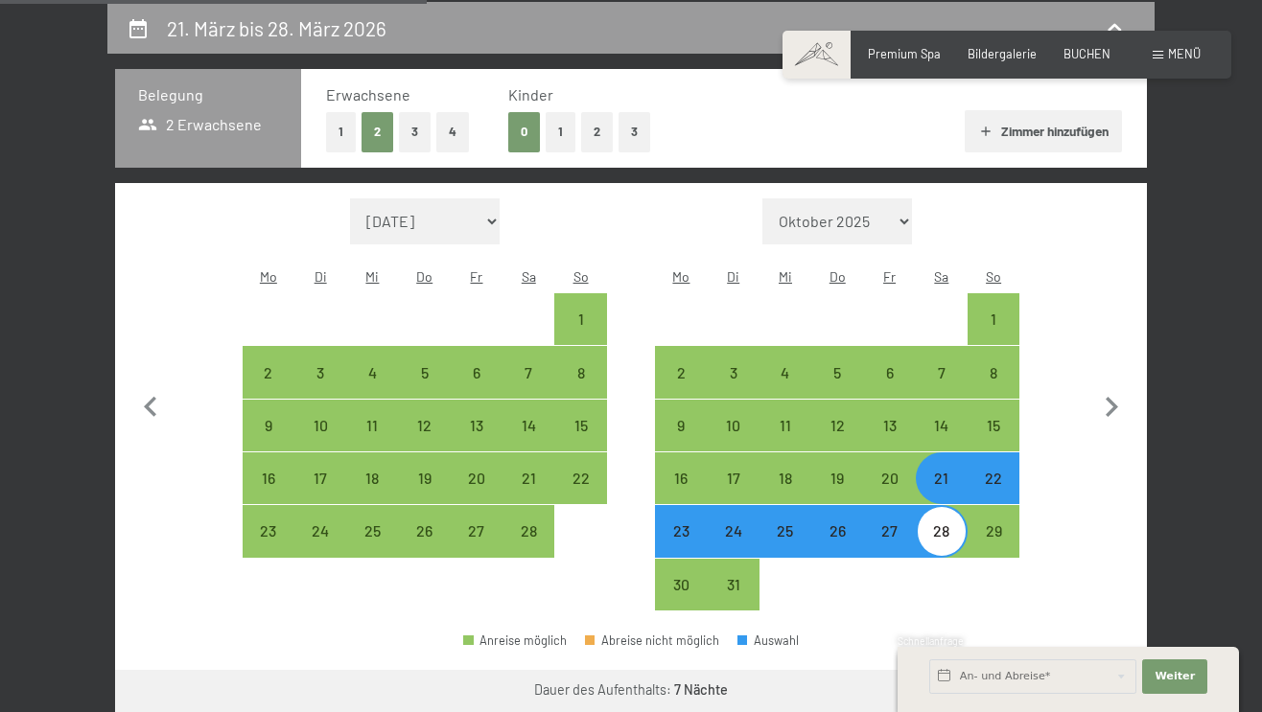
click at [1016, 643] on div "Schnellanfrage" at bounding box center [1067, 643] width 341 height 16
click at [1173, 672] on span "Weiter" at bounding box center [1174, 676] width 40 height 15
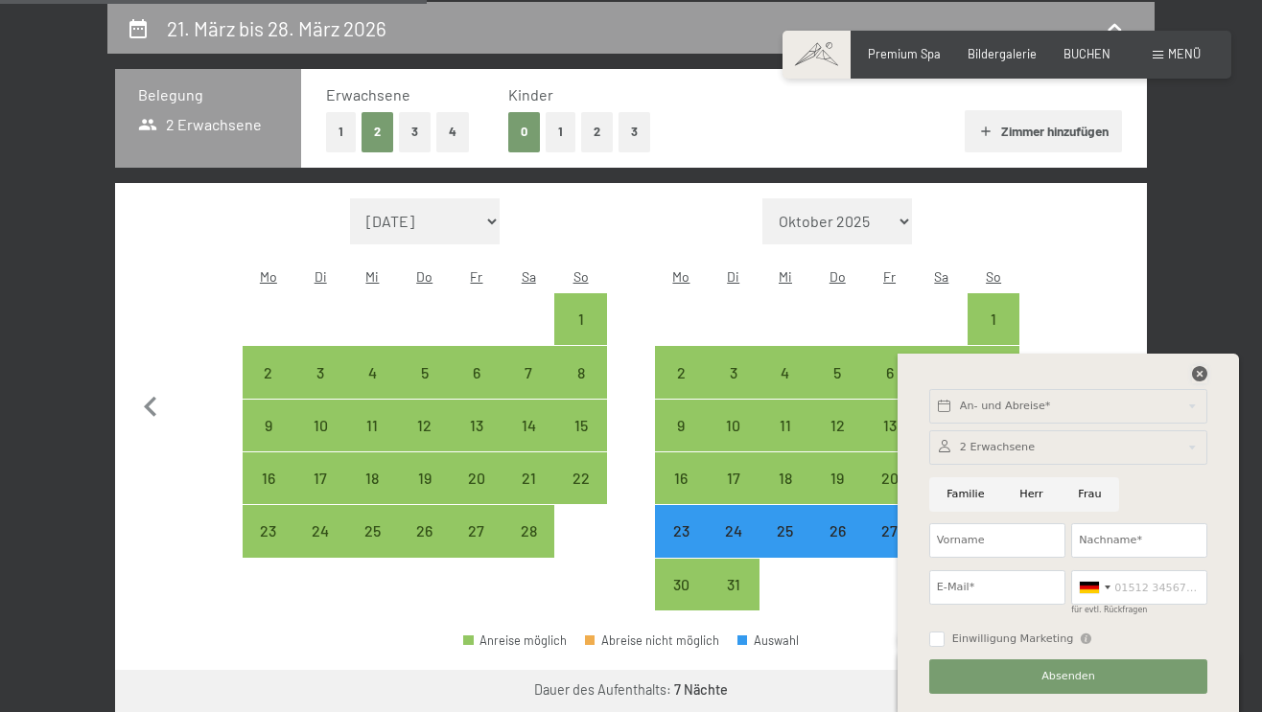
click at [1195, 370] on icon at bounding box center [1199, 373] width 15 height 15
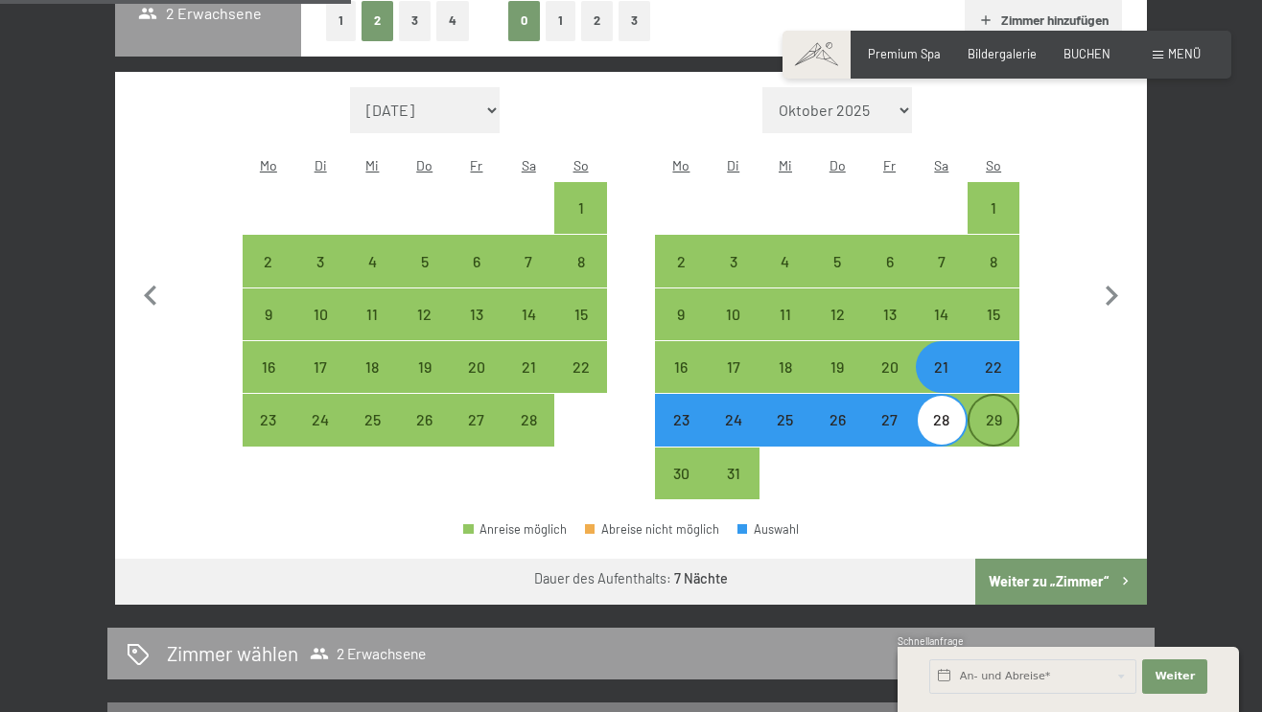
scroll to position [589, 0]
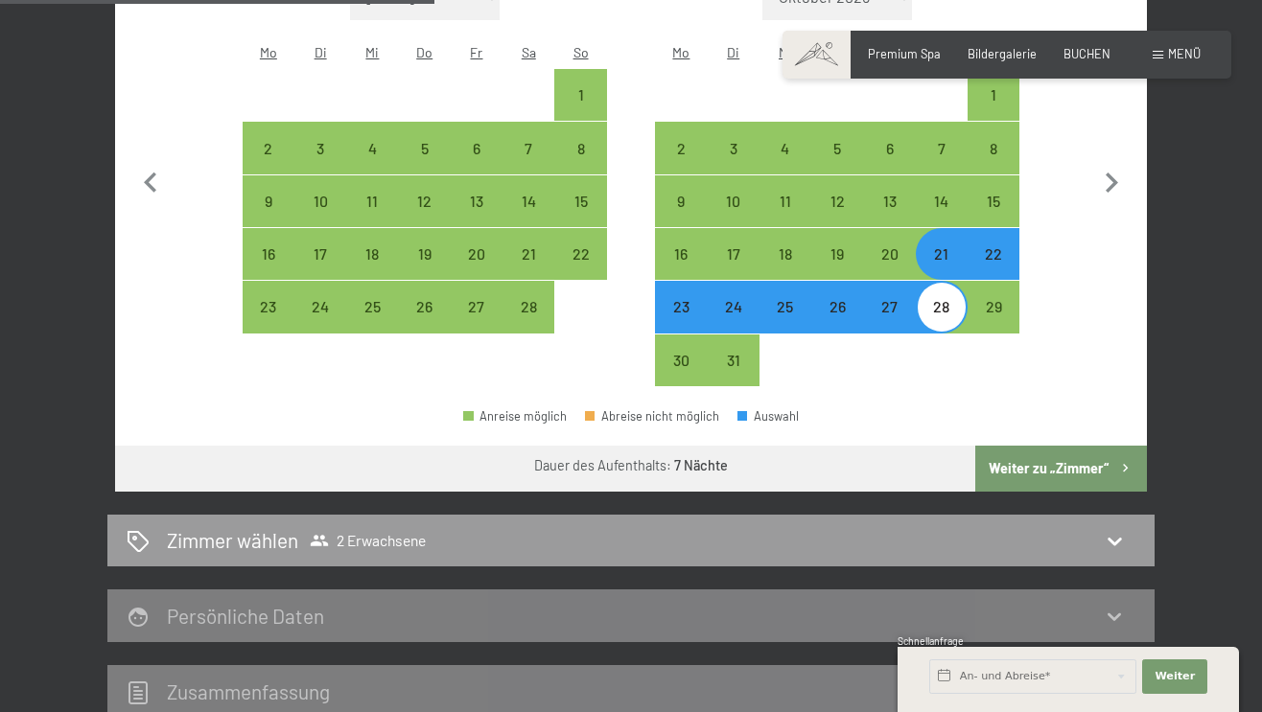
click at [1035, 446] on button "Weiter zu „Zimmer“" at bounding box center [1061, 469] width 172 height 46
select select "[DATE]"
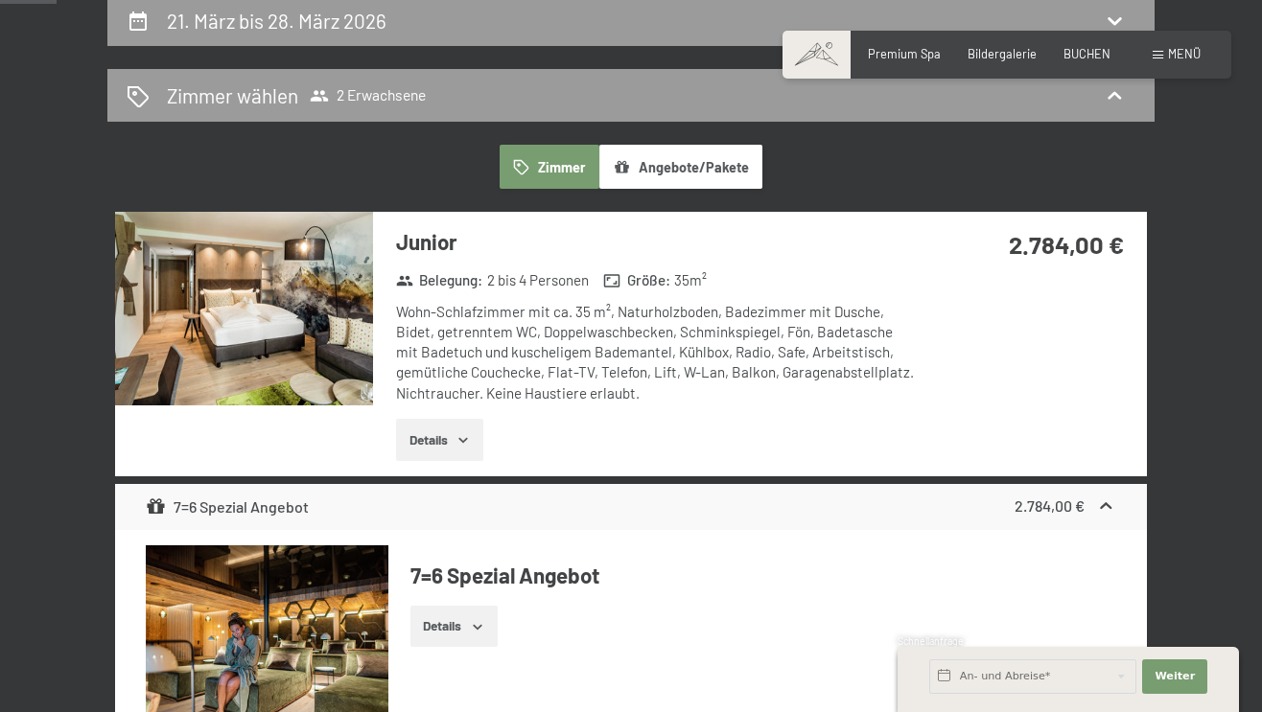
scroll to position [447, 0]
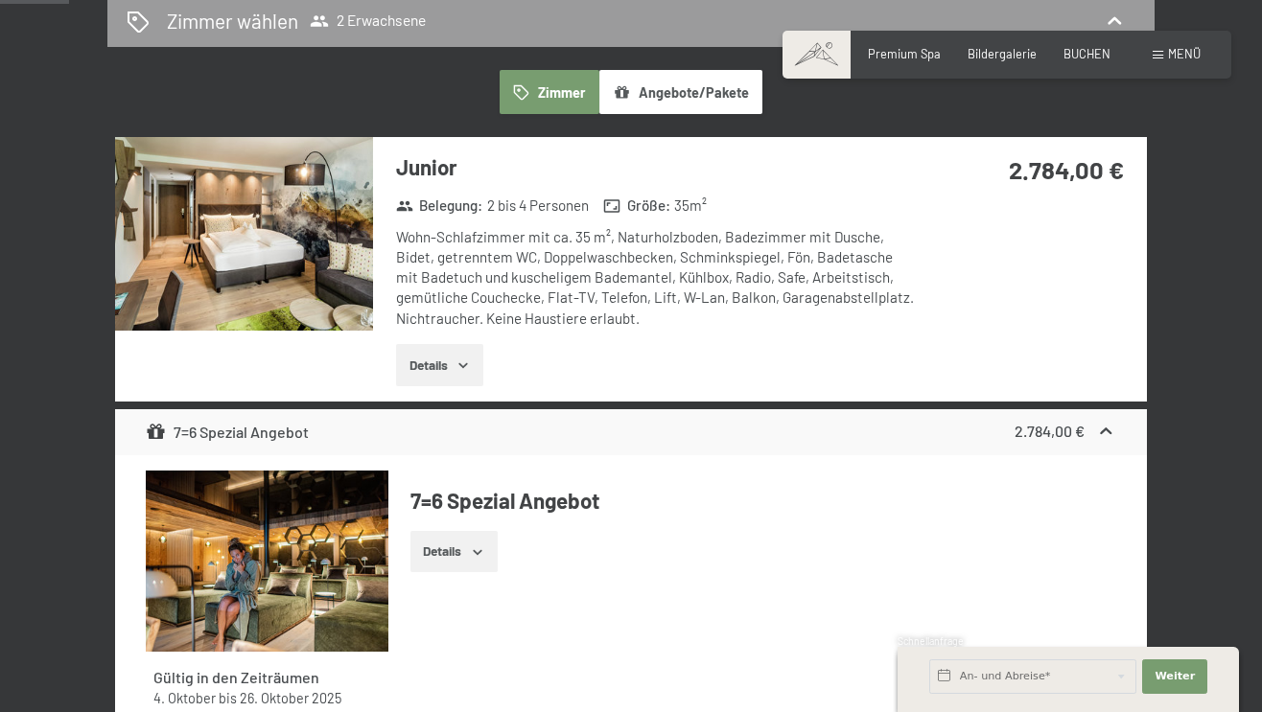
click at [684, 87] on button "Angebote/Pakete" at bounding box center [680, 92] width 163 height 44
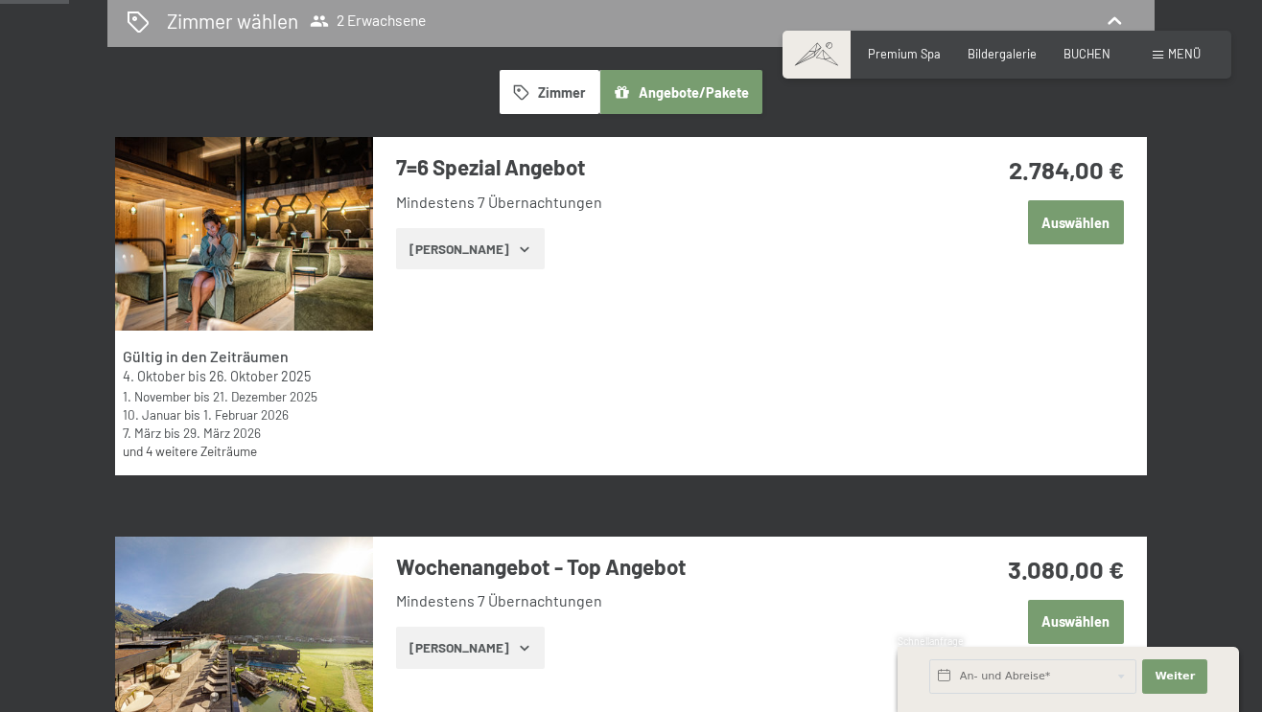
click at [532, 90] on button "Zimmer" at bounding box center [549, 92] width 100 height 44
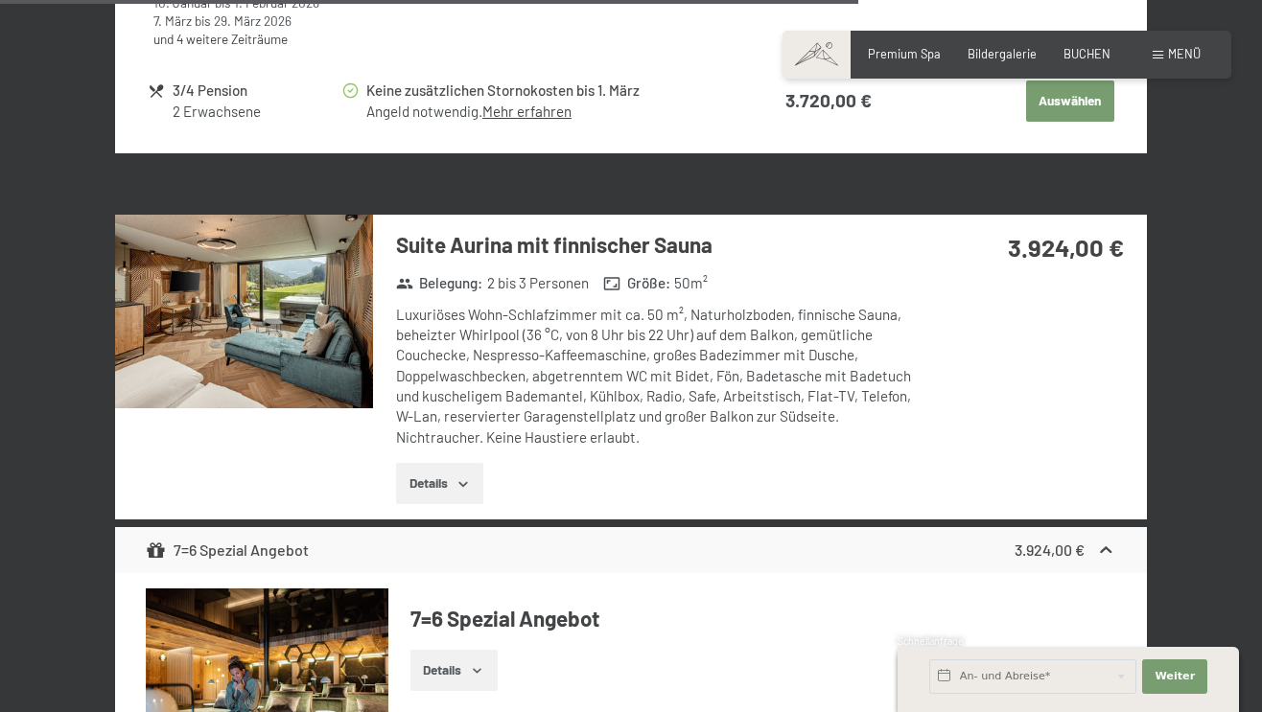
scroll to position [5577, 0]
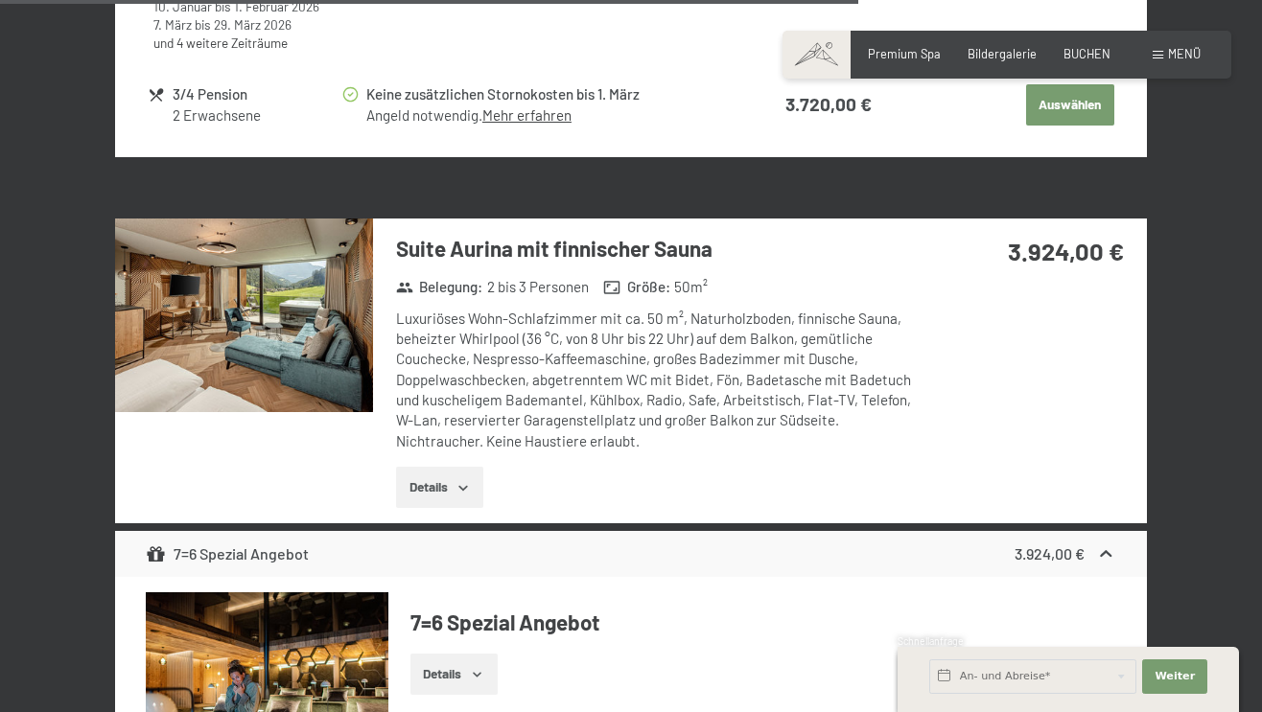
click at [308, 341] on img at bounding box center [244, 316] width 258 height 194
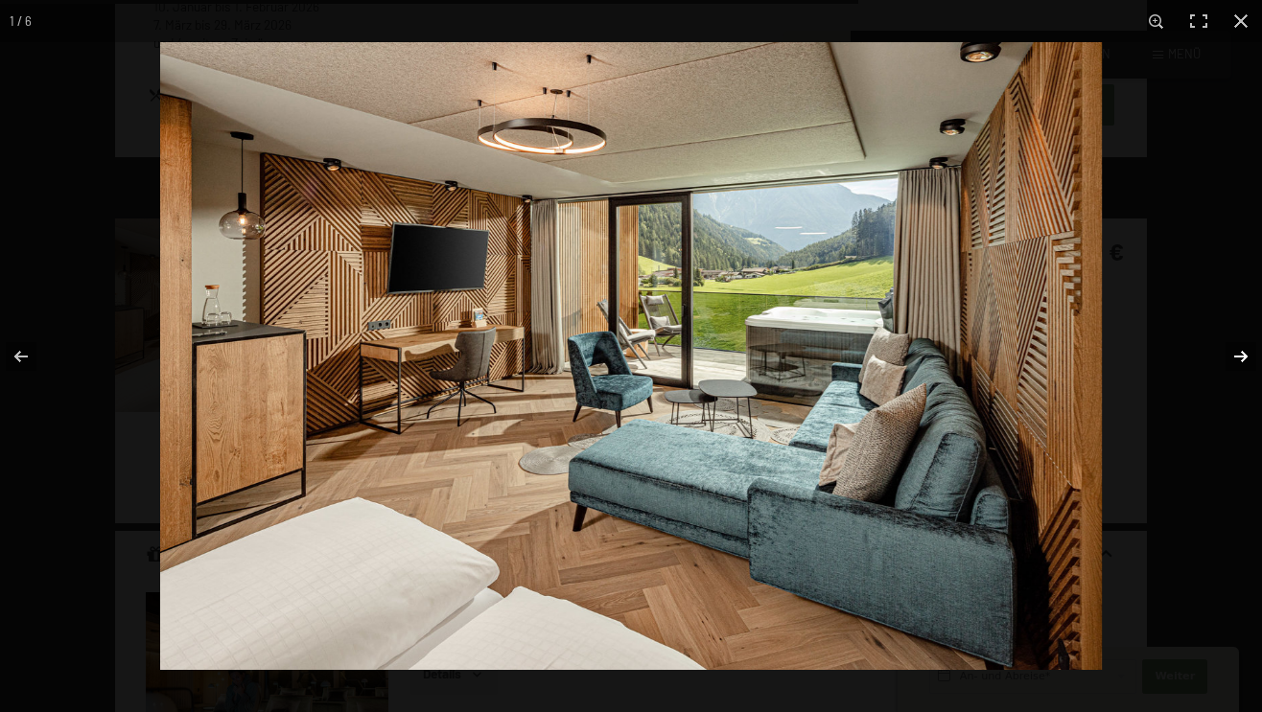
click at [1242, 355] on button "button" at bounding box center [1228, 357] width 67 height 96
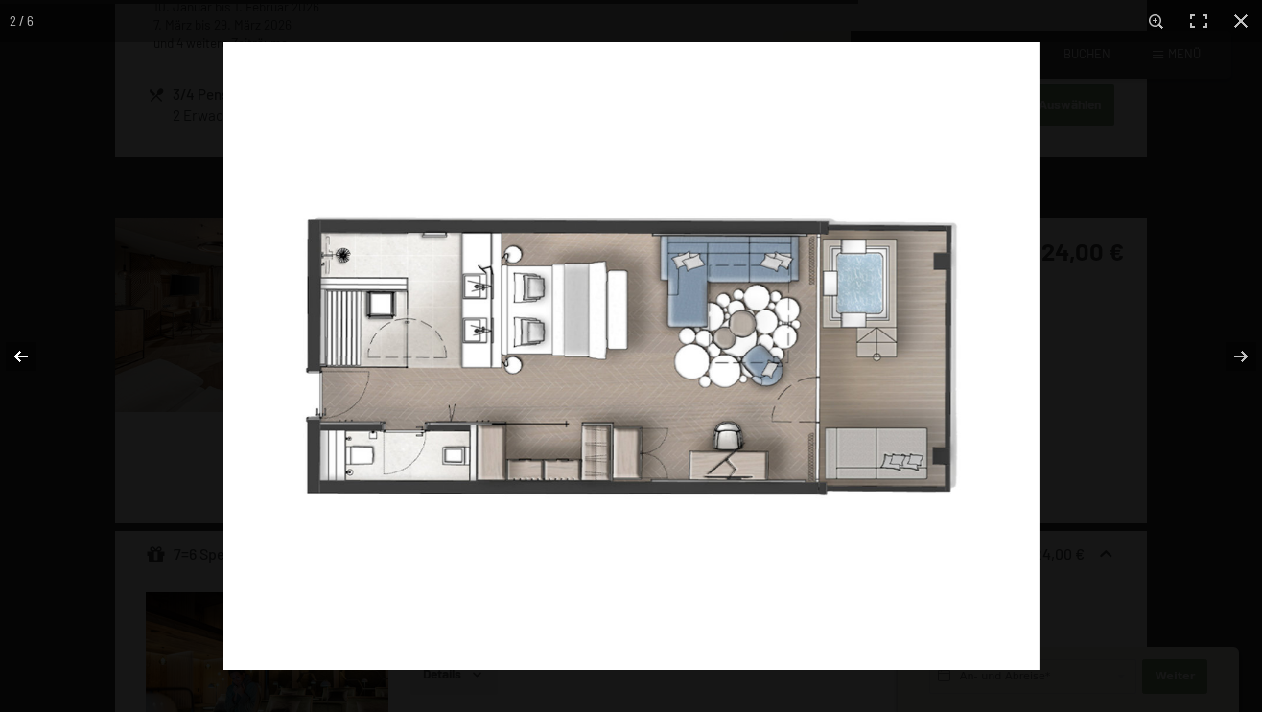
click at [17, 356] on button "button" at bounding box center [33, 357] width 67 height 96
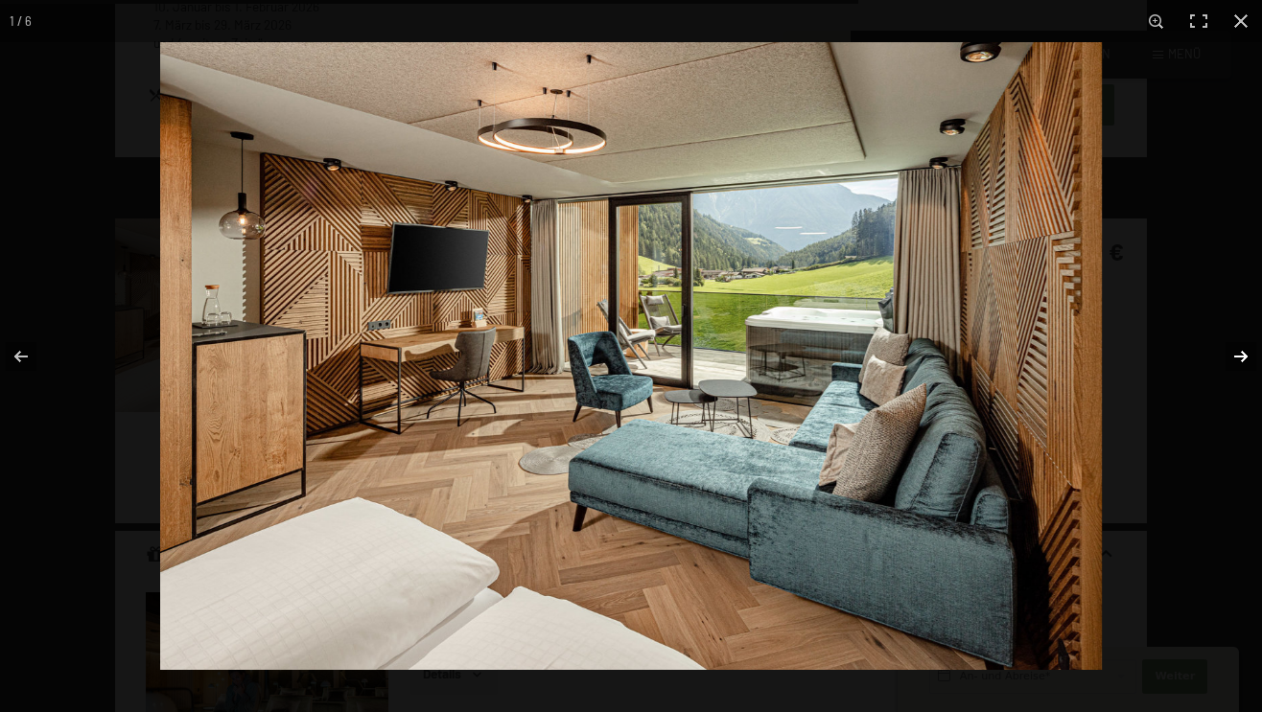
click at [1239, 356] on button "button" at bounding box center [1228, 357] width 67 height 96
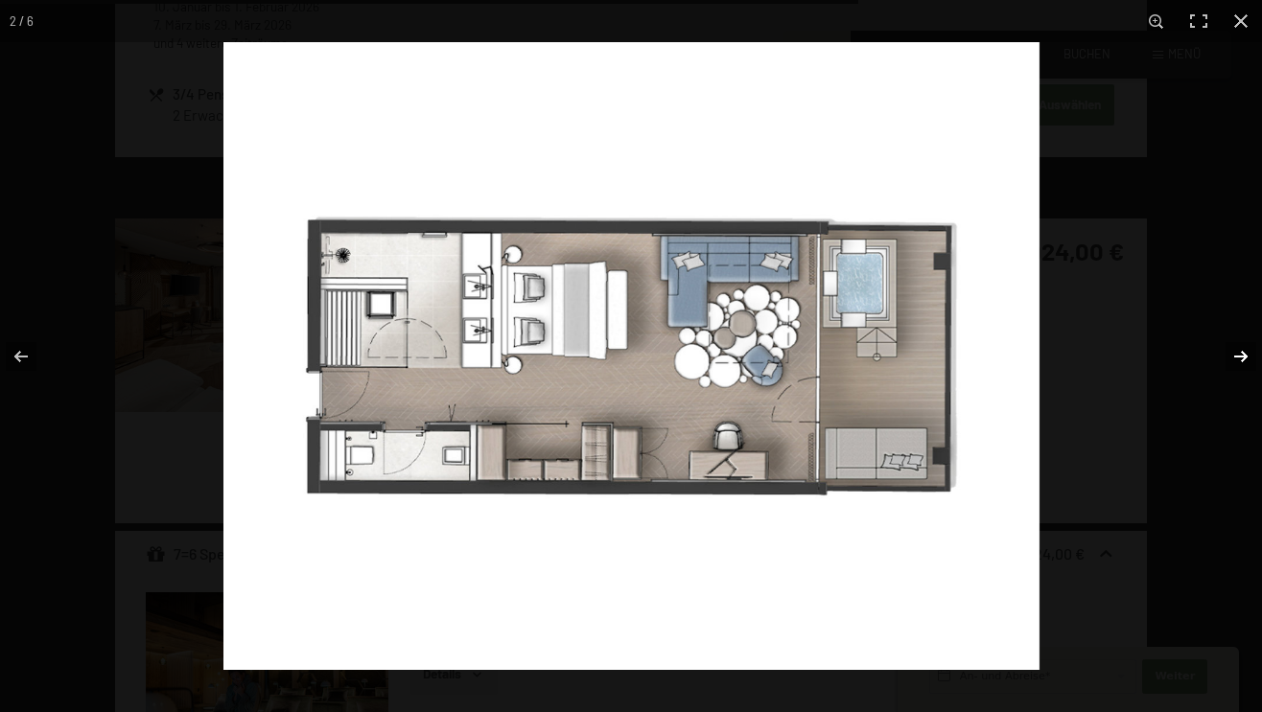
click at [1238, 358] on button "button" at bounding box center [1228, 357] width 67 height 96
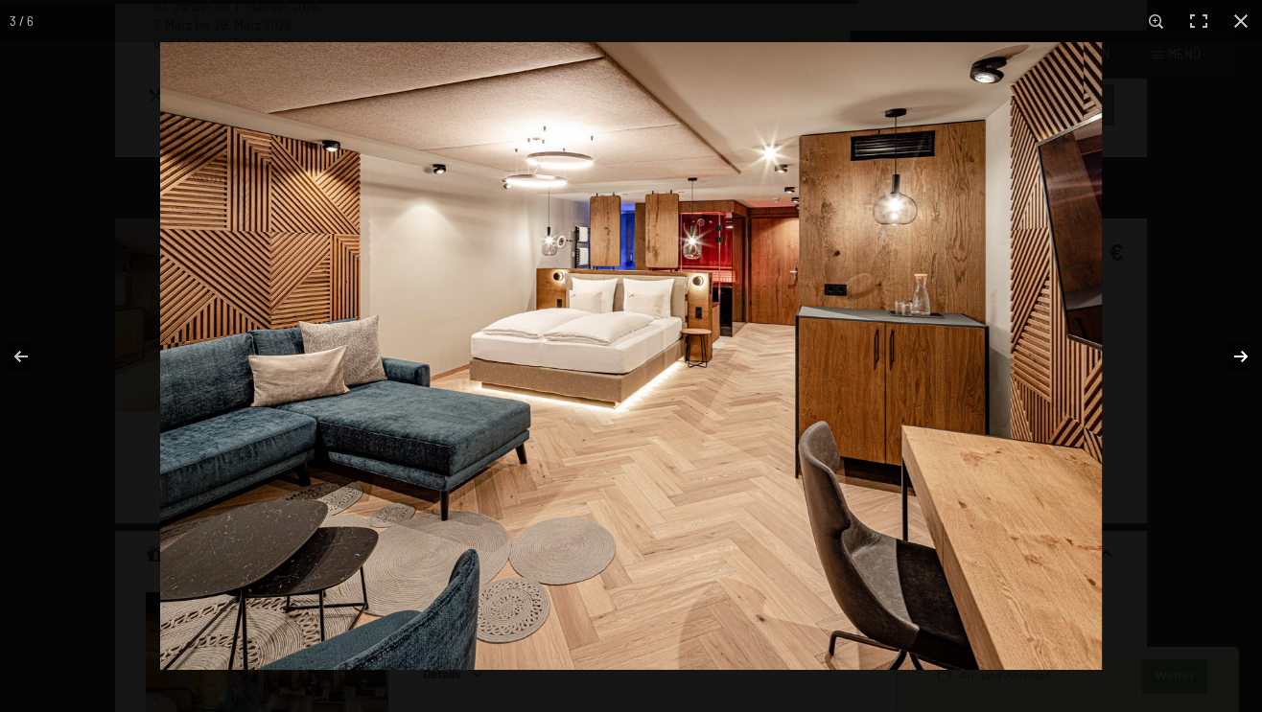
click at [1238, 358] on button "button" at bounding box center [1228, 357] width 67 height 96
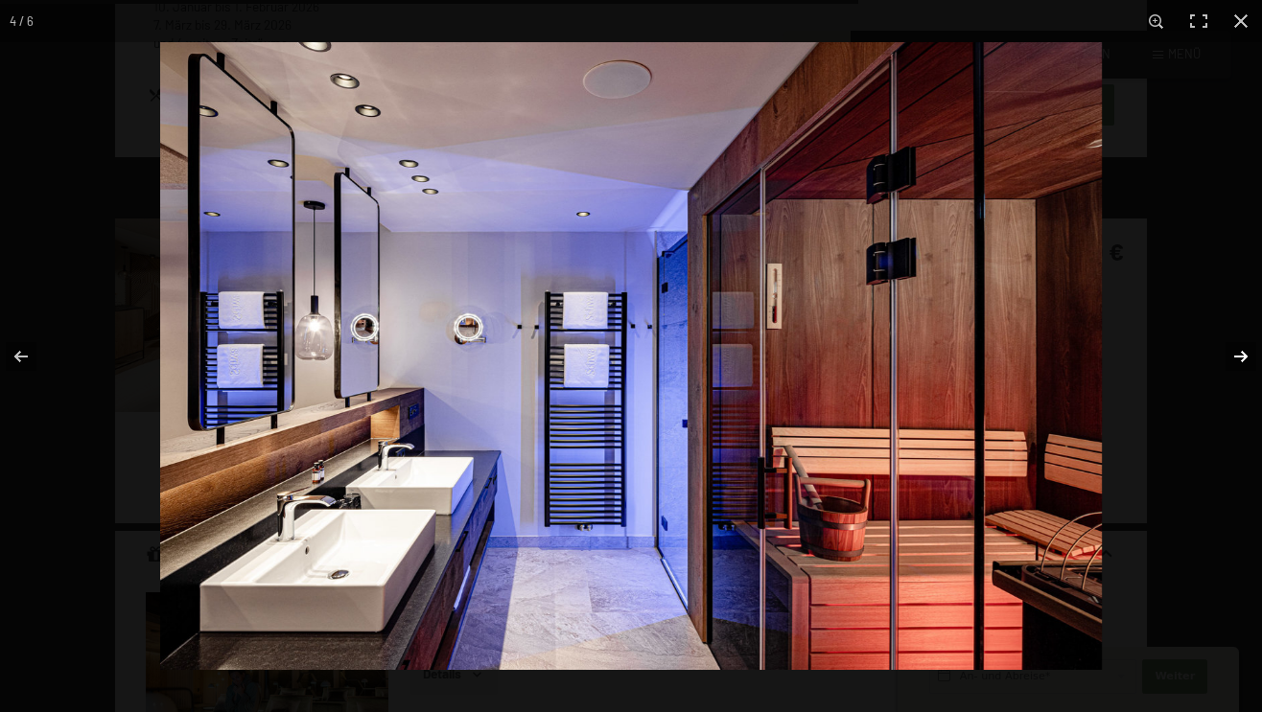
click at [1238, 359] on button "button" at bounding box center [1228, 357] width 67 height 96
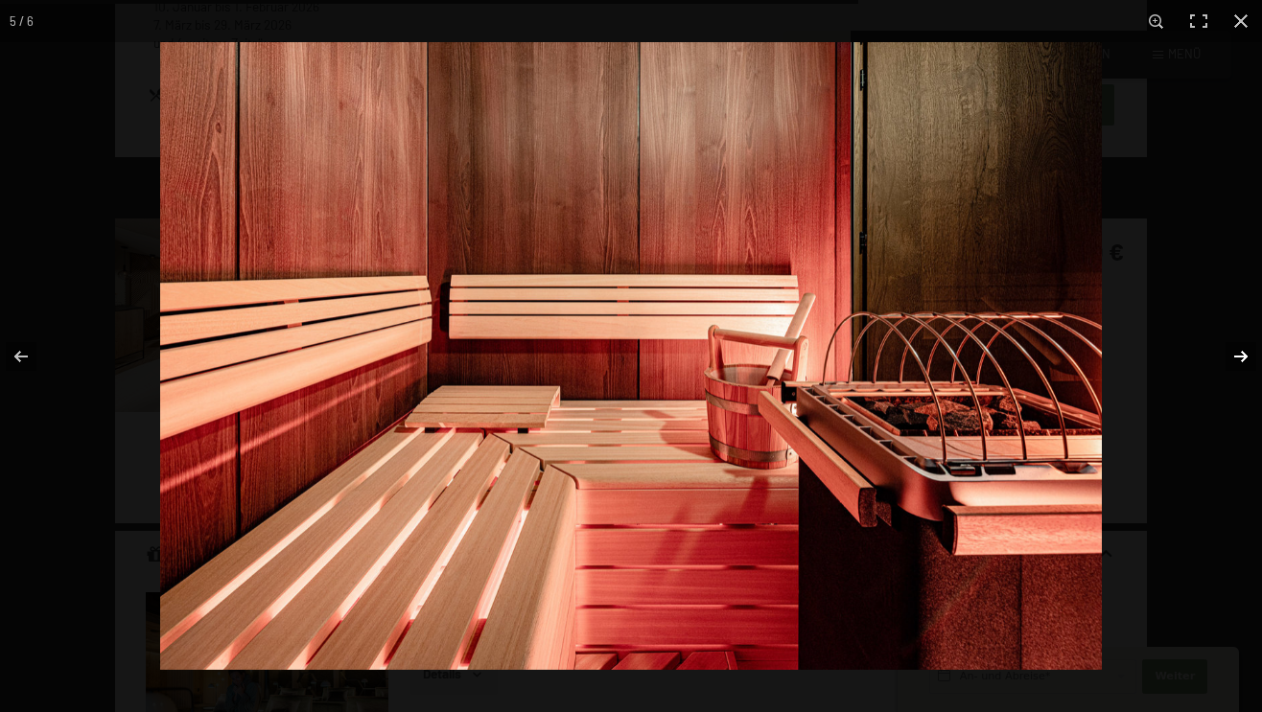
click at [1238, 359] on button "button" at bounding box center [1228, 357] width 67 height 96
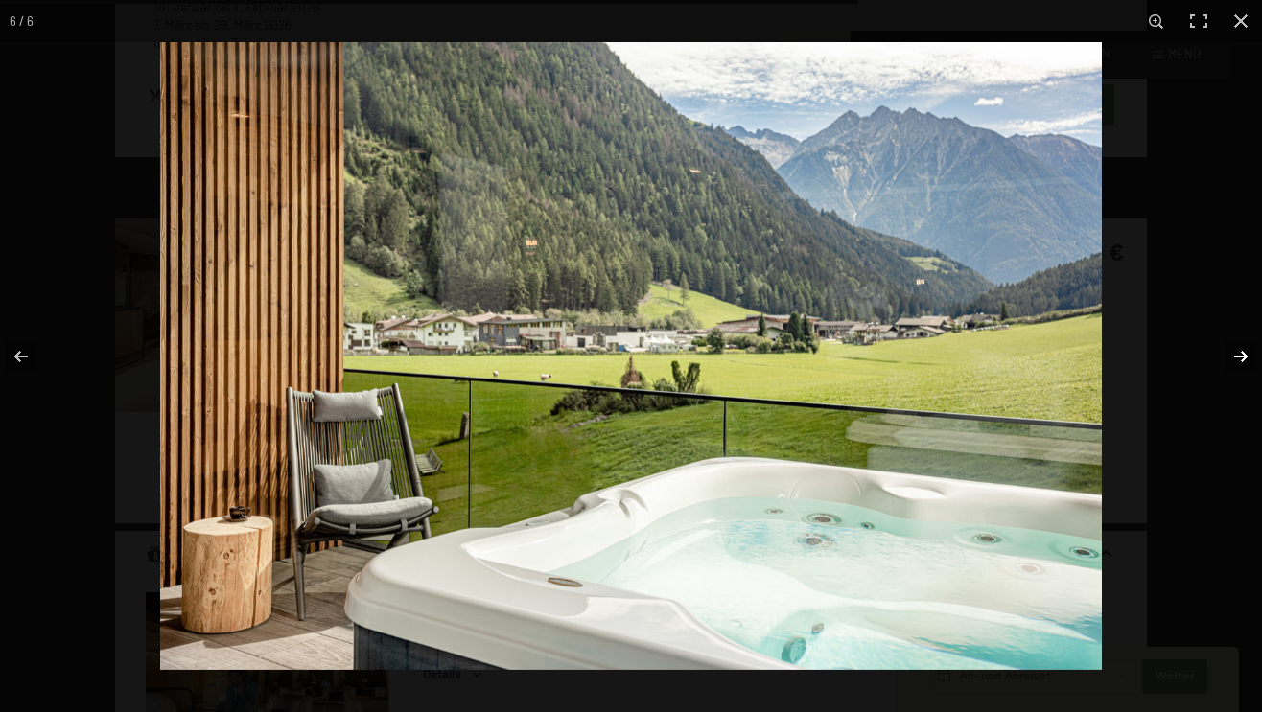
click at [1238, 359] on button "button" at bounding box center [1228, 357] width 67 height 96
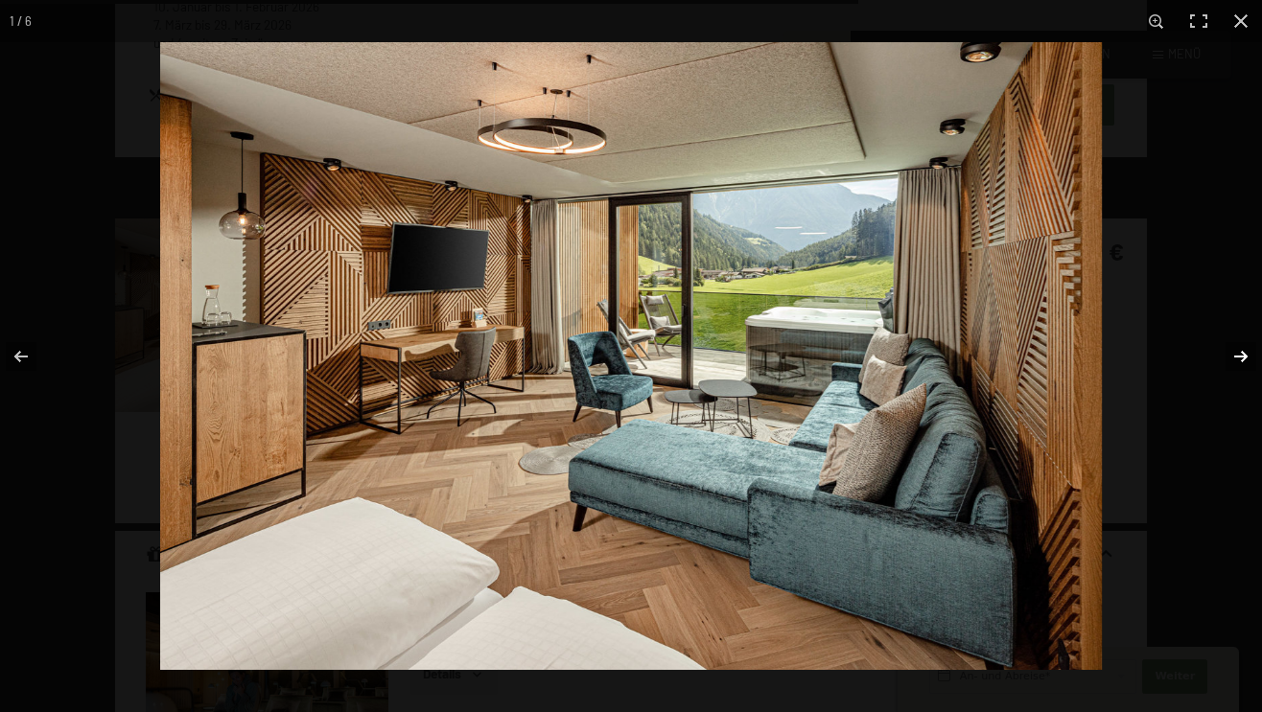
click at [1238, 359] on button "button" at bounding box center [1228, 357] width 67 height 96
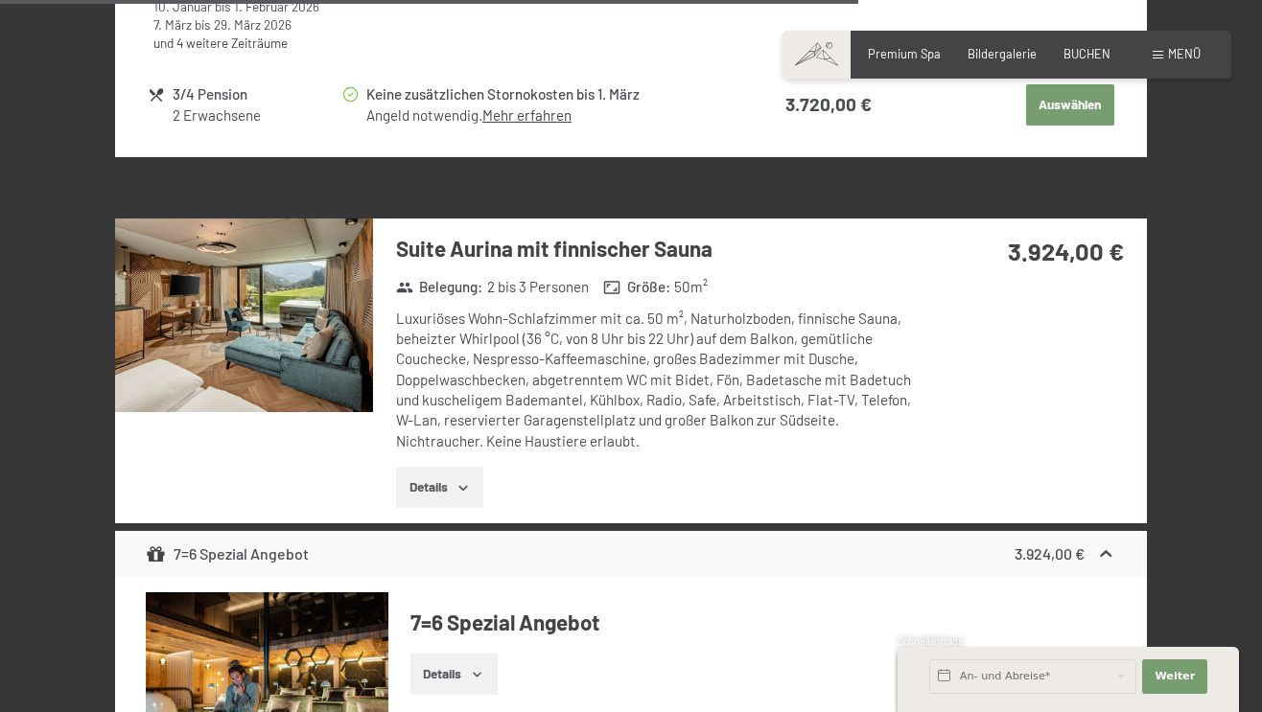
click at [0, 0] on button "button" at bounding box center [0, 0] width 0 height 0
click at [463, 480] on icon "button" at bounding box center [462, 487] width 15 height 15
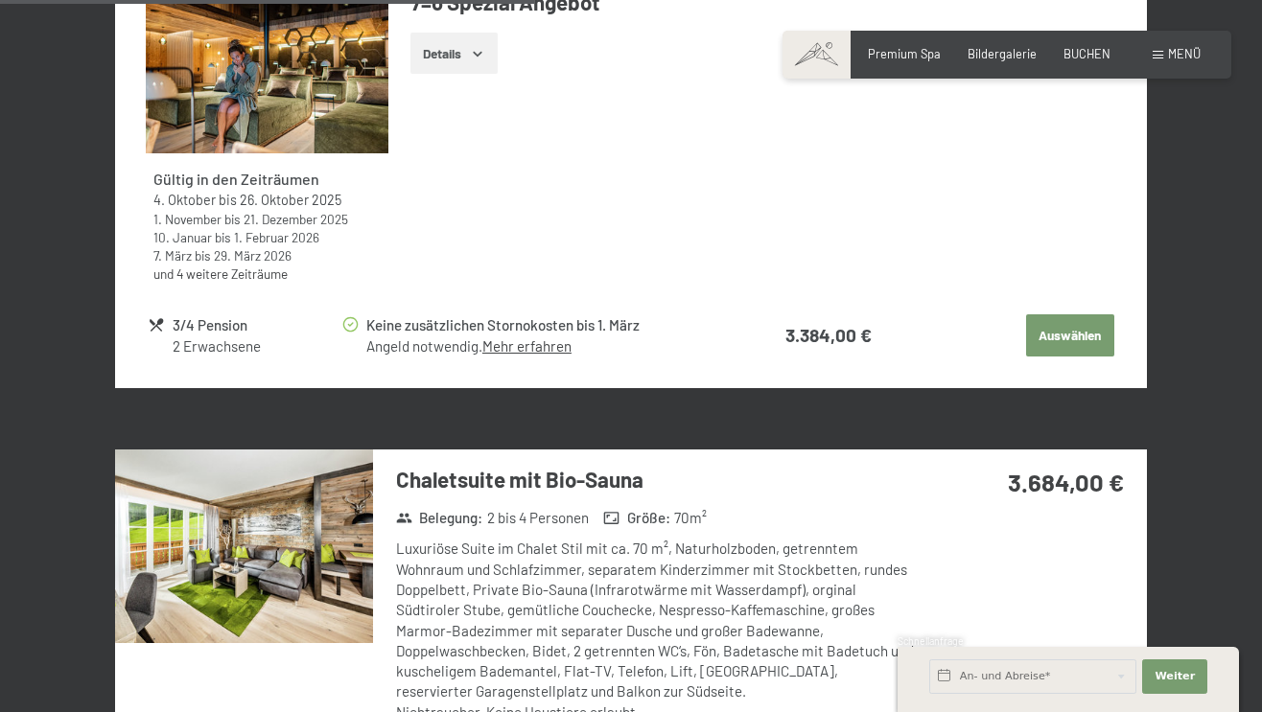
scroll to position [2961, 0]
